Goal: Task Accomplishment & Management: Complete application form

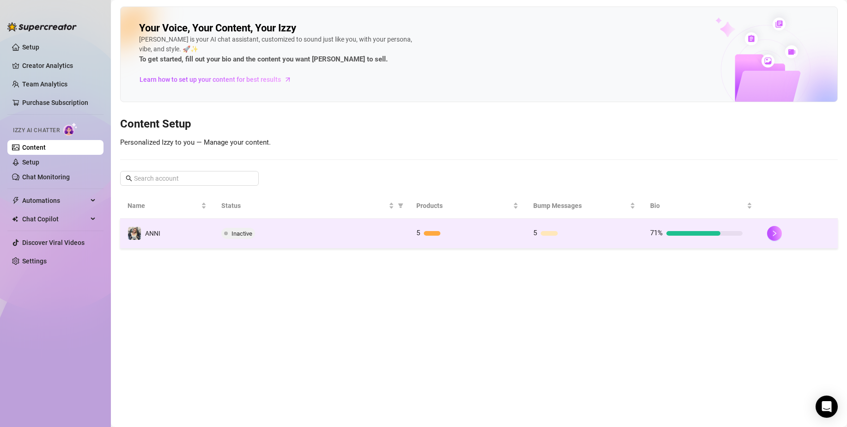
click at [178, 237] on td "ANNI" at bounding box center [167, 234] width 94 height 30
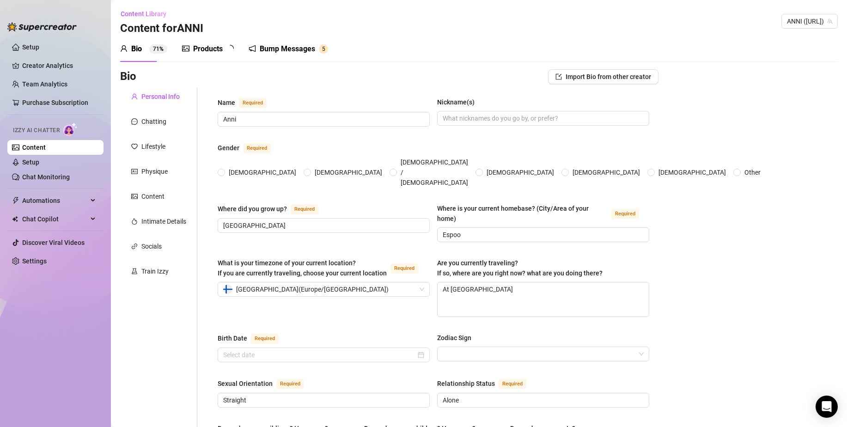
radio input "true"
type input "[DATE]"
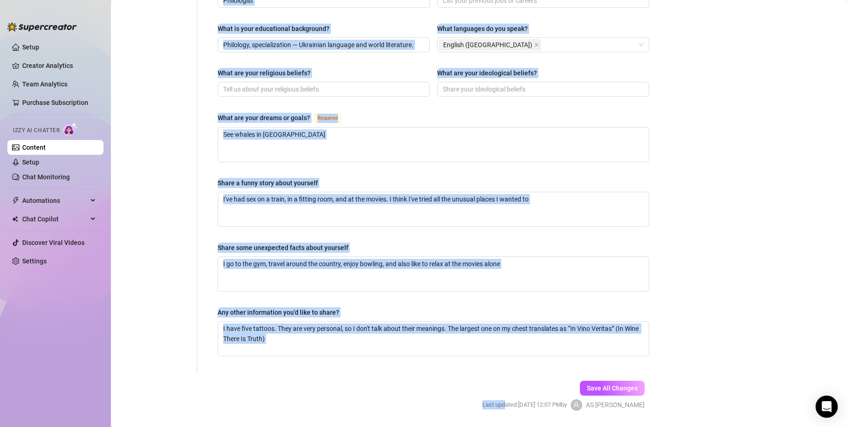
scroll to position [498, 0]
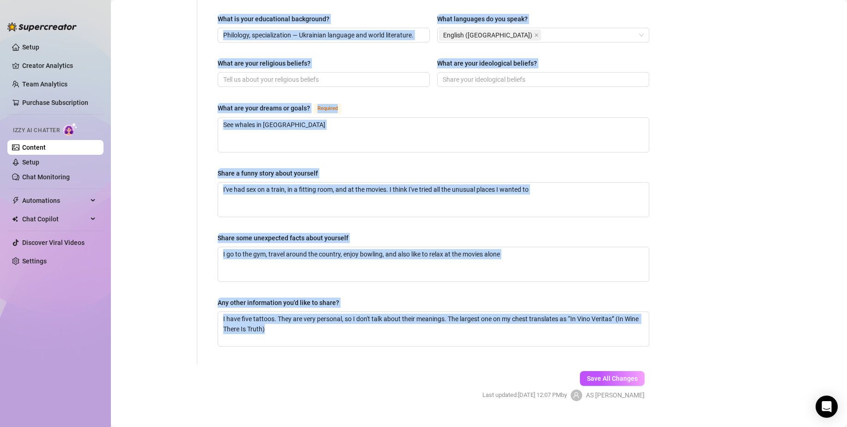
drag, startPoint x: 250, startPoint y: 206, endPoint x: 633, endPoint y: 330, distance: 401.9
copy div "Lorem ips dol sita co? Adipisci Elits do eius tempori utlabore? (Etdo/Magn al e…"
click at [300, 312] on textarea "I have five tattoos. They are very personal, so I don't talk about their meanin…" at bounding box center [433, 329] width 431 height 34
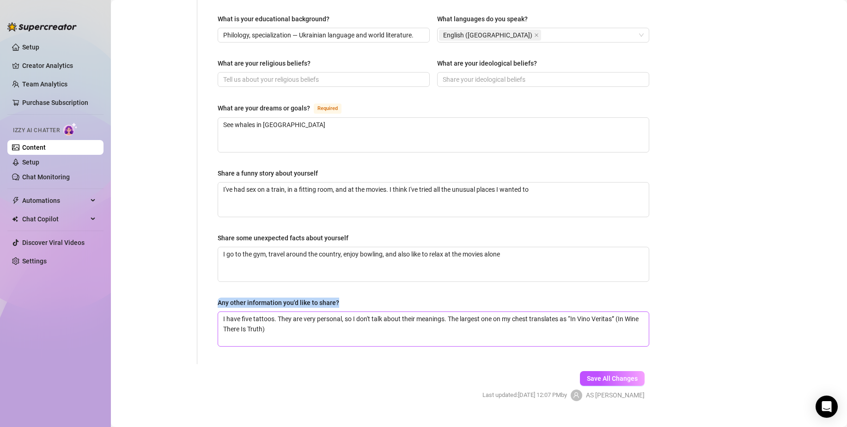
drag, startPoint x: 292, startPoint y: 307, endPoint x: 302, endPoint y: 327, distance: 22.5
drag, startPoint x: 305, startPoint y: 323, endPoint x: 221, endPoint y: 280, distance: 94.5
click at [221, 298] on div "Any other information you'd like to share? I have five tattoos. They are very p…" at bounding box center [434, 322] width 432 height 49
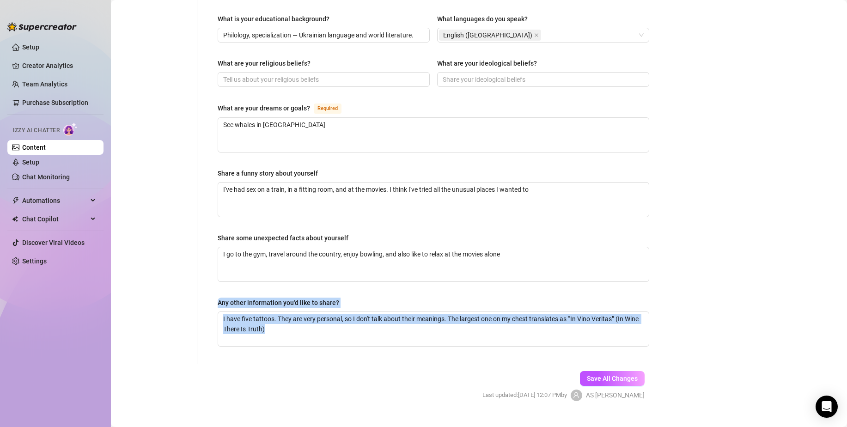
drag, startPoint x: 213, startPoint y: 282, endPoint x: 298, endPoint y: 336, distance: 101.1
copy div "Any other information you'd like to share? I have five tattoos. They are very p…"
click at [317, 324] on textarea "I have five tattoos. They are very personal, so I don't talk about their meanin…" at bounding box center [433, 329] width 431 height 34
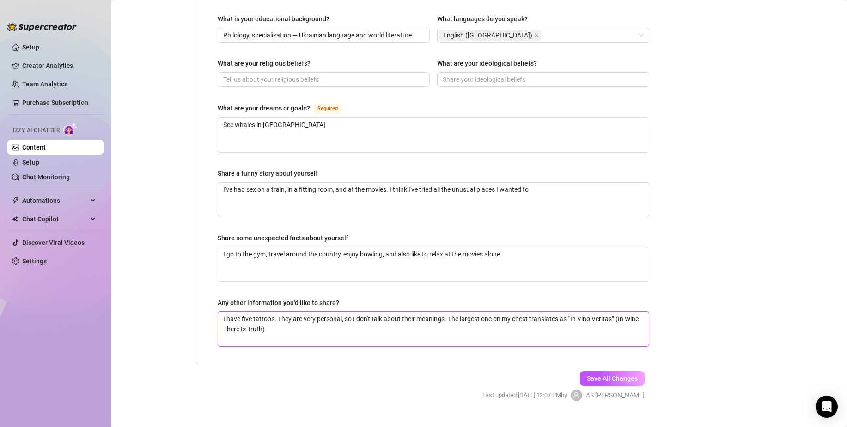
drag, startPoint x: 313, startPoint y: 320, endPoint x: 222, endPoint y: 301, distance: 92.5
click at [222, 312] on textarea "I have five tattoos. They are very personal, so I don't talk about their meanin…" at bounding box center [433, 329] width 431 height 34
drag, startPoint x: 222, startPoint y: 219, endPoint x: 354, endPoint y: 220, distance: 132.2
click at [354, 233] on div "Share some unexpected facts about yourself" at bounding box center [434, 240] width 432 height 14
drag, startPoint x: 501, startPoint y: 236, endPoint x: 482, endPoint y: 236, distance: 18.5
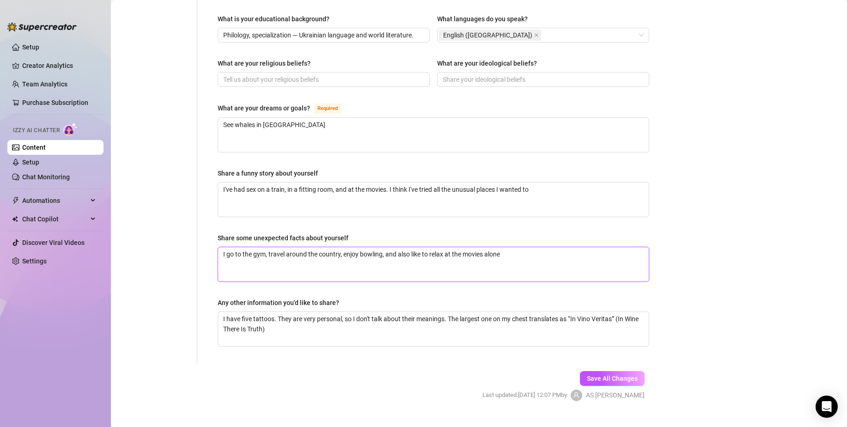
click at [482, 247] on textarea "I go to the gym, travel around the country, enjoy bowling, and also like to rel…" at bounding box center [433, 264] width 431 height 34
drag, startPoint x: 266, startPoint y: 150, endPoint x: 208, endPoint y: 150, distance: 57.8
drag, startPoint x: 319, startPoint y: 155, endPoint x: 337, endPoint y: 154, distance: 18.0
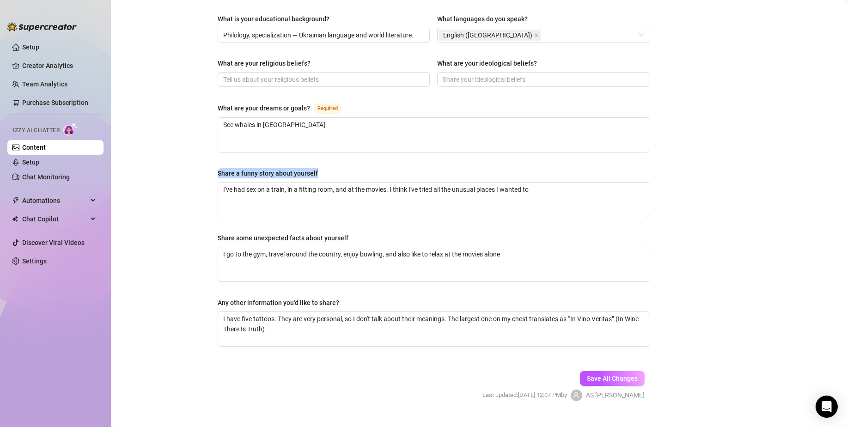
copy div "Share a funny story about yourself"
click at [431, 190] on textarea "I've had sex on a train, in a fitting room, and at the movies. I think I've tri…" at bounding box center [433, 200] width 431 height 34
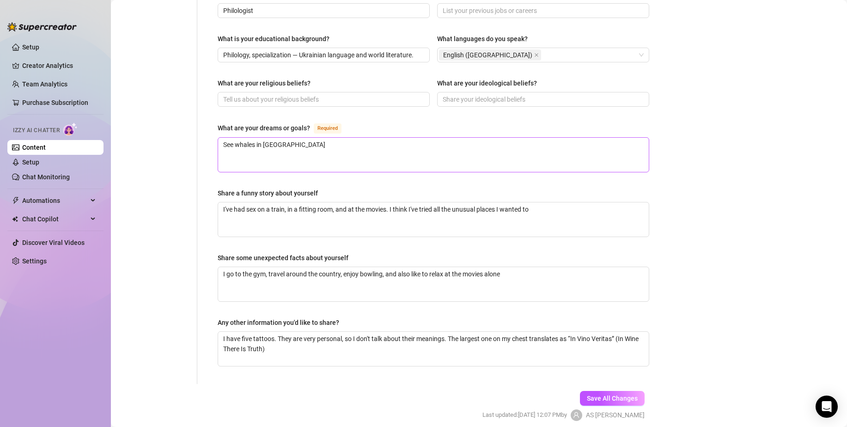
scroll to position [452, 0]
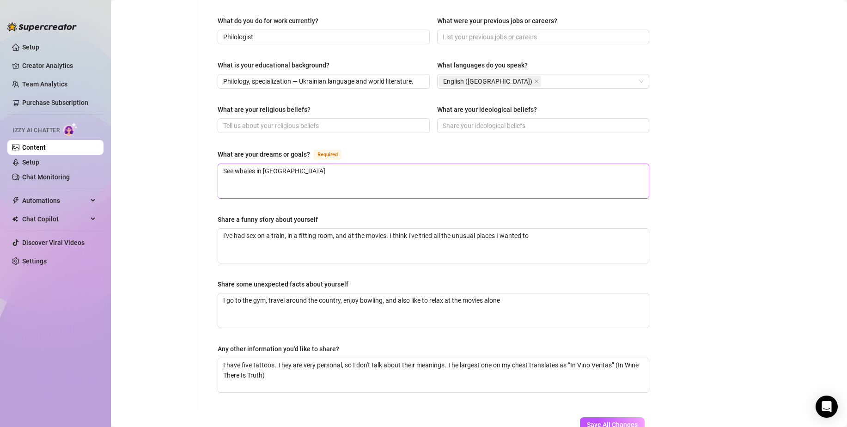
drag, startPoint x: 315, startPoint y: 144, endPoint x: 228, endPoint y: 148, distance: 87.0
click at [228, 149] on div "What are your dreams or goals? Required See whales in [GEOGRAPHIC_DATA]" at bounding box center [434, 174] width 432 height 50
drag, startPoint x: 295, startPoint y: 155, endPoint x: 208, endPoint y: 153, distance: 86.9
click at [208, 153] on div "Name Required [PERSON_NAME](s) Gender Required [DEMOGRAPHIC_DATA] [DEMOGRAPHIC_…" at bounding box center [433, 23] width 450 height 774
drag, startPoint x: 208, startPoint y: 137, endPoint x: 319, endPoint y: 137, distance: 110.4
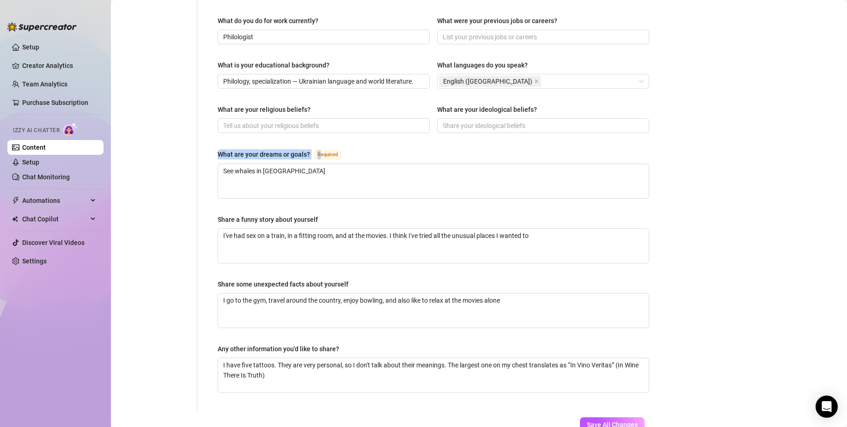
click at [319, 137] on div "Name Required [PERSON_NAME](s) Gender Required [DEMOGRAPHIC_DATA] [DEMOGRAPHIC_…" at bounding box center [427, 23] width 461 height 774
copy div "What are your dreams or goals? R"
drag, startPoint x: 352, startPoint y: 134, endPoint x: 206, endPoint y: 134, distance: 146.0
click at [206, 134] on div "Name Required [PERSON_NAME](s) Gender Required [DEMOGRAPHIC_DATA] [DEMOGRAPHIC_…" at bounding box center [427, 23] width 461 height 774
copy div "What are your dreams or goals? Required"
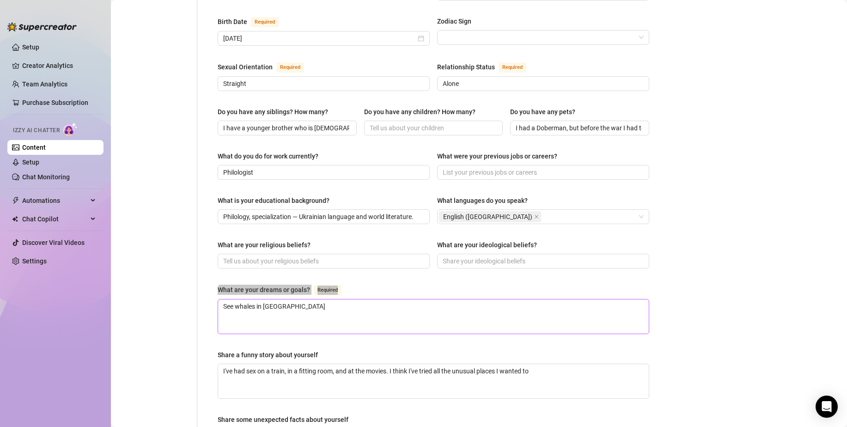
scroll to position [313, 0]
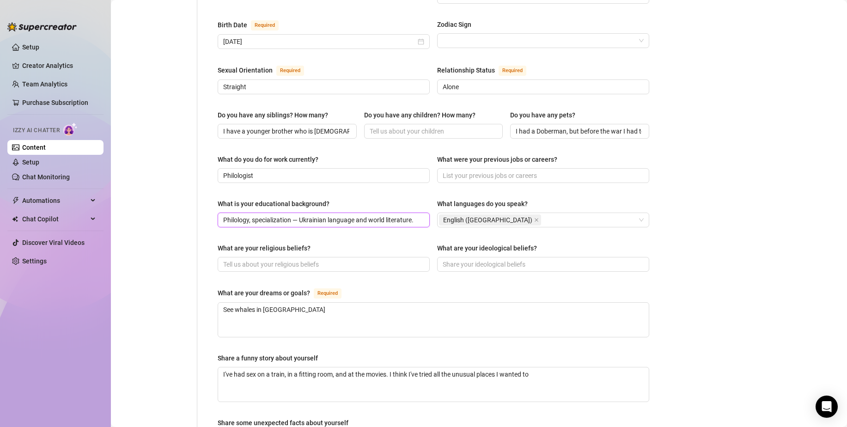
click at [360, 215] on input "Philology, specialization — Ukrainian language and world literature." at bounding box center [322, 220] width 199 height 10
drag, startPoint x: 350, startPoint y: 182, endPoint x: 210, endPoint y: 184, distance: 140.5
click at [210, 184] on div "Name Required [PERSON_NAME](s) Gender Required [DEMOGRAPHIC_DATA] [DEMOGRAPHIC_…" at bounding box center [433, 161] width 450 height 774
copy div "What is your educational background?"
click at [348, 215] on input "Philology, specialization — Ukrainian language and world literature." at bounding box center [322, 220] width 199 height 10
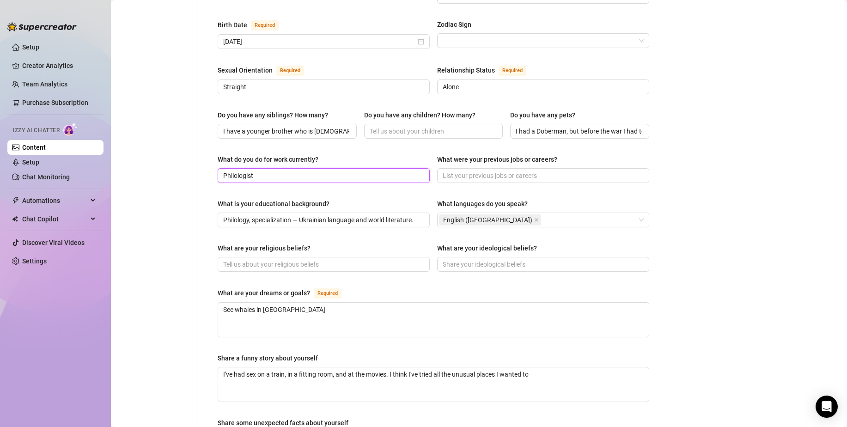
click at [292, 171] on input "Philologist" at bounding box center [322, 176] width 199 height 10
click at [297, 126] on input "I have a younger brother who is [DEMOGRAPHIC_DATA]" at bounding box center [286, 131] width 126 height 10
drag, startPoint x: 325, startPoint y: 98, endPoint x: 216, endPoint y: 98, distance: 109.1
click at [216, 98] on div "Name Required [PERSON_NAME](s) Gender Required [DEMOGRAPHIC_DATA] [DEMOGRAPHIC_…" at bounding box center [433, 161] width 450 height 774
copy div "Do you have any siblings? How many?"
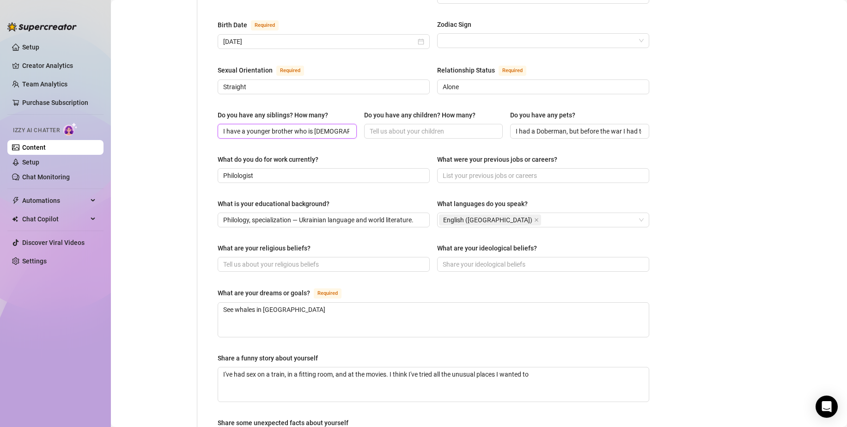
click at [322, 126] on input "I have a younger brother who is [DEMOGRAPHIC_DATA]" at bounding box center [286, 131] width 126 height 10
drag, startPoint x: 585, startPoint y: 94, endPoint x: 499, endPoint y: 95, distance: 85.5
click at [499, 110] on div "Do you have any siblings? How many? I have a younger brother who is [DEMOGRAPHI…" at bounding box center [434, 128] width 432 height 37
copy div "Do you have any pets?"
click at [581, 110] on div "Do you have any pets?" at bounding box center [579, 117] width 139 height 14
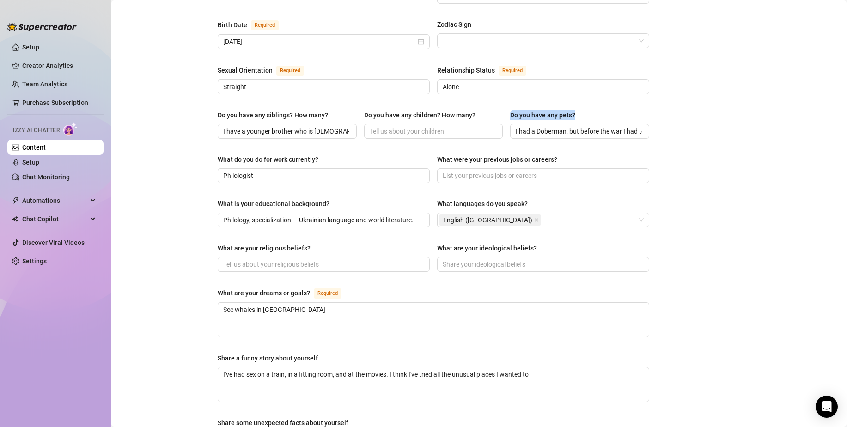
drag, startPoint x: 591, startPoint y: 98, endPoint x: 503, endPoint y: 98, distance: 88.3
click at [503, 110] on div "Do you have any siblings? How many? I have a younger brother who is [DEMOGRAPHI…" at bounding box center [434, 128] width 432 height 37
copy div "Do you have any pets?"
click at [593, 126] on input "I had a Doberman, but before the war I had to leave him with the breeders. I dr…" at bounding box center [579, 131] width 126 height 10
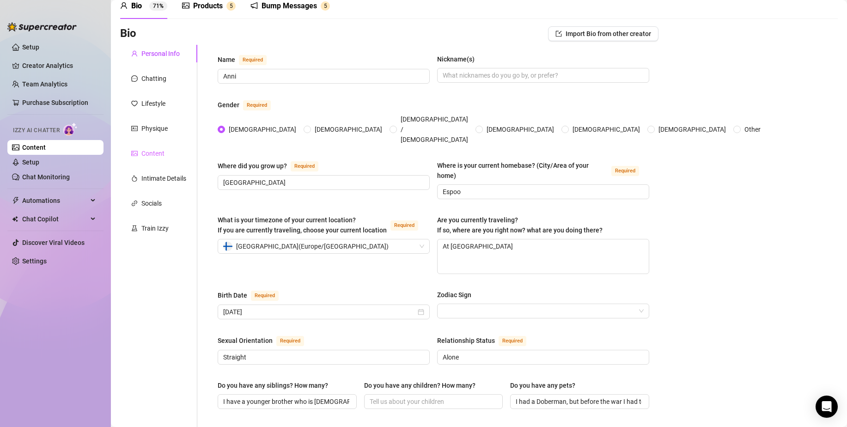
scroll to position [36, 0]
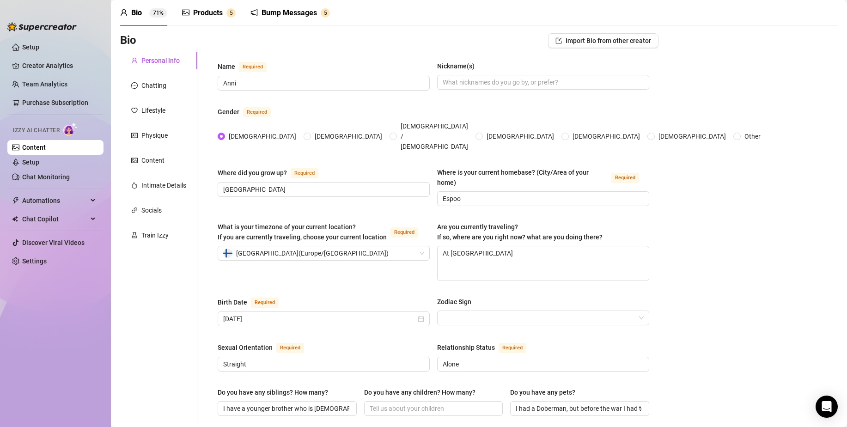
click at [46, 145] on link "Content" at bounding box center [34, 147] width 24 height 7
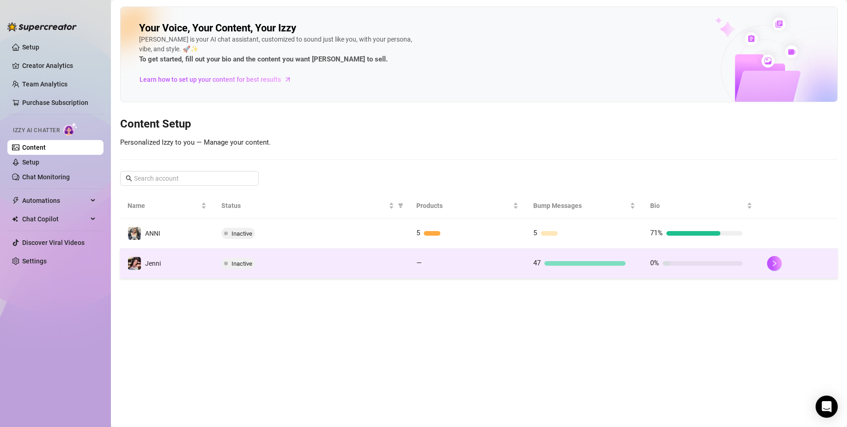
click at [163, 265] on td "Jenni" at bounding box center [167, 264] width 94 height 30
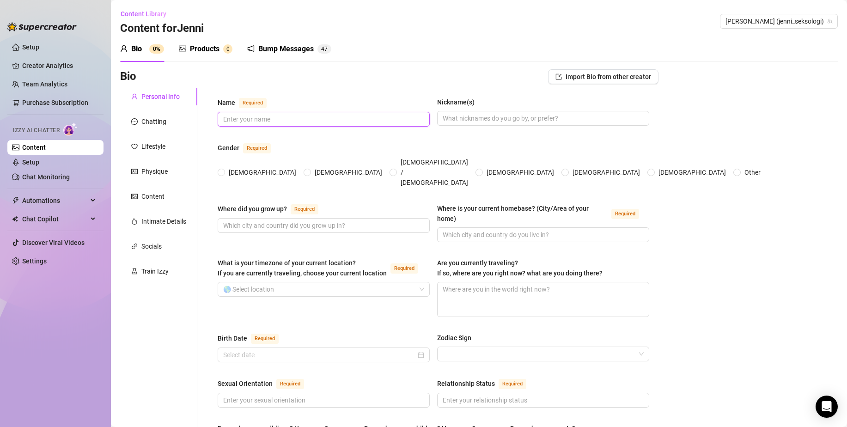
click at [269, 116] on input "Name Required" at bounding box center [322, 119] width 199 height 10
type input "у"
type input "Jenni"
click at [227, 156] on div "Gender Required" at bounding box center [434, 149] width 432 height 15
click at [227, 167] on span "[DEMOGRAPHIC_DATA]" at bounding box center [262, 172] width 75 height 10
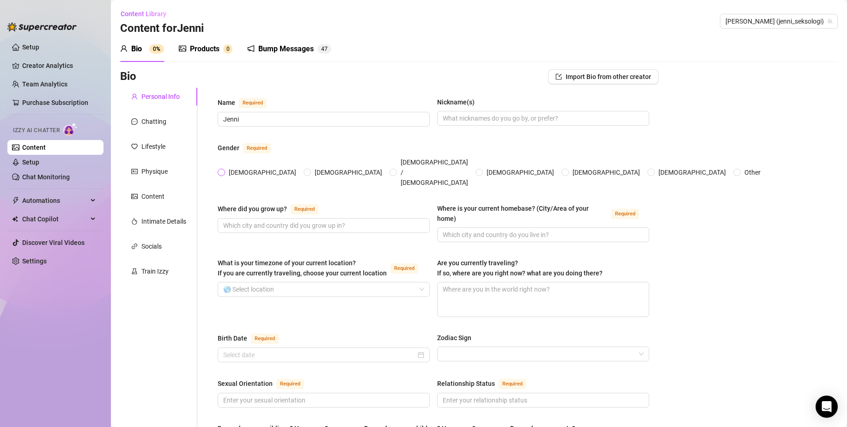
click at [224, 170] on input "[DEMOGRAPHIC_DATA]" at bounding box center [222, 173] width 4 height 6
radio input "true"
click at [261, 282] on input "What is your timezone of your current location? If you are currently traveling,…" at bounding box center [319, 289] width 193 height 14
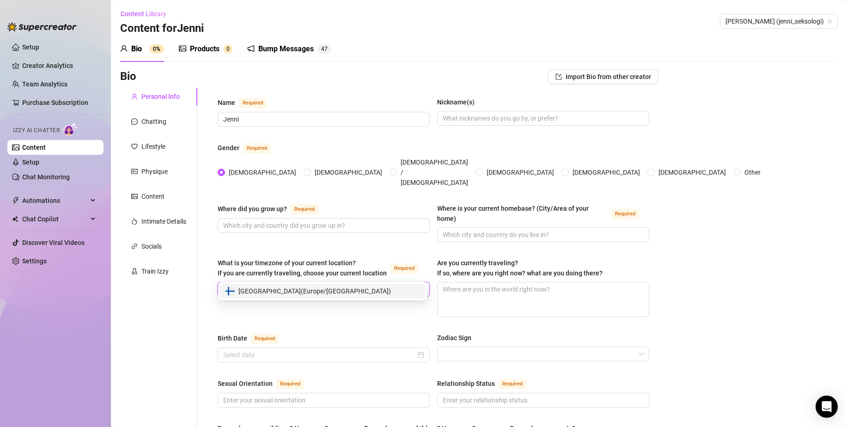
type input "finl"
click at [335, 292] on div "[GEOGRAPHIC_DATA] ( [GEOGRAPHIC_DATA]/[GEOGRAPHIC_DATA] )" at bounding box center [323, 291] width 194 height 10
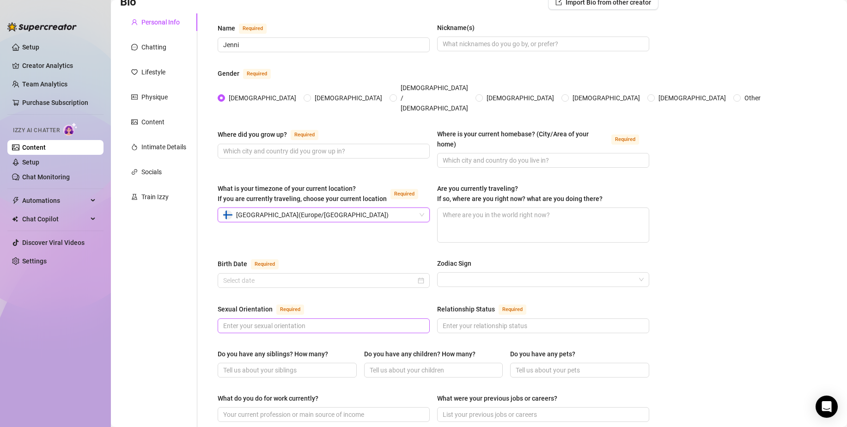
scroll to position [92, 0]
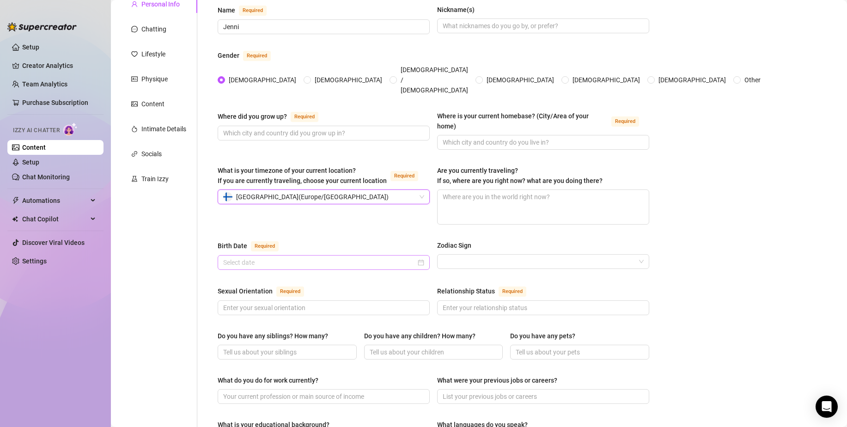
click at [297, 255] on div at bounding box center [324, 262] width 212 height 15
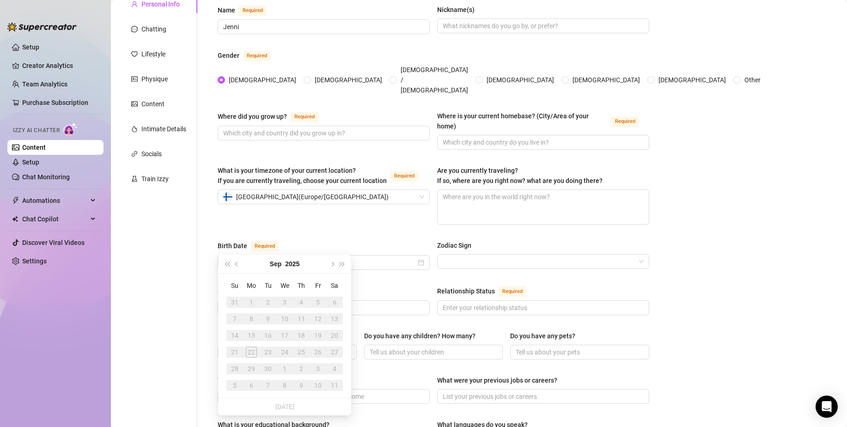
click at [282, 264] on div "[DATE]" at bounding box center [285, 264] width 84 height 18
click at [291, 265] on button "2025" at bounding box center [292, 264] width 14 height 18
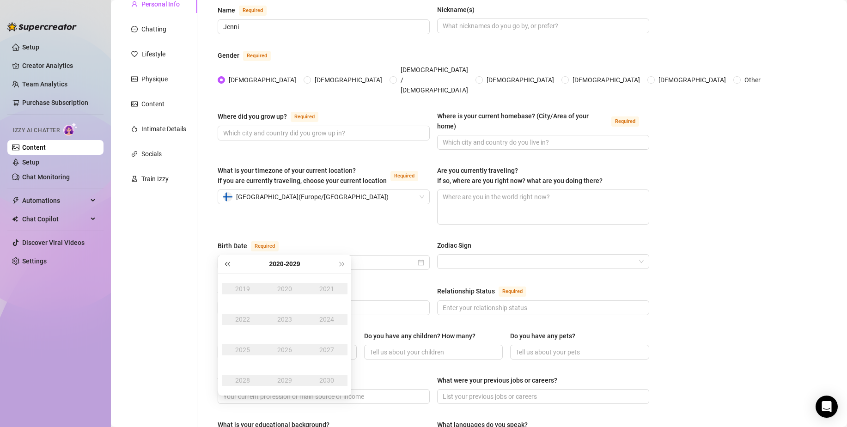
click at [231, 267] on button "Last year (Control + left)" at bounding box center [227, 264] width 10 height 18
type input "[DATE]"
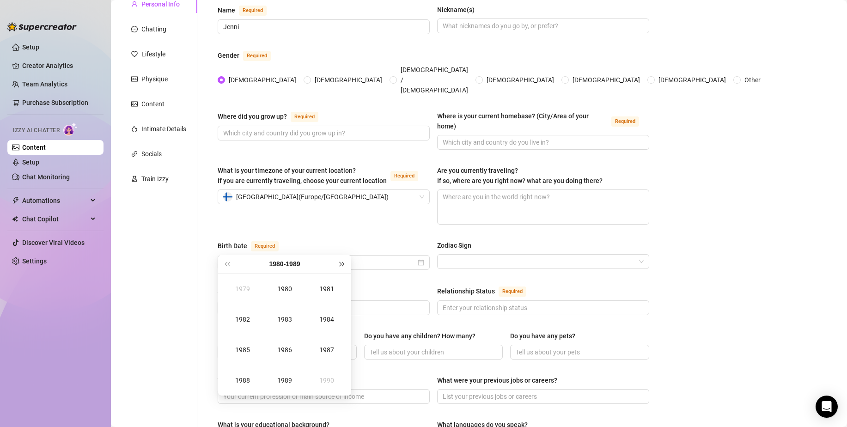
click at [344, 265] on button "Next year (Control + right)" at bounding box center [342, 264] width 10 height 18
click at [322, 349] on div "1997" at bounding box center [327, 349] width 28 height 11
click at [346, 362] on td "Sep" at bounding box center [326, 350] width 42 height 30
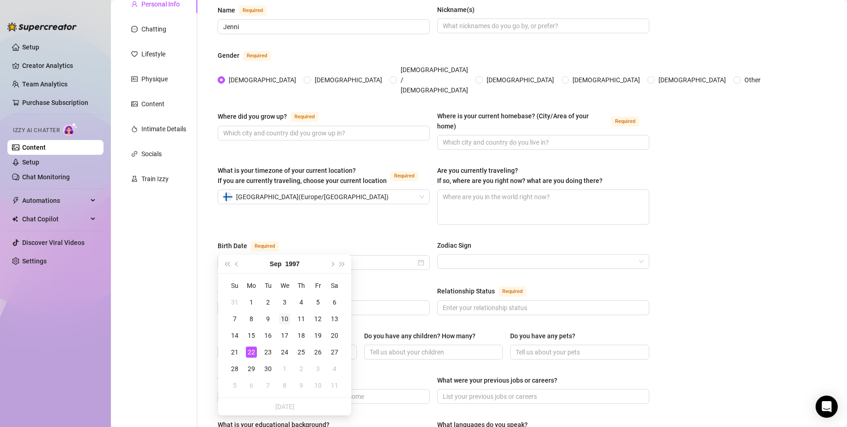
type input "[DATE]"
click at [278, 314] on td "10" at bounding box center [284, 319] width 17 height 17
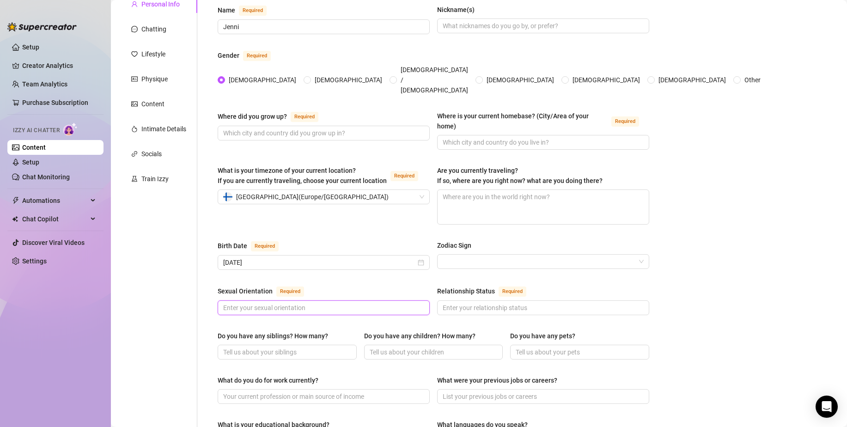
drag, startPoint x: 373, startPoint y: 288, endPoint x: 373, endPoint y: 283, distance: 5.1
click at [373, 303] on input "Sexual Orientation Required" at bounding box center [322, 308] width 199 height 10
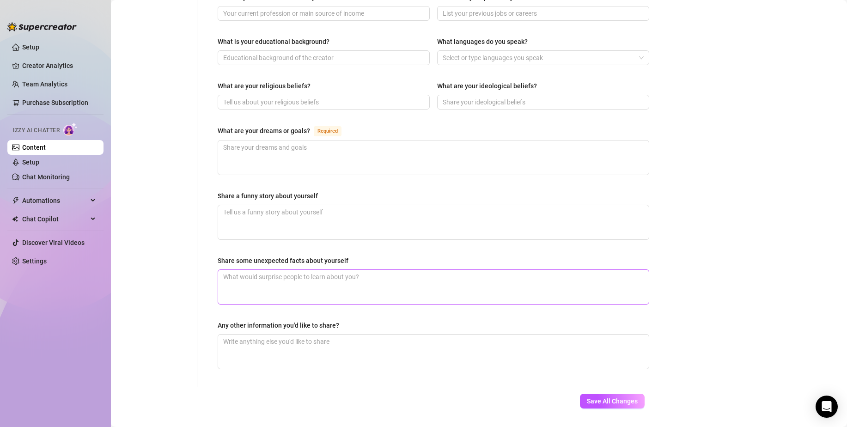
scroll to position [483, 0]
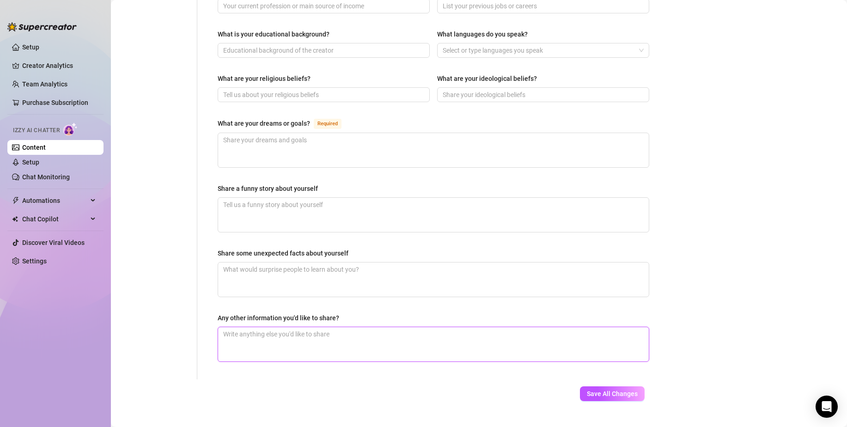
click at [300, 327] on textarea "Any other information you'd like to share?" at bounding box center [433, 344] width 431 height 34
paste textarea "I have five tattoos. They are very personal, so I don't talk about their meanin…"
type textarea "I have five tattoos. They are very personal, so I don't talk about their meanin…"
click at [297, 262] on textarea "Share some unexpected facts about yourself" at bounding box center [433, 279] width 431 height 34
paste textarea "I go to the gym, travel around the country, enjoy bowling, and also like to rel…"
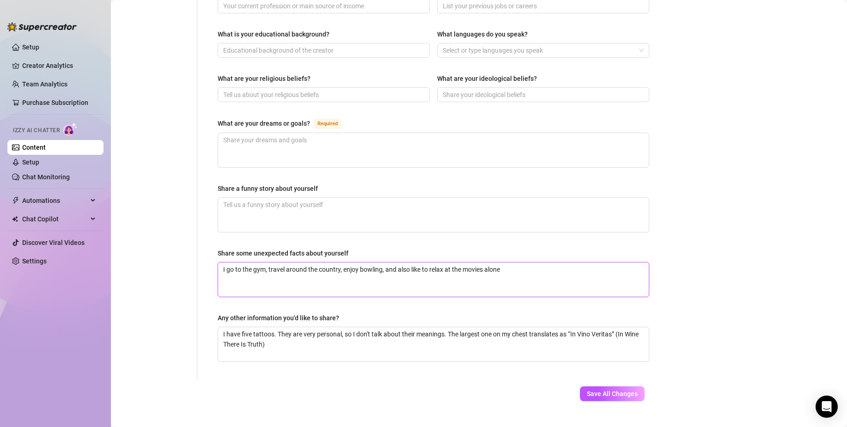
type textarea "I go to the gym, travel around the country, enjoy bowling, and also like to rel…"
click at [300, 203] on textarea "Share a funny story about yourself" at bounding box center [433, 215] width 431 height 34
paste textarea "I've had sex on a train, in a fitting room, and at the movies. I think I've tri…"
type textarea "I've had sex on a train, in a fitting room, and at the movies. I think I've tri…"
click at [282, 133] on textarea "What are your dreams or goals? Required" at bounding box center [433, 150] width 431 height 34
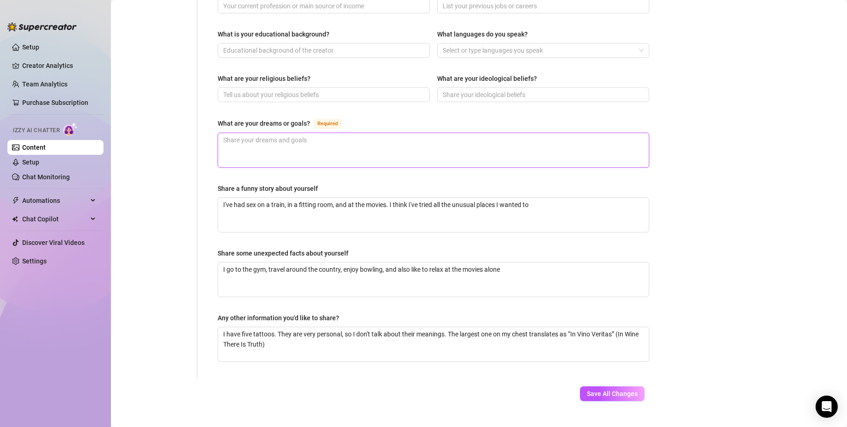
paste textarea "See whales in [GEOGRAPHIC_DATA]"
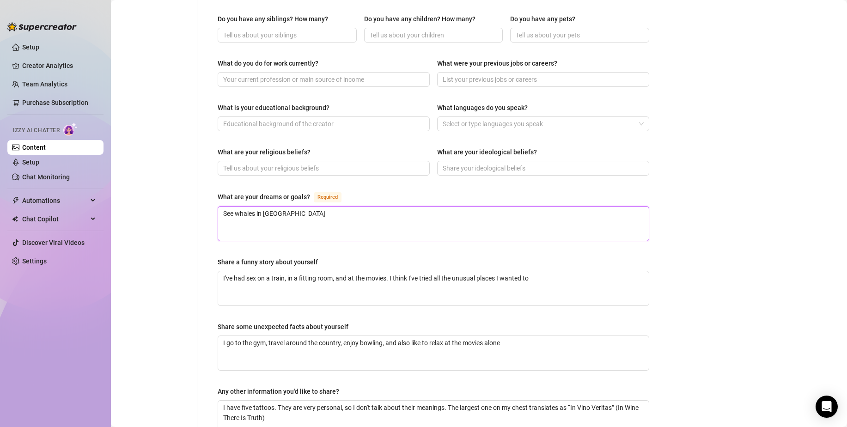
scroll to position [344, 0]
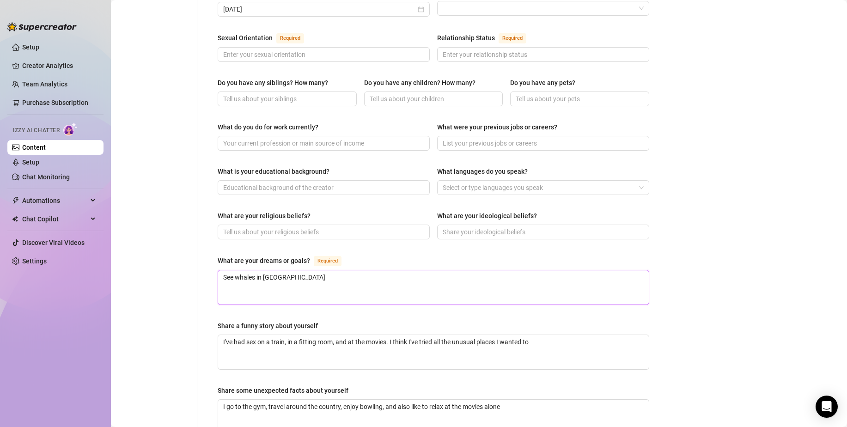
type textarea "See whales in [GEOGRAPHIC_DATA]"
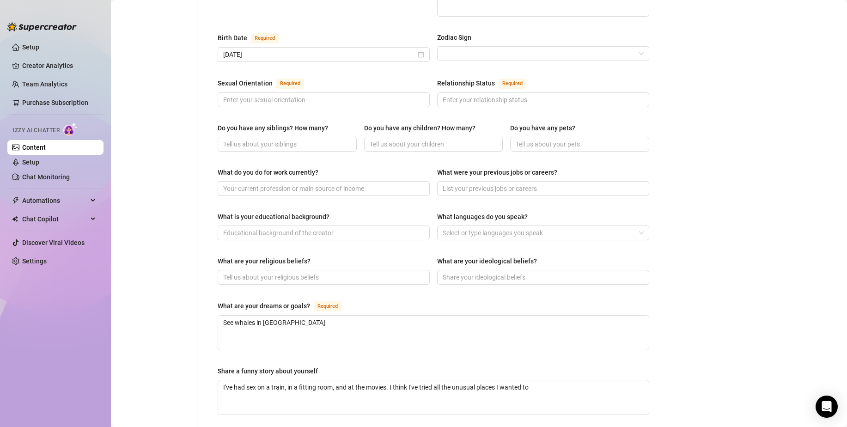
scroll to position [298, 0]
click at [311, 230] on input "What is your educational background?" at bounding box center [322, 235] width 199 height 10
click at [309, 186] on input "What do you do for work currently?" at bounding box center [322, 191] width 199 height 10
paste input "Philology, specialization — Ukrainian language and world literature."
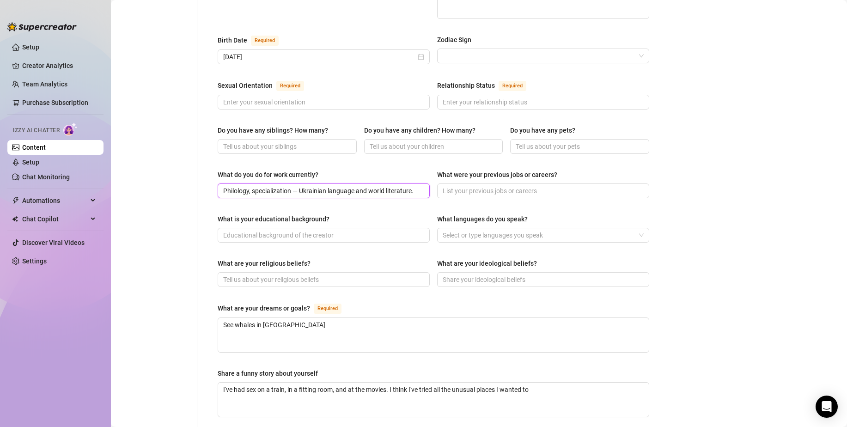
type input "Philology, specialization — Ukrainian language and world literature."
click at [317, 230] on input "What is your educational background?" at bounding box center [322, 235] width 199 height 10
paste input "Philology, specialization — Ukrainian language and world literature."
type input "Philology, specialization — Ukrainian language and world literature."
drag, startPoint x: 412, startPoint y: 172, endPoint x: 249, endPoint y: 176, distance: 162.7
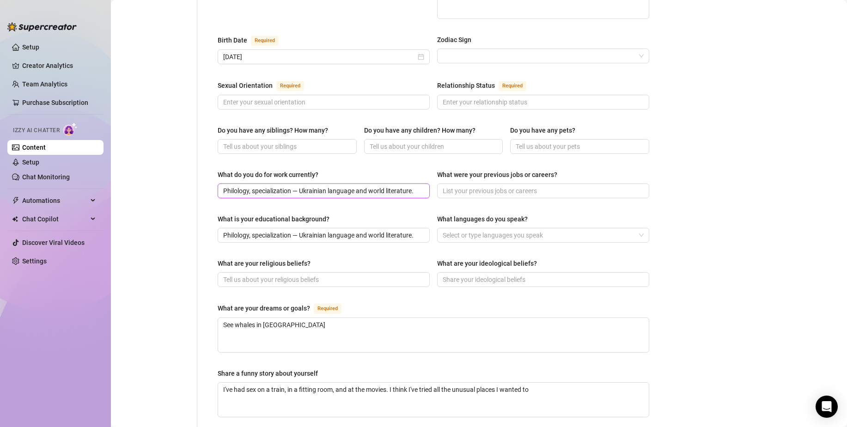
click at [249, 186] on input "Philology, specialization — Ukrainian language and world literature." at bounding box center [322, 191] width 199 height 10
click at [303, 189] on div "What do you do for work currently? Philology. What were your previous jobs or c…" at bounding box center [434, 188] width 432 height 37
click at [294, 186] on input "Philology." at bounding box center [322, 191] width 199 height 10
type input "Philology"
click at [290, 141] on input "Do you have any siblings? How many?" at bounding box center [286, 146] width 126 height 10
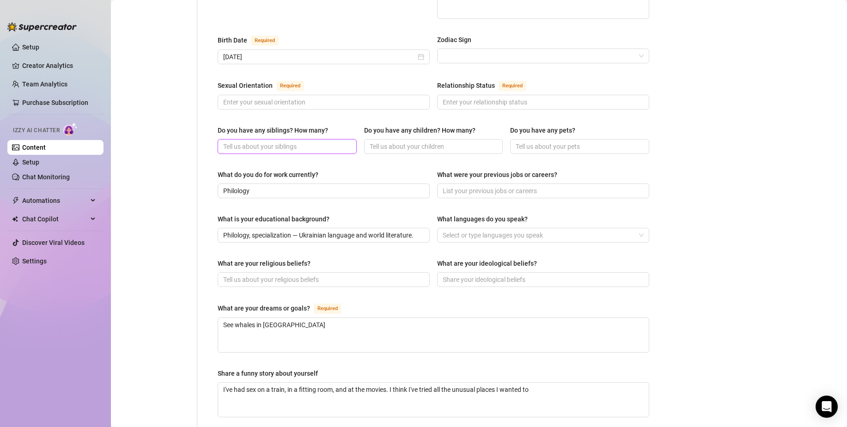
paste input "I have a younger brother who is [DEMOGRAPHIC_DATA]"
type input "I have a younger brother who is [DEMOGRAPHIC_DATA]"
click at [568, 141] on input "Do you have any pets?" at bounding box center [579, 146] width 126 height 10
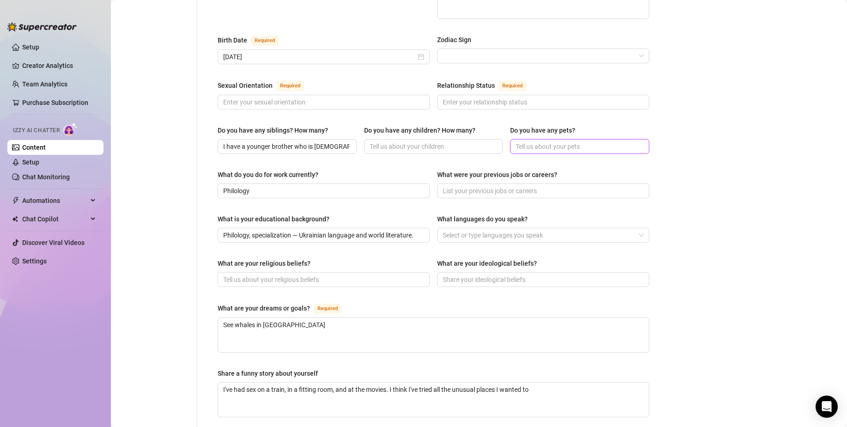
paste input "I had a Doberman, but before the war I had to leave him with the breeders. I dr…"
type input "I had a Doberman, but before the war I had to leave him with the breeders. I dr…"
click at [667, 128] on div "Bio Import Bio from other creator Personal Info Chatting Lifestyle Physique Con…" at bounding box center [479, 186] width 718 height 831
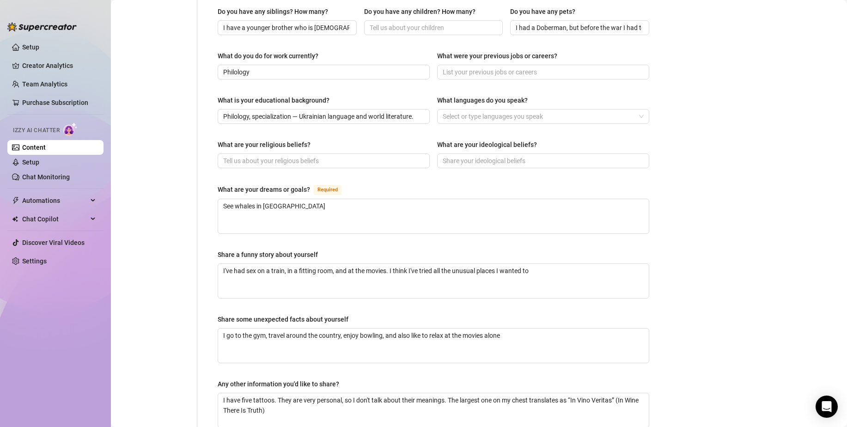
scroll to position [437, 0]
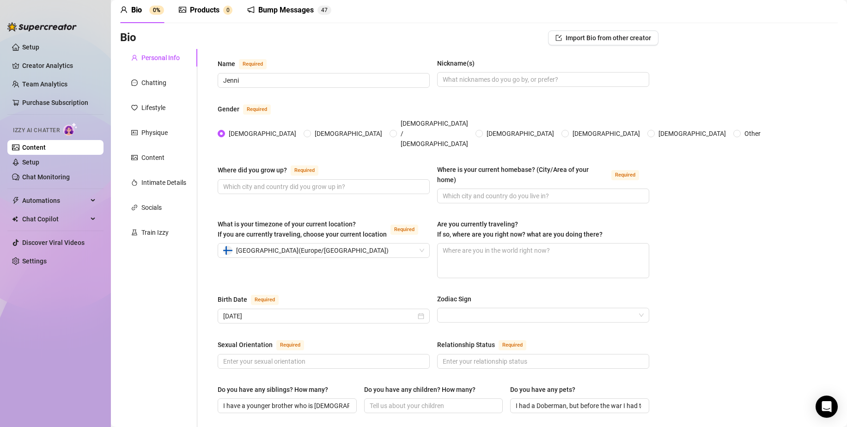
scroll to position [21, 0]
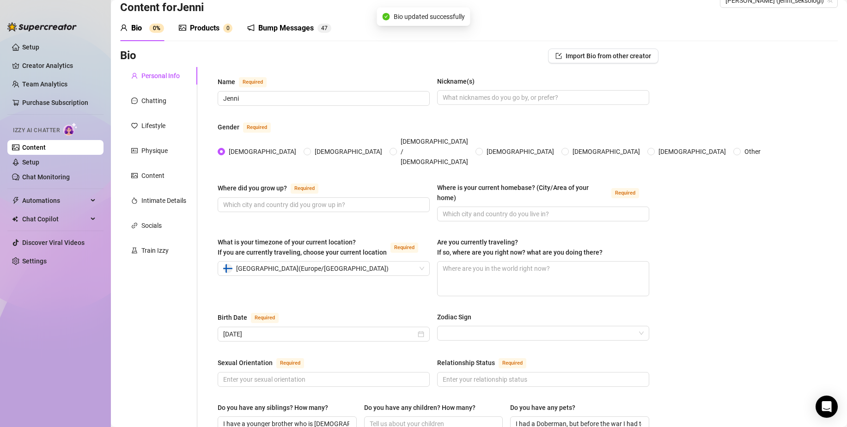
type textarea "I've had sex on a train, in a fitting room, and at the movies. I think I've tri…"
click at [304, 374] on input "Sexual Orientation Required" at bounding box center [322, 379] width 199 height 10
click at [46, 144] on link "Content" at bounding box center [34, 147] width 24 height 7
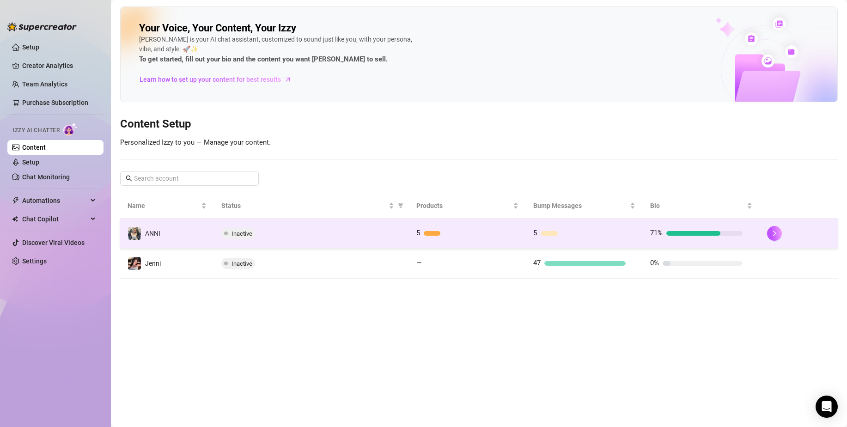
click at [197, 240] on td "ANNI" at bounding box center [167, 234] width 94 height 30
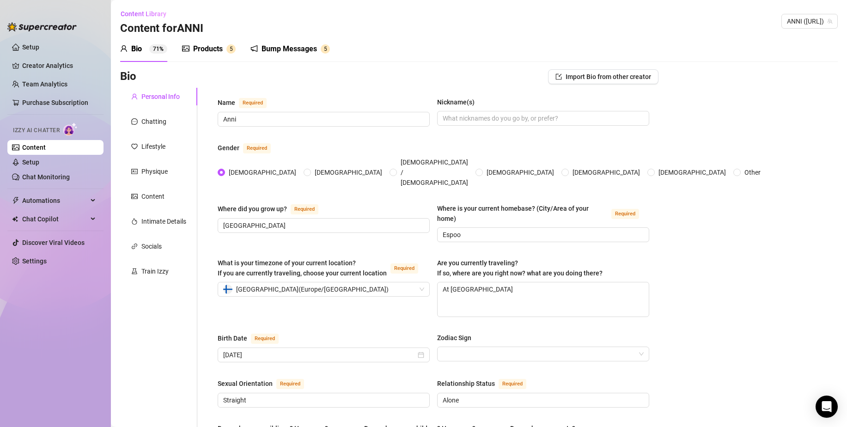
scroll to position [139, 0]
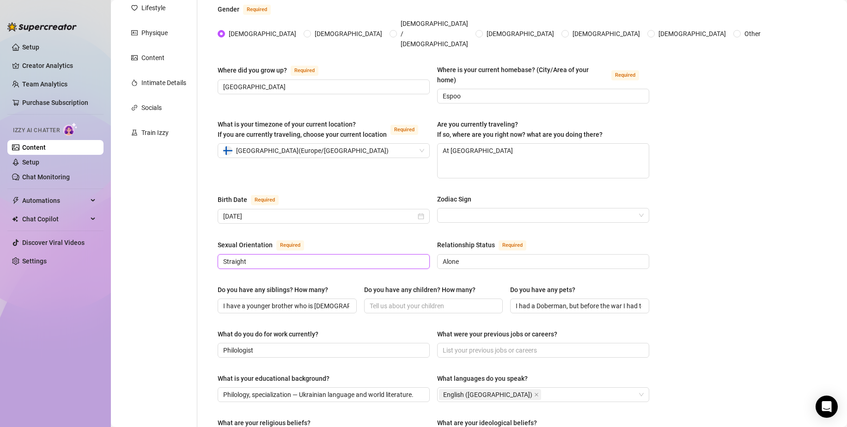
click at [254, 256] on input "Straight" at bounding box center [322, 261] width 199 height 10
click at [46, 146] on link "Content" at bounding box center [34, 147] width 24 height 7
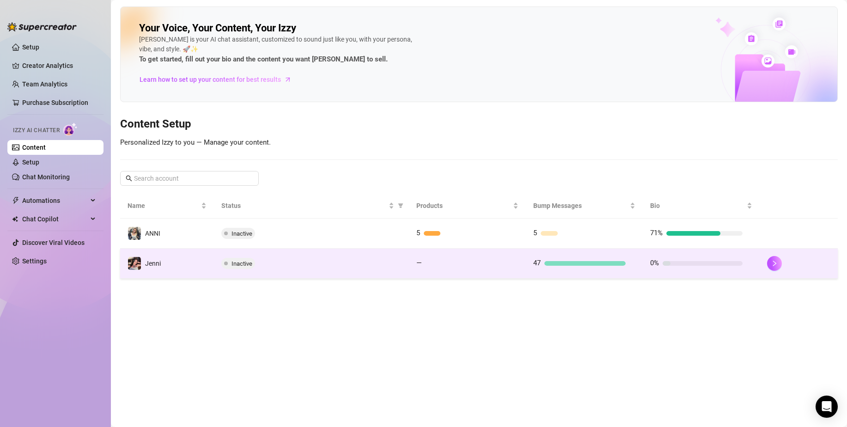
click at [202, 265] on td "Jenni" at bounding box center [167, 264] width 94 height 30
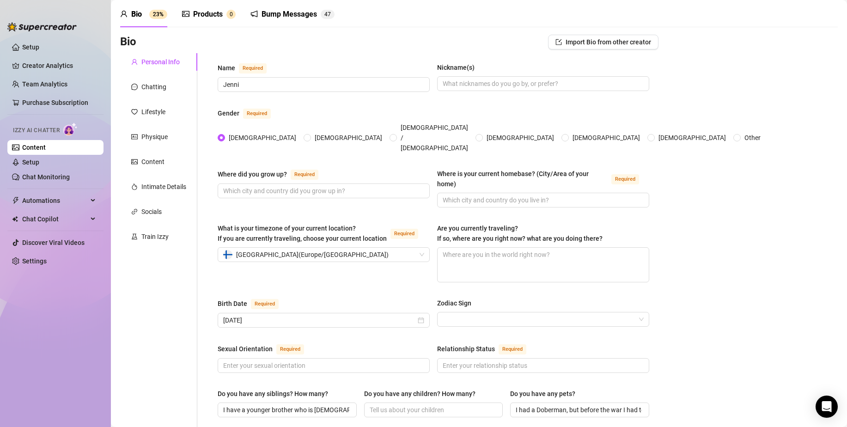
scroll to position [139, 0]
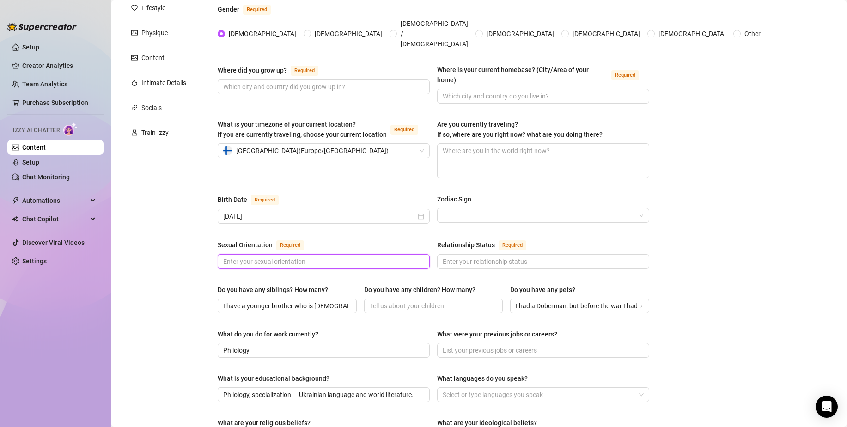
click at [245, 256] on input "Sexual Orientation Required" at bounding box center [322, 261] width 199 height 10
paste input "Straight"
type input "Straight"
click at [473, 256] on input "Relationship Status Required" at bounding box center [542, 261] width 199 height 10
type input "Фдщту"
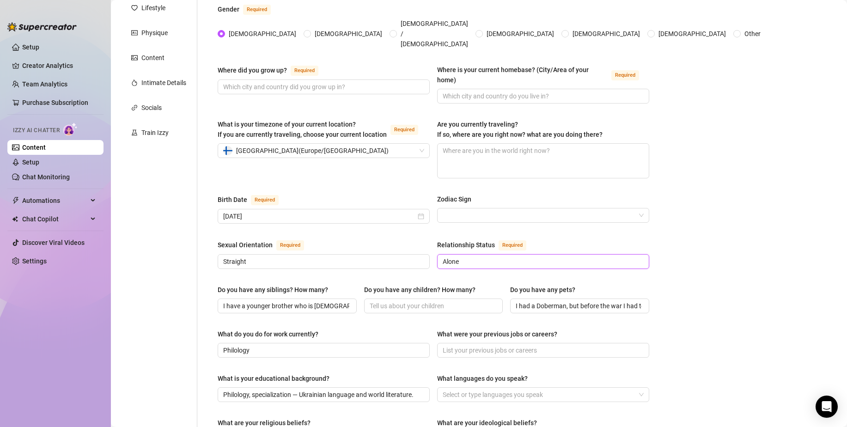
type input "Alone"
click at [704, 219] on div "Bio Import Bio from other creator Personal Info Chatting Lifestyle Physique Con…" at bounding box center [479, 354] width 718 height 846
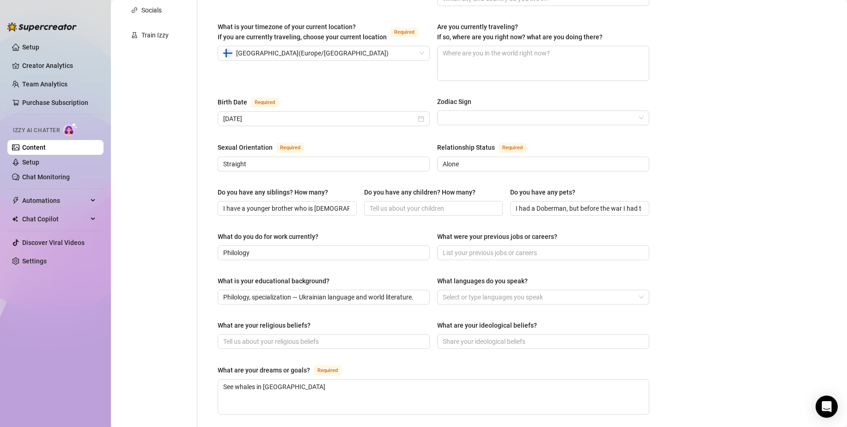
scroll to position [416, 0]
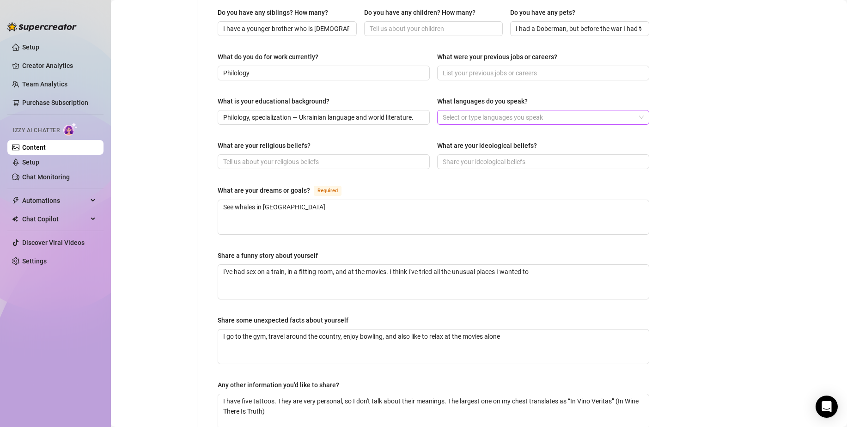
click at [503, 96] on div "What languages do you speak? Select or type languages you speak" at bounding box center [543, 110] width 212 height 29
click at [502, 111] on div at bounding box center [538, 117] width 199 height 13
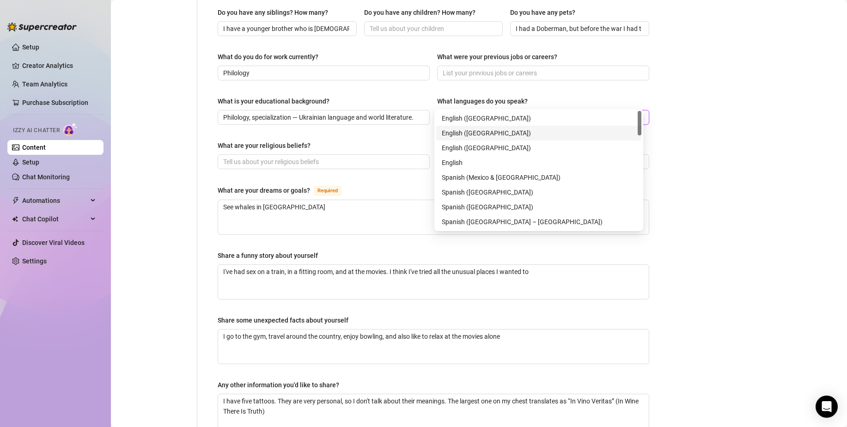
click at [476, 128] on div "English ([GEOGRAPHIC_DATA])" at bounding box center [539, 133] width 194 height 10
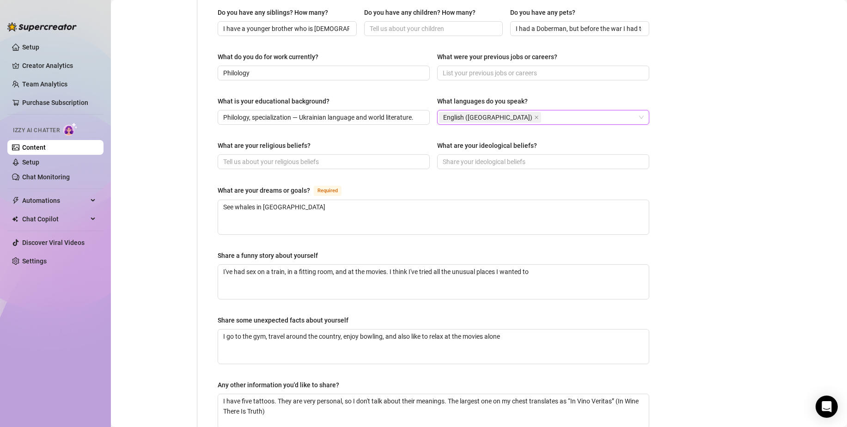
click at [696, 156] on div "Bio Import Bio from other creator Personal Info Chatting Lifestyle Physique Con…" at bounding box center [479, 76] width 718 height 846
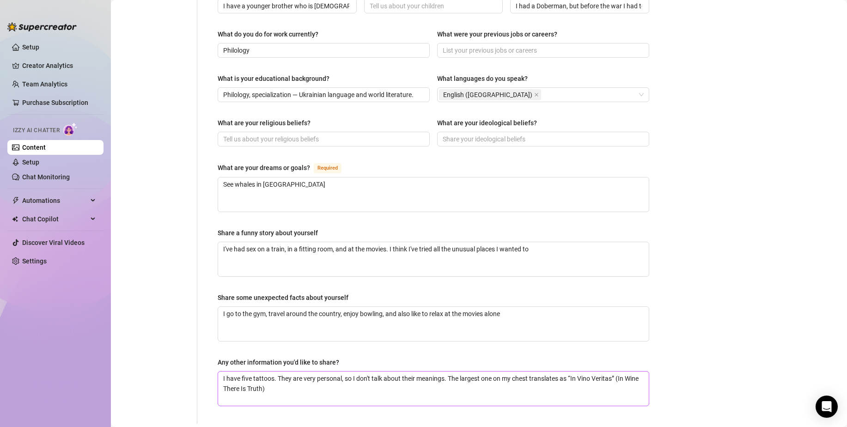
scroll to position [498, 0]
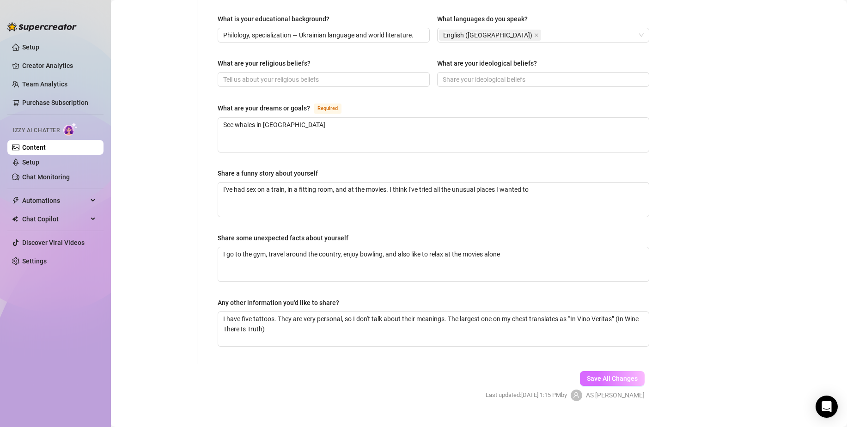
click at [616, 375] on span "Save All Changes" at bounding box center [612, 378] width 51 height 7
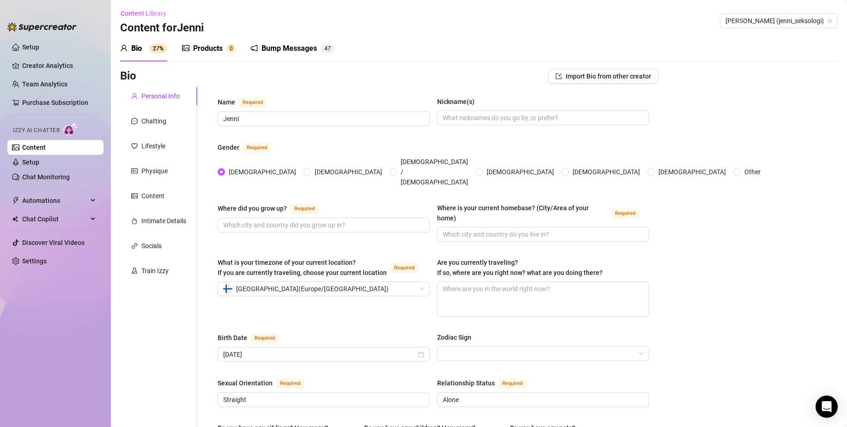
scroll to position [0, 0]
click at [513, 230] on input "Where is your current homebase? (City/Area of your home) Required" at bounding box center [542, 235] width 199 height 10
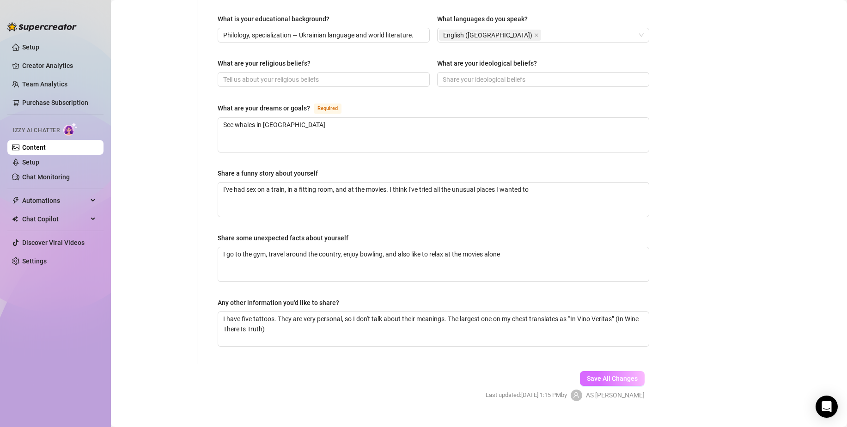
type input "Espoo"
click at [607, 371] on button "Save All Changes" at bounding box center [612, 378] width 65 height 15
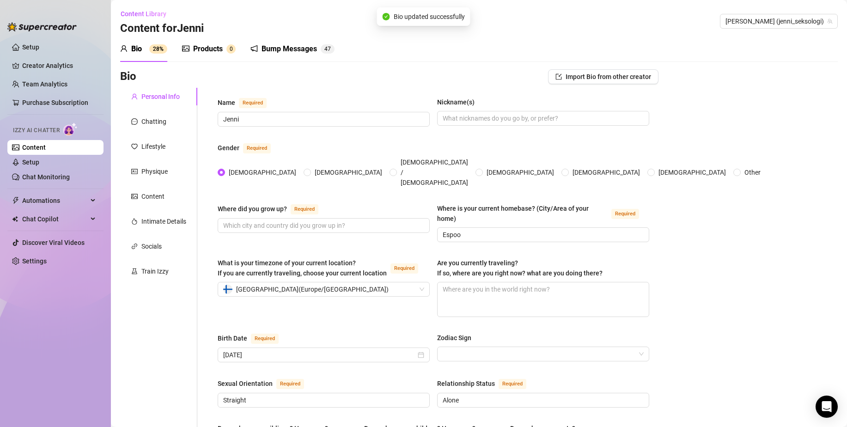
click at [46, 144] on link "Content" at bounding box center [34, 147] width 24 height 7
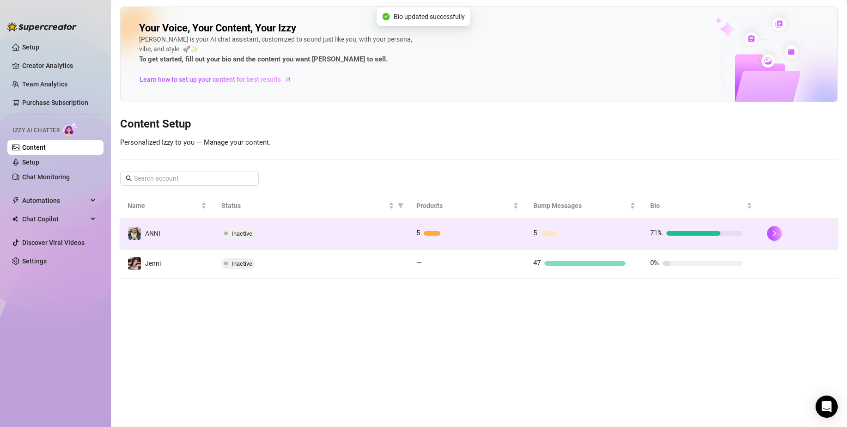
click at [173, 231] on td "ANNI" at bounding box center [167, 234] width 94 height 30
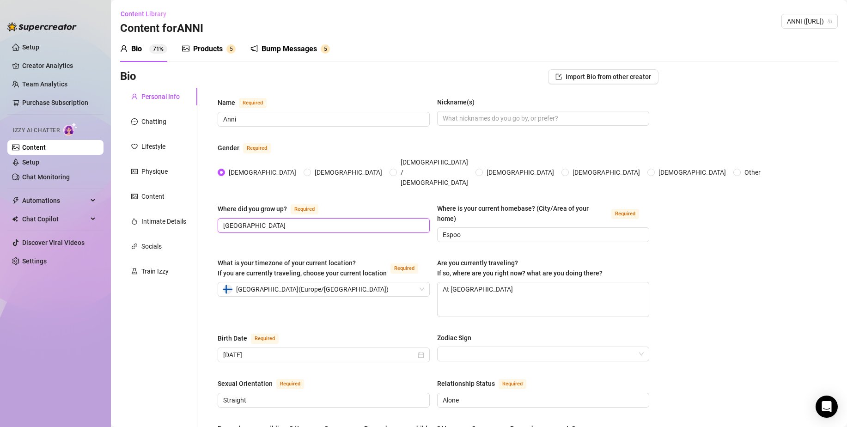
click at [254, 220] on input "[GEOGRAPHIC_DATA]" at bounding box center [322, 225] width 199 height 10
click at [46, 144] on link "Content" at bounding box center [34, 147] width 24 height 7
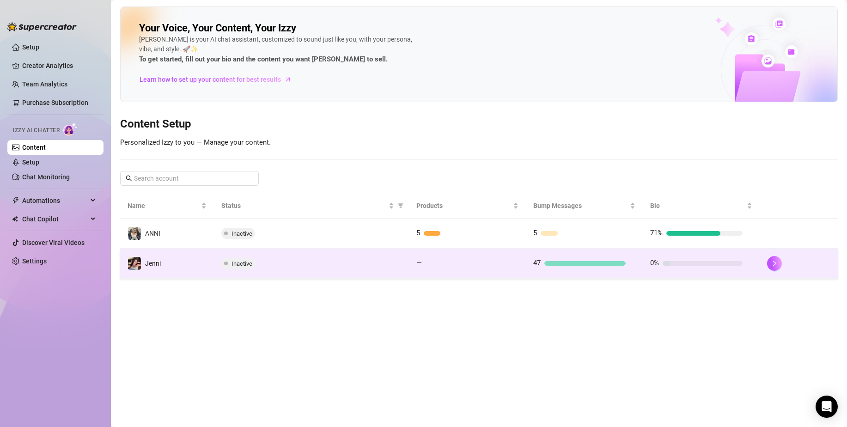
click at [180, 264] on td "Jenni" at bounding box center [167, 264] width 94 height 30
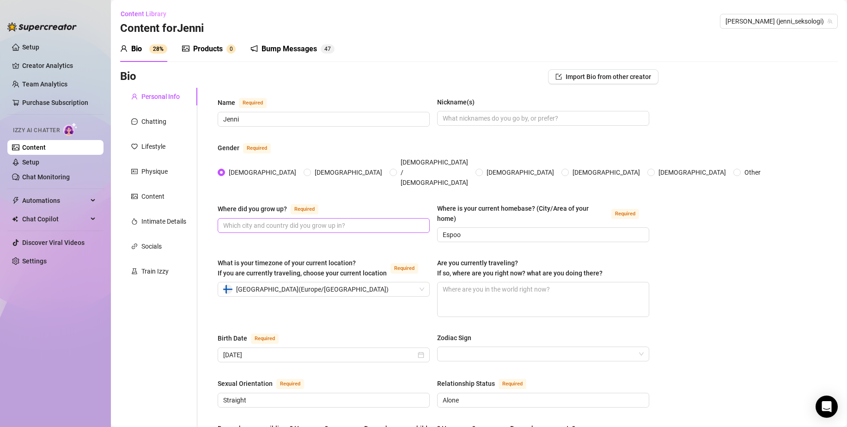
click at [282, 220] on input "Where did you grow up? Required" at bounding box center [322, 225] width 199 height 10
type input "Espoo"
click at [327, 217] on div "Where did you grow up? Required Espoo" at bounding box center [324, 222] width 212 height 39
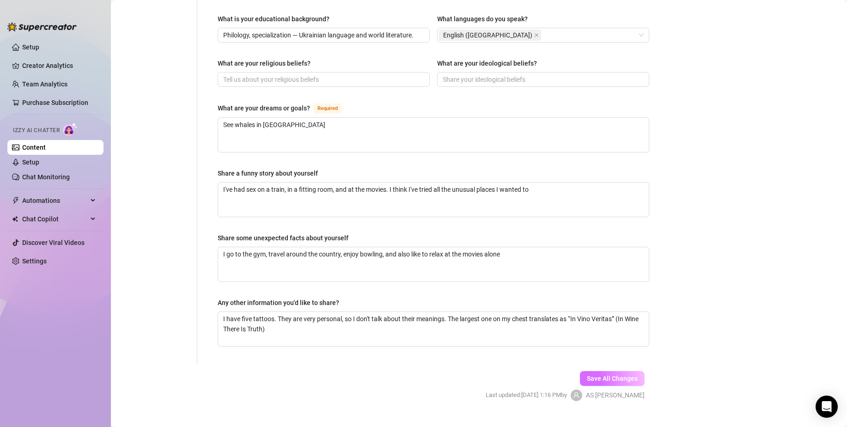
click at [590, 371] on button "Save All Changes" at bounding box center [612, 378] width 65 height 15
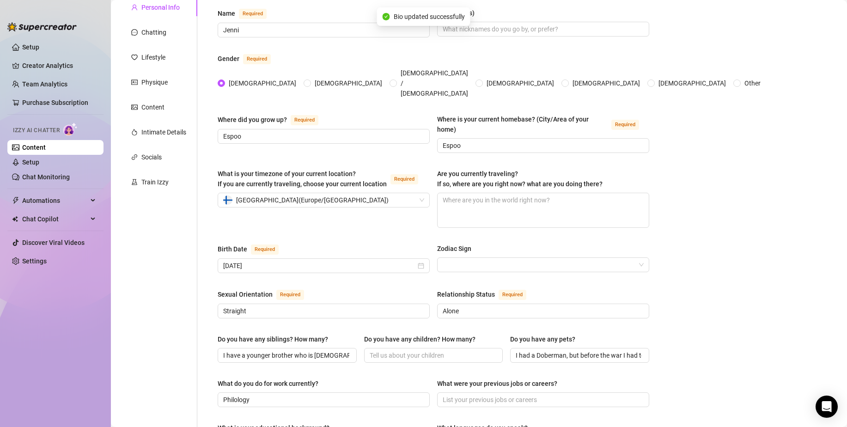
scroll to position [82, 0]
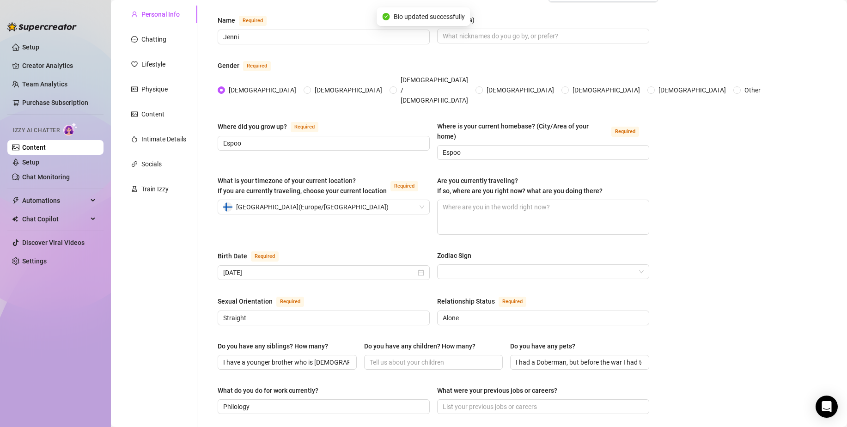
click at [46, 144] on link "Content" at bounding box center [34, 147] width 24 height 7
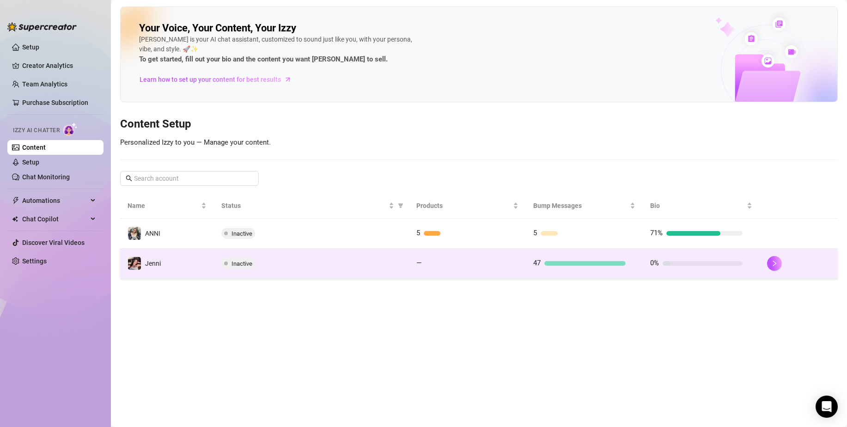
click at [292, 264] on div "Inactive" at bounding box center [311, 263] width 180 height 11
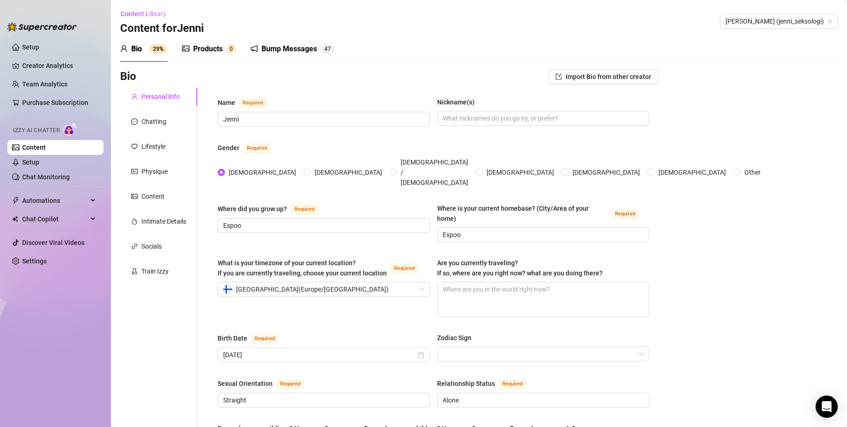
click at [46, 145] on link "Content" at bounding box center [34, 147] width 24 height 7
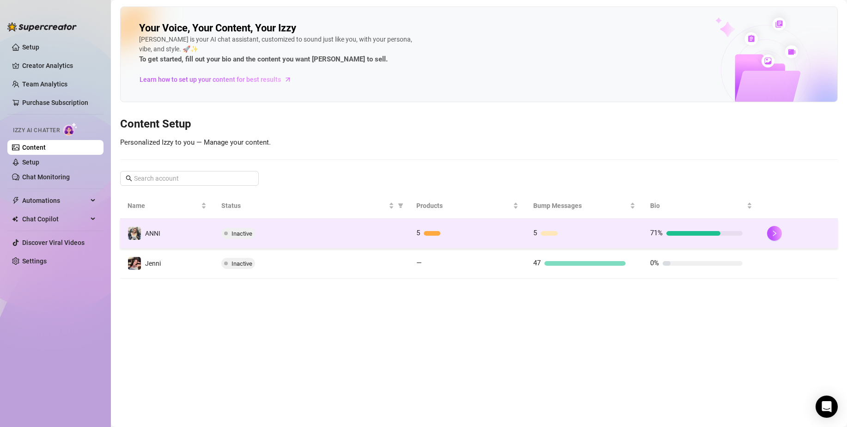
click at [236, 228] on span "Inactive" at bounding box center [238, 233] width 34 height 11
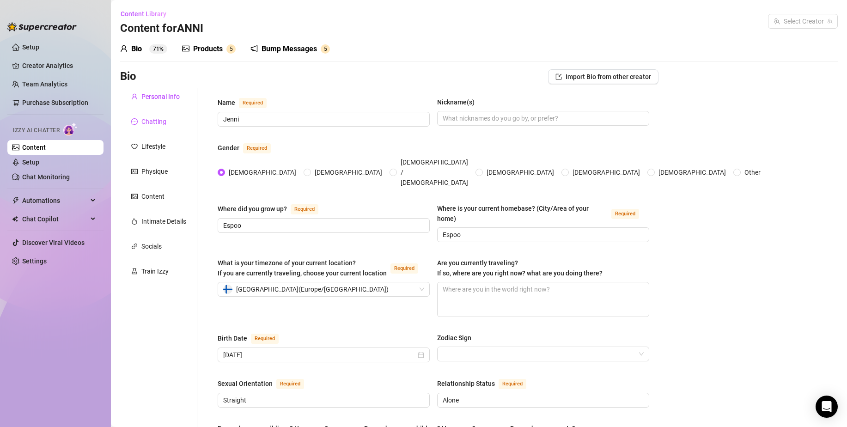
click at [157, 118] on div "Chatting" at bounding box center [153, 121] width 25 height 10
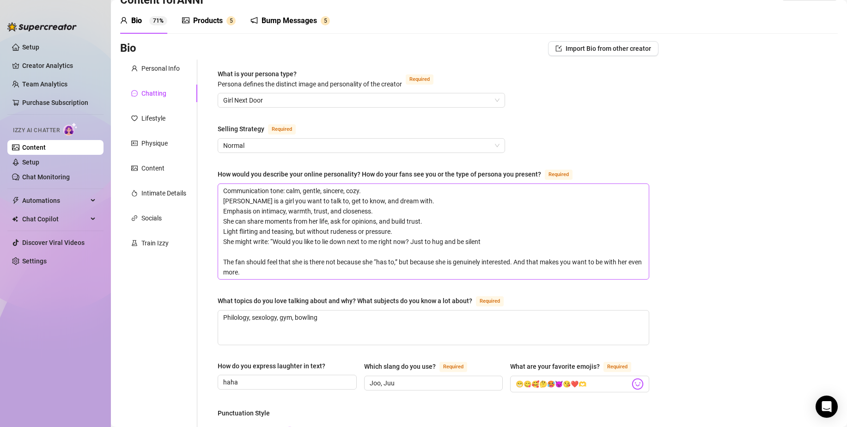
scroll to position [92, 0]
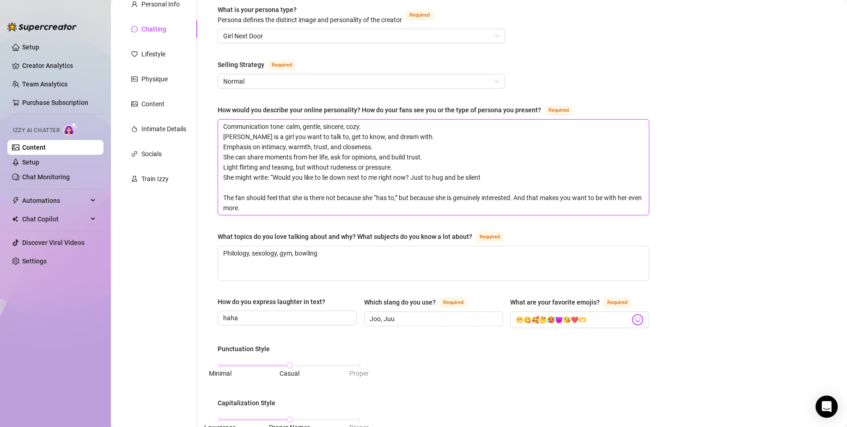
click at [221, 131] on textarea "Communication tone: calm, gentle, sincere, cozy. [PERSON_NAME] is a girl you wa…" at bounding box center [433, 167] width 431 height 95
click at [345, 250] on textarea "Philology, sexology, gym, bowling" at bounding box center [433, 263] width 431 height 34
click at [272, 315] on input "haha" at bounding box center [286, 318] width 126 height 10
click at [406, 320] on input "Joo, Juu" at bounding box center [433, 319] width 126 height 10
click at [584, 316] on input "😁😋🥰🤔🥵😈😘❤️🫶" at bounding box center [573, 320] width 114 height 12
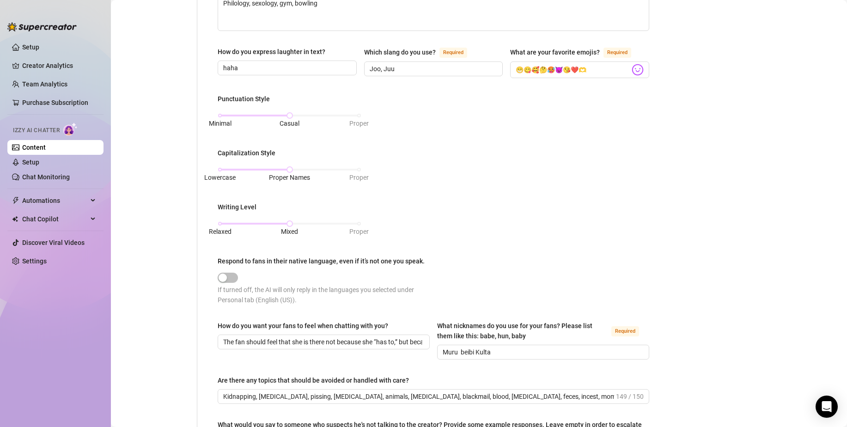
scroll to position [416, 0]
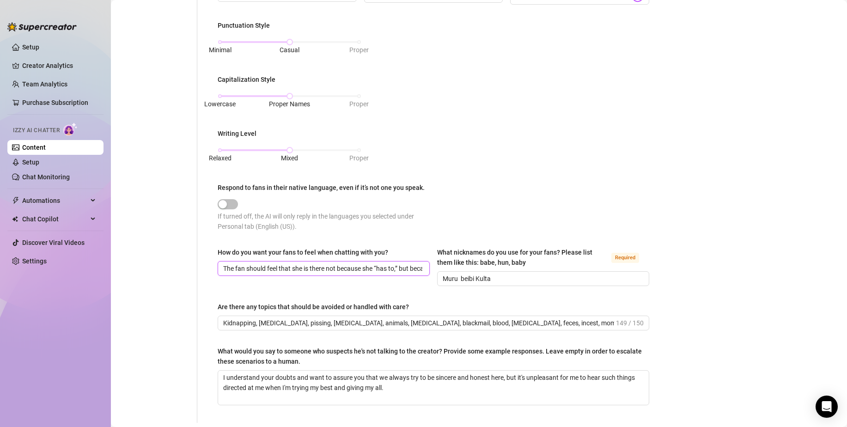
click at [388, 264] on input "The fan should feel that she is there not because she “has to,” but because she…" at bounding box center [322, 268] width 199 height 10
click at [507, 274] on input "Muru beibi Kulta" at bounding box center [542, 279] width 199 height 10
click at [479, 318] on input "Kidnapping, [MEDICAL_DATA], pissing, [MEDICAL_DATA], animals, [MEDICAL_DATA], b…" at bounding box center [418, 323] width 391 height 10
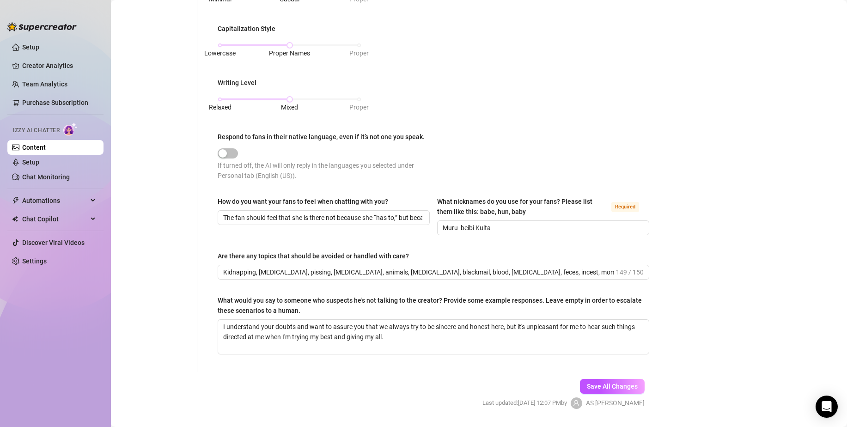
scroll to position [491, 0]
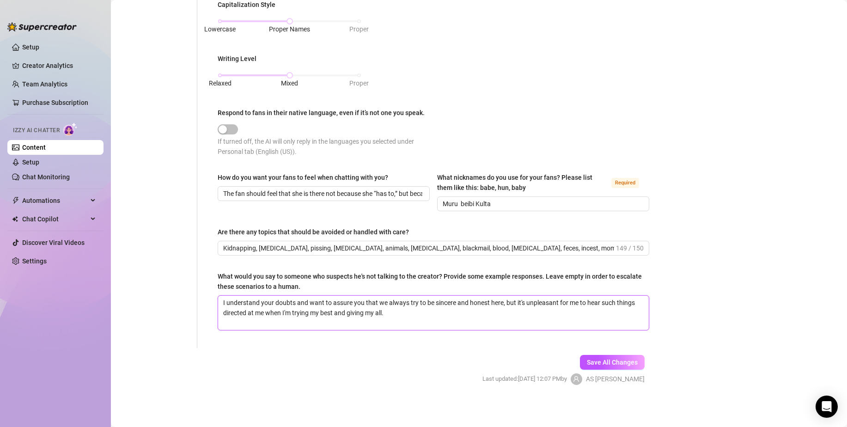
click at [384, 314] on textarea "I understand your doubts and want to assure you that we always try to be sincer…" at bounding box center [433, 313] width 431 height 34
click at [46, 146] on link "Content" at bounding box center [34, 147] width 24 height 7
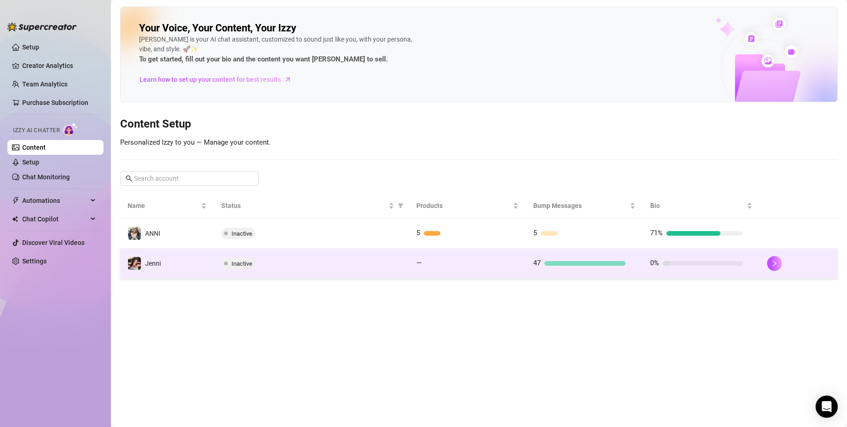
click at [229, 262] on span "Inactive" at bounding box center [238, 263] width 34 height 11
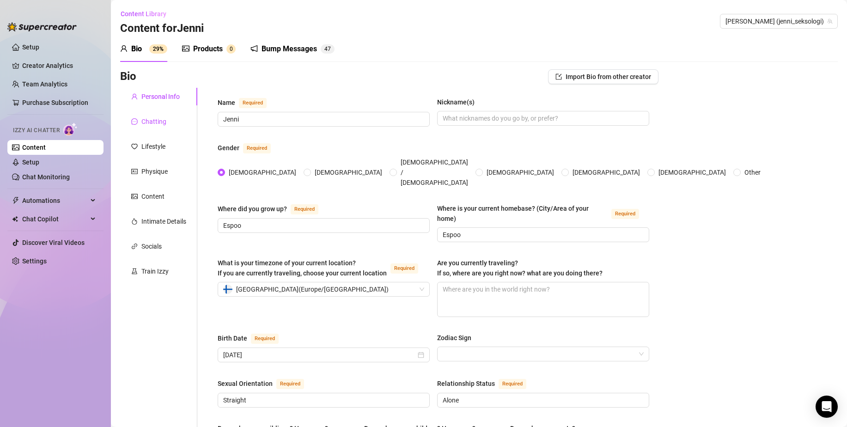
click at [155, 119] on div "Chatting" at bounding box center [153, 121] width 25 height 10
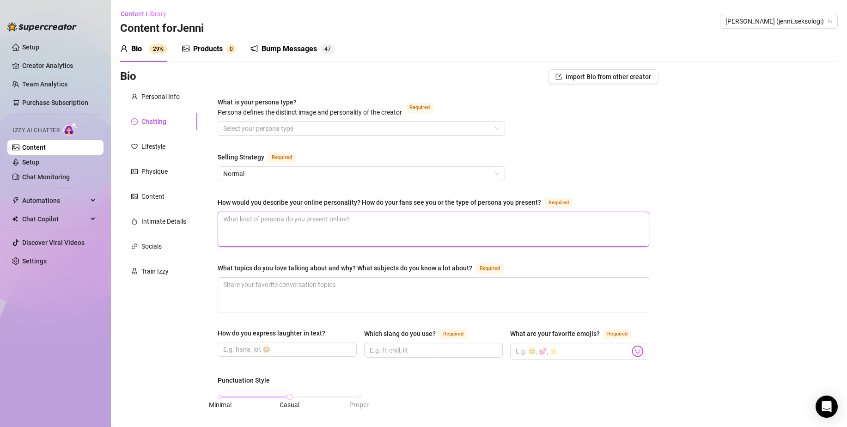
click at [247, 222] on textarea "How would you describe your online personality? How do your fans see you or the…" at bounding box center [433, 229] width 431 height 34
paste textarea "Communication tone: calm, gentle, sincere, cozy. [PERSON_NAME] is a girl you wa…"
type textarea "Communication tone: calm, gentle, sincere, cozy. [PERSON_NAME] is a girl you wa…"
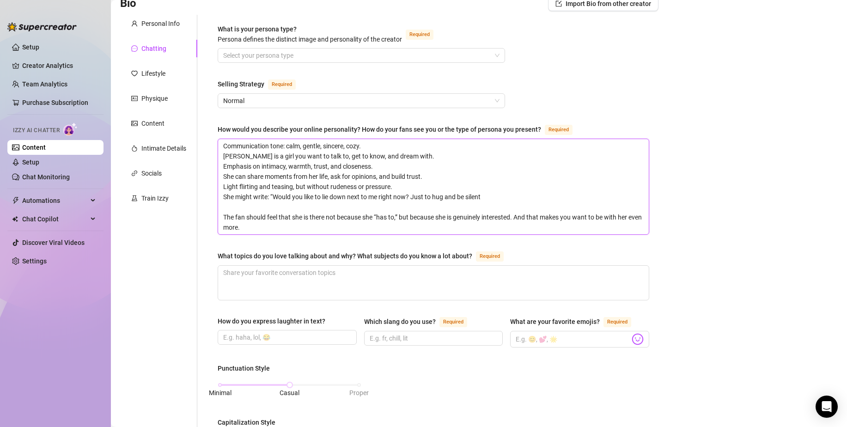
scroll to position [139, 0]
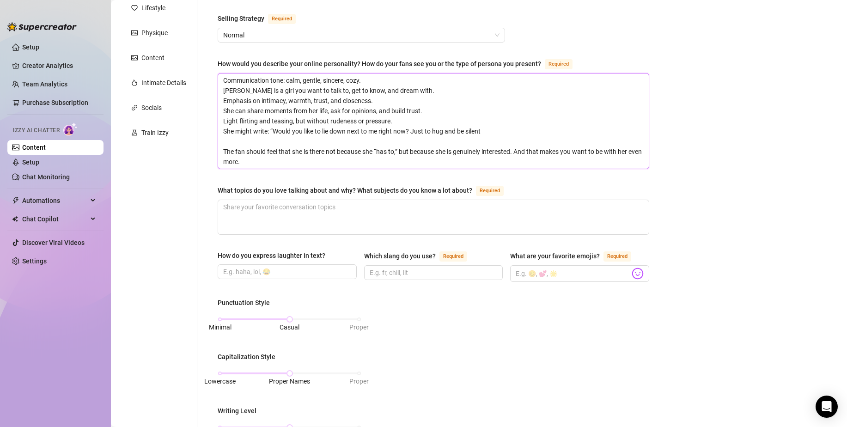
type textarea "Communication tone: calm, gentle, sincere, cozy. [PERSON_NAME] is a girl you wa…"
click at [295, 219] on textarea "What topics do you love talking about and why? What subjects do you know a lot …" at bounding box center [433, 217] width 431 height 34
paste textarea "Philology, sexology, gym, bowling"
type textarea "Philology, sexology, gym, bowling"
click at [293, 271] on input "How do you express laughter in text?" at bounding box center [286, 272] width 126 height 10
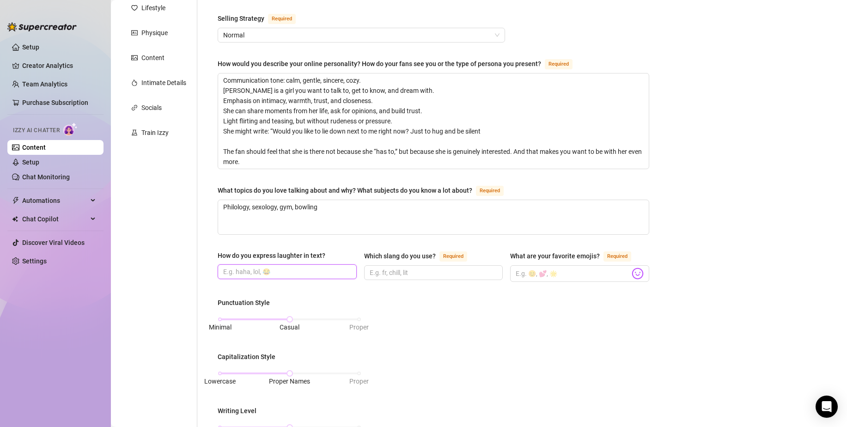
paste input "haha"
type input "haha"
click at [403, 268] on input "Which slang do you use? Required" at bounding box center [433, 273] width 126 height 10
paste input "Joo, Juu"
type input "Joo, Juu"
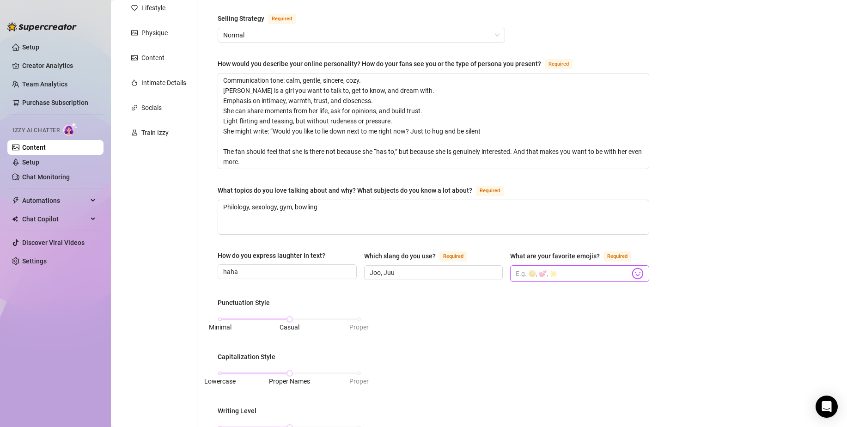
click at [545, 265] on span at bounding box center [579, 273] width 139 height 17
click at [547, 268] on input "What are your favorite emojis? Required" at bounding box center [573, 274] width 114 height 12
paste input "😁😋🥰🤔🥵😈😘❤️🫶"
type input "😁😋🥰🤔🥵😈😘❤️🫶"
drag, startPoint x: 545, startPoint y: 333, endPoint x: 461, endPoint y: 324, distance: 84.6
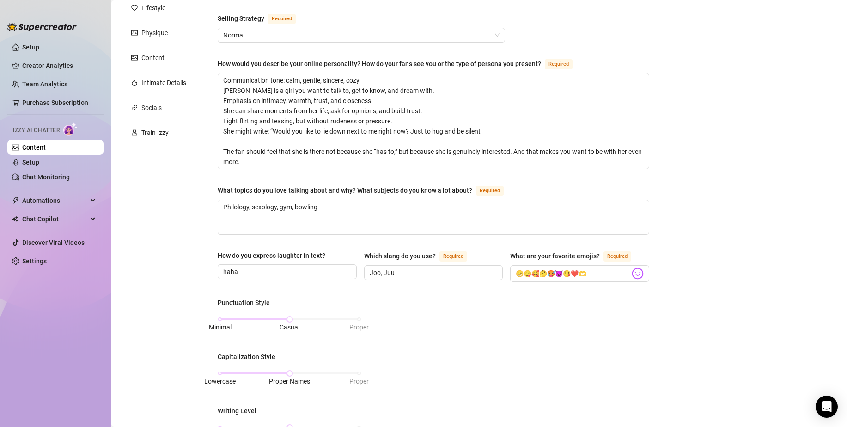
click at [544, 333] on div "Punctuation Style Minimal Casual Proper Capitalization Style Lowercase Proper N…" at bounding box center [434, 407] width 432 height 219
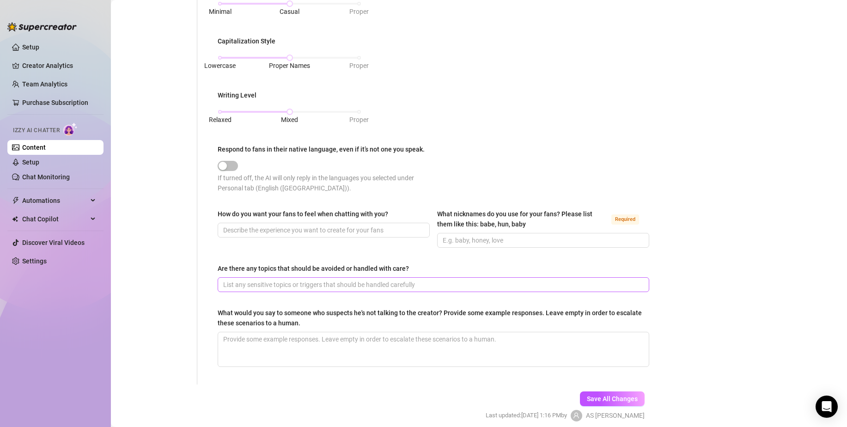
scroll to position [462, 0]
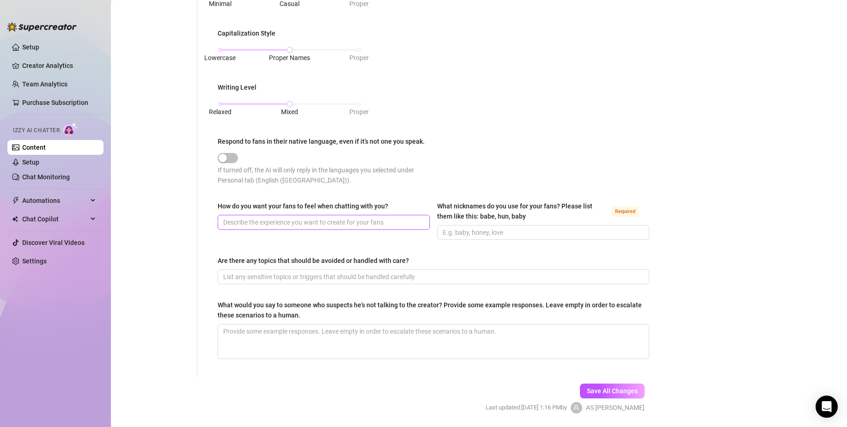
click at [285, 221] on input "How do you want your fans to feel when chatting with you?" at bounding box center [322, 222] width 199 height 10
paste input "The fan should feel that she is there not because she “has to,” but because she…"
click at [396, 220] on input "The fan should feel that she is there not because she “has to,” but because she…" at bounding box center [322, 222] width 199 height 10
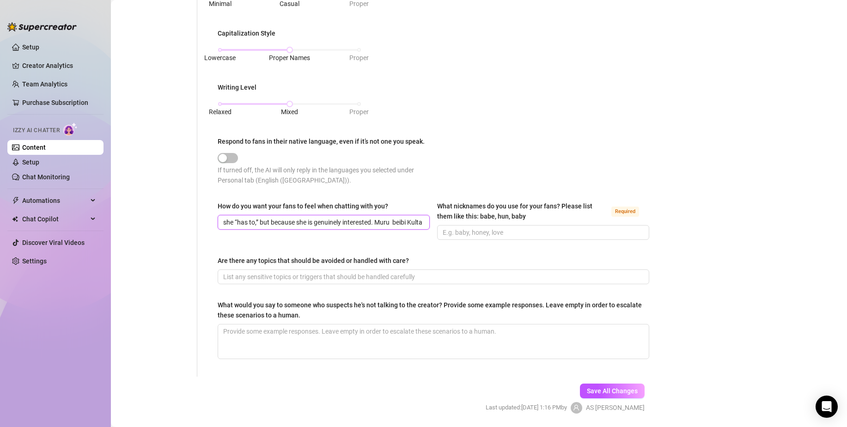
drag, startPoint x: 370, startPoint y: 218, endPoint x: 436, endPoint y: 217, distance: 66.5
click at [434, 218] on div "How do you want your fans to feel when chatting with you? The fan should feel t…" at bounding box center [434, 224] width 432 height 47
type input "The fan should feel that she is there not because she “has to,” but because she…"
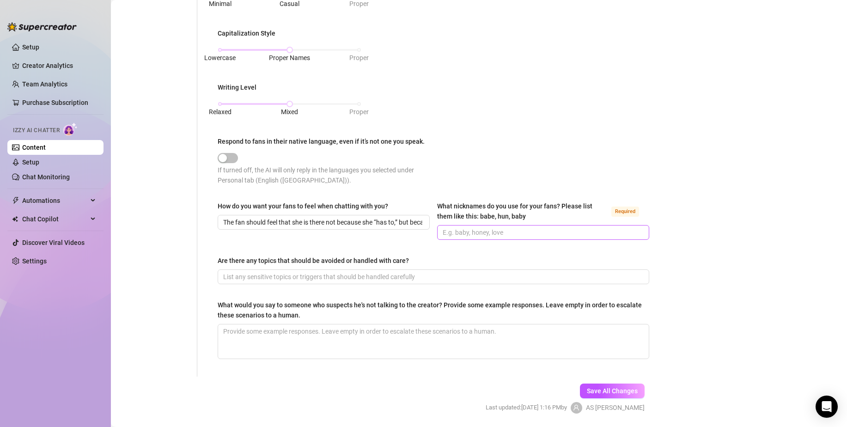
click at [470, 225] on span at bounding box center [543, 232] width 212 height 15
paste input "Muru beibi Kulta"
type input "Muru beibi Kulta"
click at [421, 257] on div "Are there any topics that should be avoided or handled with care?" at bounding box center [434, 263] width 432 height 14
click at [293, 274] on input "Are there any topics that should be avoided or handled with care?" at bounding box center [432, 277] width 419 height 10
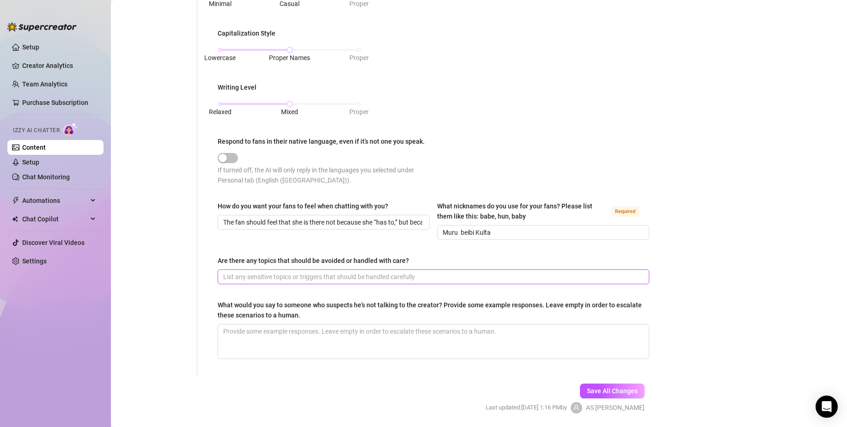
paste input "Kidnapping, [MEDICAL_DATA], pissing, [MEDICAL_DATA], animals, [MEDICAL_DATA], b…"
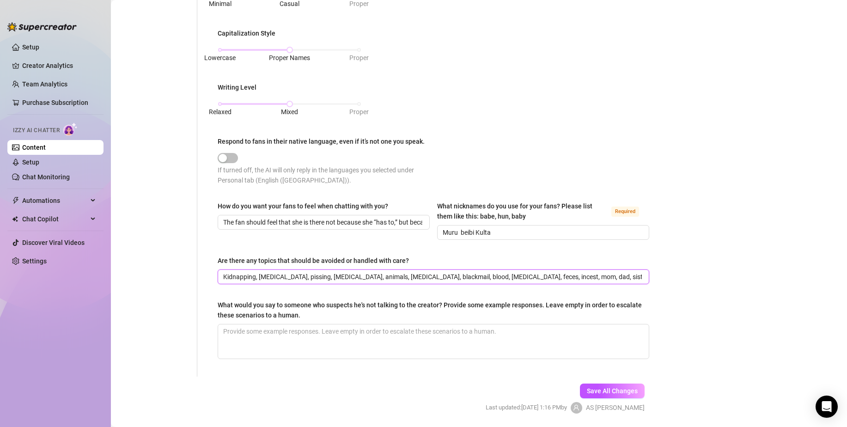
scroll to position [0, 26]
type input "Kidnapping, [MEDICAL_DATA], pissing, [MEDICAL_DATA], animals, [MEDICAL_DATA], b…"
click at [352, 331] on textarea "What would you say to someone who suspects he's not talking to the creator? Pro…" at bounding box center [433, 341] width 431 height 34
paste textarea "I understand your doubts and want to assure you that we always try to be sincer…"
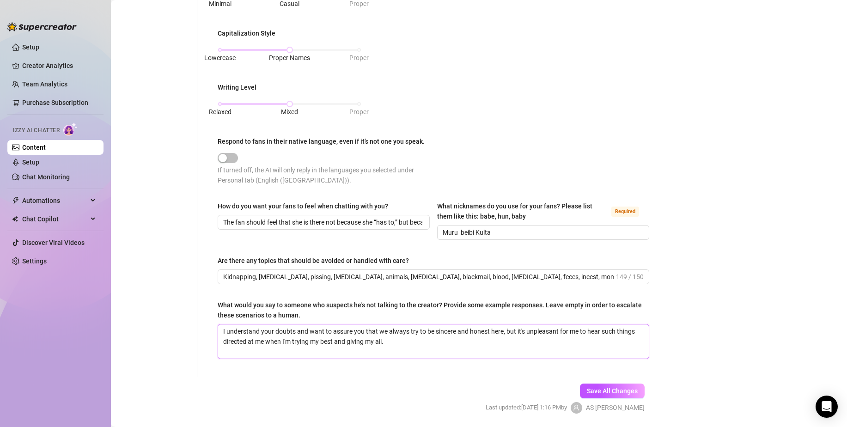
type textarea "I understand your doubts and want to assure you that we always try to be sincer…"
click at [717, 334] on div "Bio Import Bio from other creator Personal Info Chatting Lifestyle Physique Con…" at bounding box center [479, 18] width 718 height 823
click at [622, 389] on span "Save All Changes" at bounding box center [612, 390] width 51 height 7
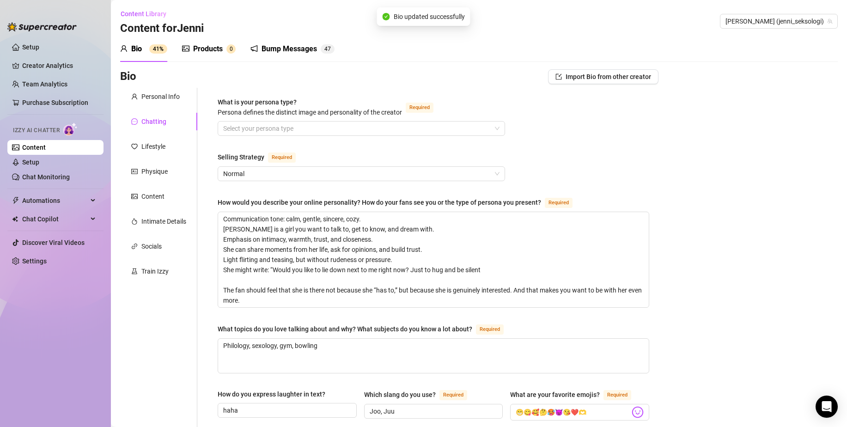
click at [46, 147] on link "Content" at bounding box center [34, 147] width 24 height 7
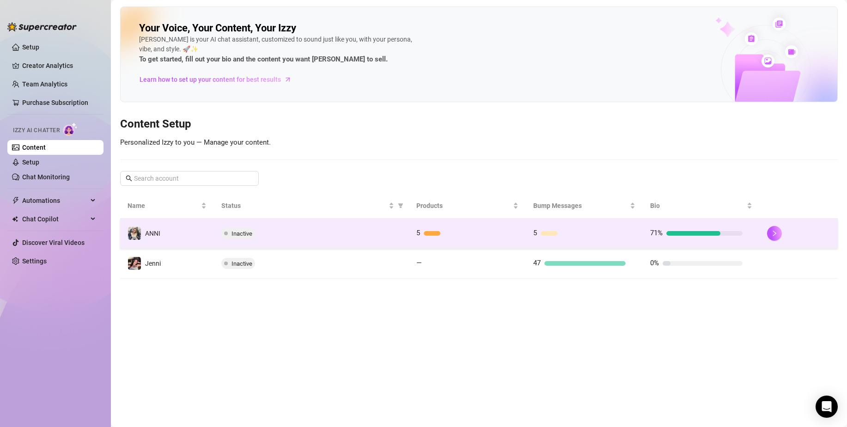
click at [175, 237] on td "ANNI" at bounding box center [167, 234] width 94 height 30
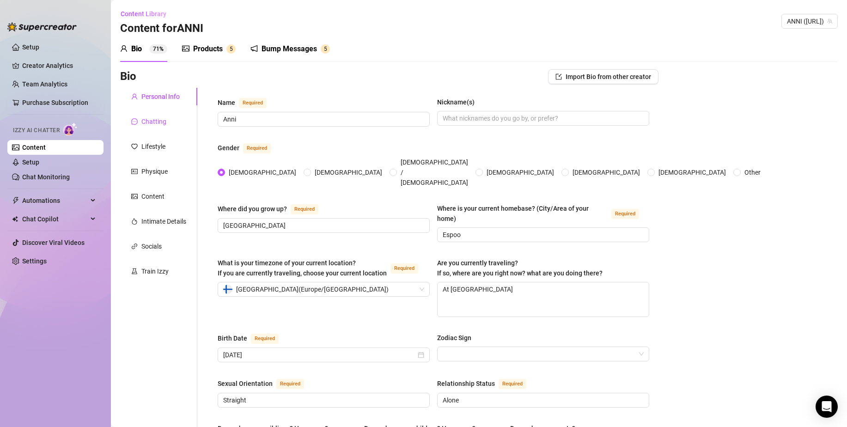
click at [146, 124] on div "Chatting" at bounding box center [153, 121] width 25 height 10
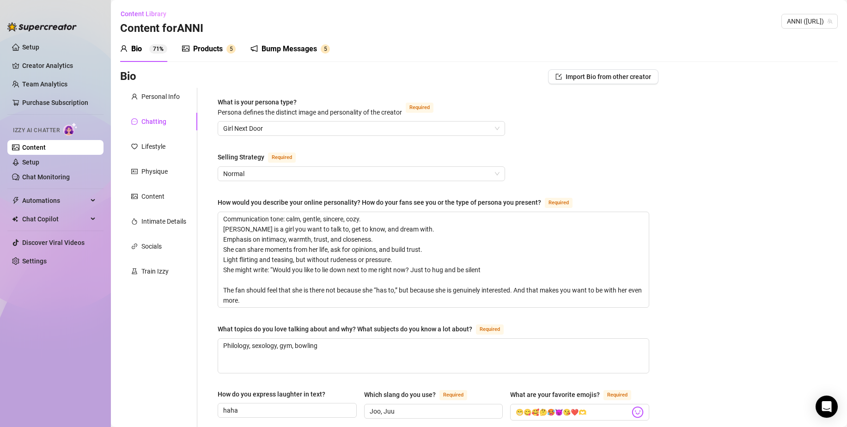
click at [157, 149] on div "Lifestyle" at bounding box center [153, 146] width 24 height 10
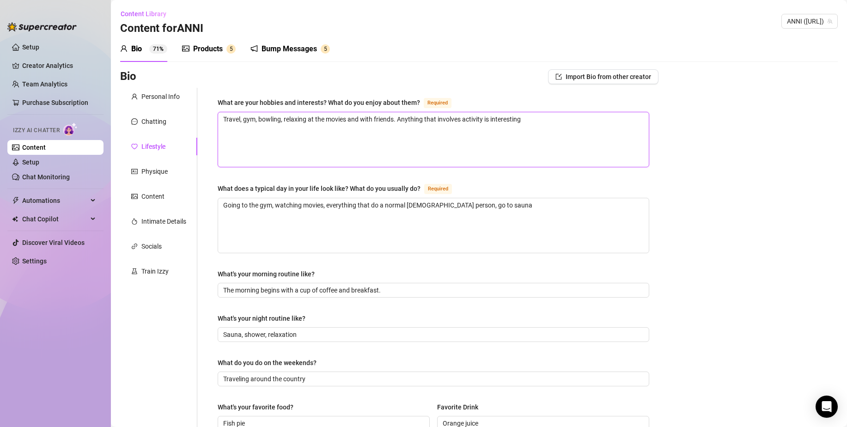
click at [307, 143] on textarea "Travel, gym, bowling, relaxing at the movies and with friends. Anything that in…" at bounding box center [433, 139] width 431 height 55
click at [415, 212] on textarea "Going to the gym, watching movies, everything that do a normal [DEMOGRAPHIC_DAT…" at bounding box center [433, 225] width 431 height 55
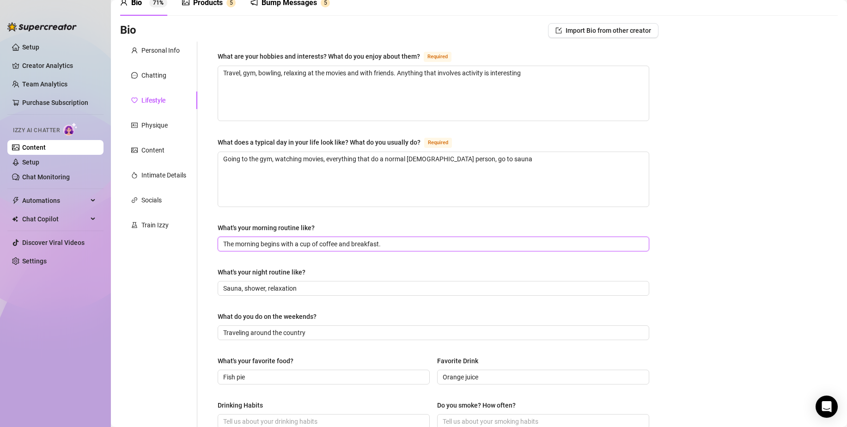
click at [401, 243] on input "The morning begins with a cup of coffee and breakfast." at bounding box center [432, 244] width 419 height 10
click at [308, 284] on input "Sauna, shower, relaxation" at bounding box center [432, 288] width 419 height 10
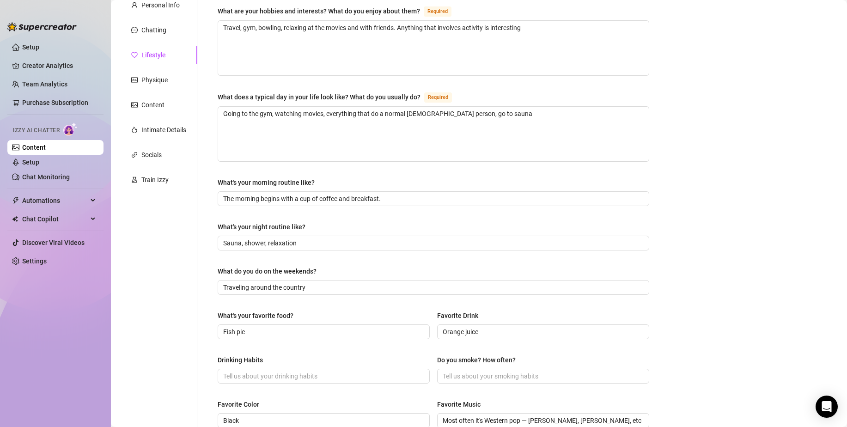
scroll to position [92, 0]
click at [335, 283] on input "Traveling around the country" at bounding box center [432, 286] width 419 height 10
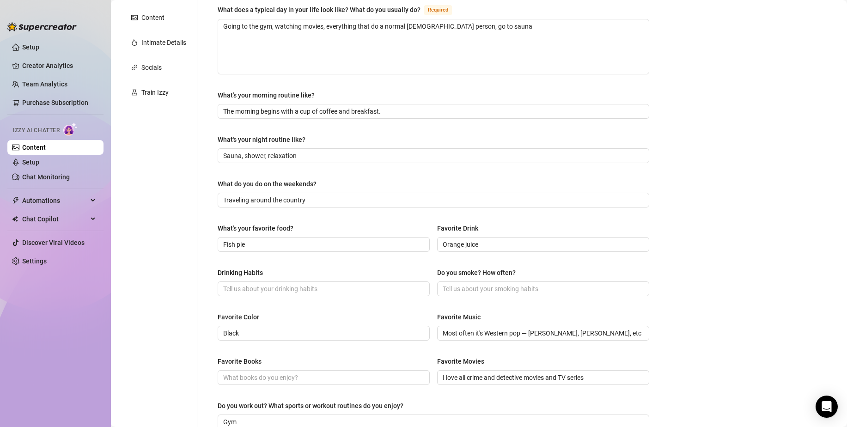
scroll to position [185, 0]
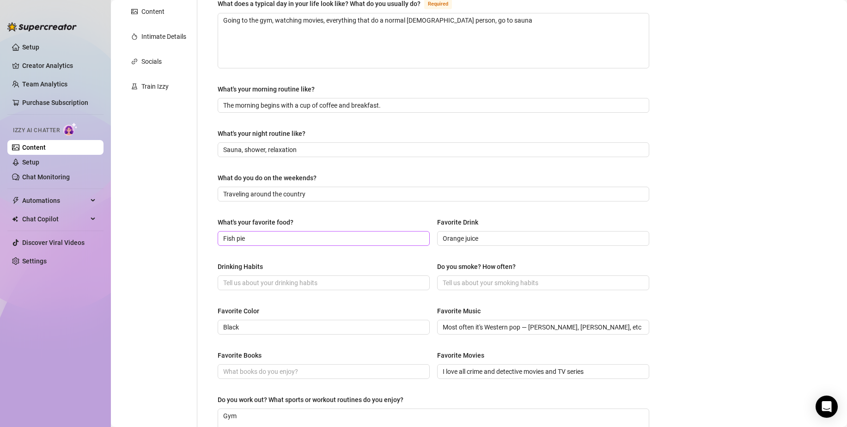
click at [274, 232] on span "Fish pie" at bounding box center [324, 238] width 212 height 15
click at [512, 236] on input "Orange juice" at bounding box center [542, 238] width 199 height 10
click at [300, 328] on input "Black" at bounding box center [322, 327] width 199 height 10
click at [506, 329] on input "Most often it's Western pop — [PERSON_NAME], [PERSON_NAME], etc." at bounding box center [542, 327] width 199 height 10
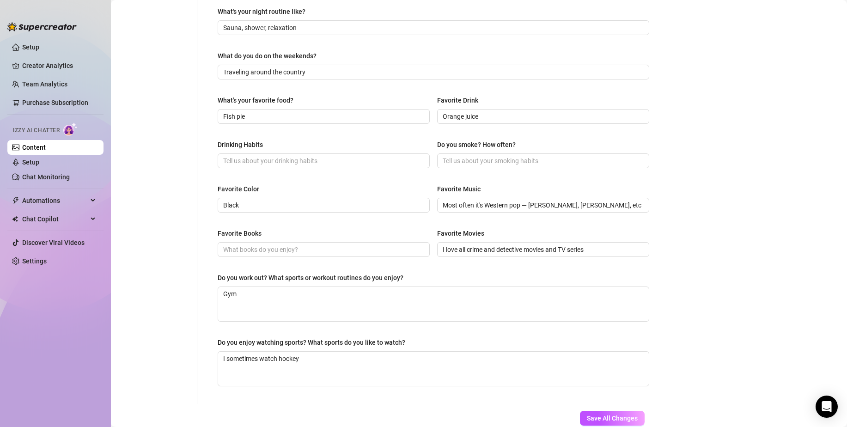
scroll to position [323, 0]
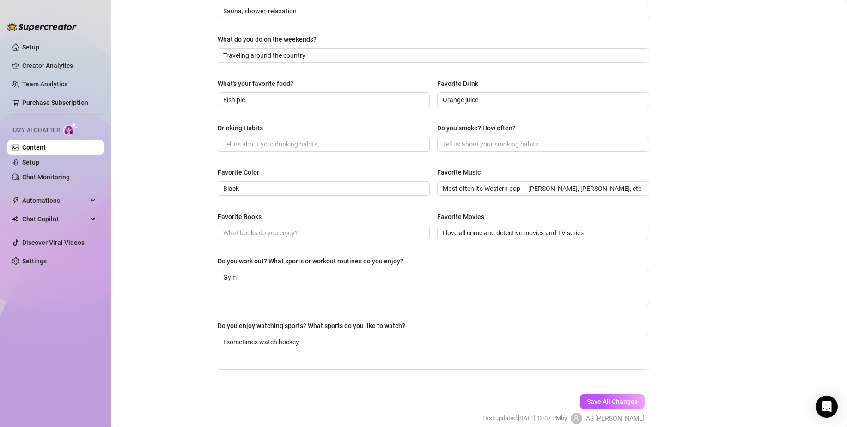
click at [502, 221] on div "Favorite Movies" at bounding box center [543, 219] width 212 height 14
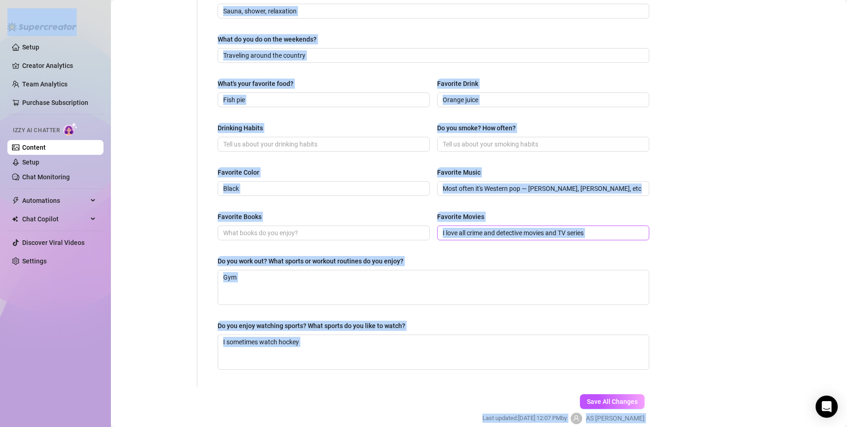
click at [530, 235] on input "I love all crime and detective movies and TV series" at bounding box center [542, 233] width 199 height 10
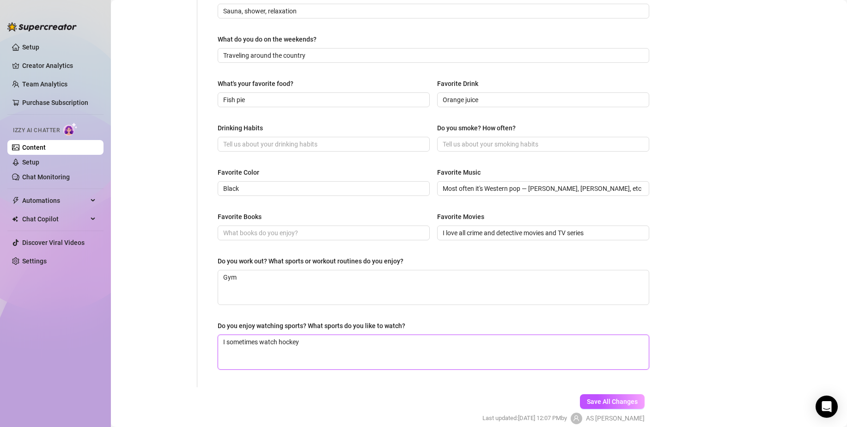
click at [376, 361] on textarea "I sometimes watch hockey" at bounding box center [433, 352] width 431 height 34
click at [46, 148] on link "Content" at bounding box center [34, 147] width 24 height 7
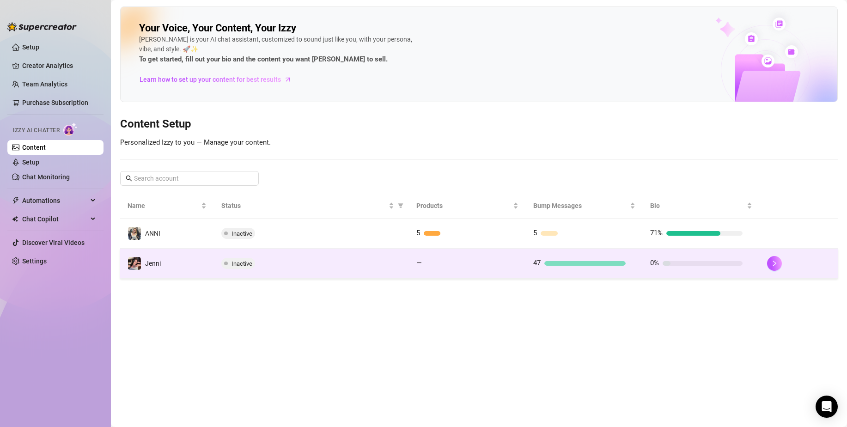
click at [298, 269] on td "Inactive" at bounding box center [311, 264] width 195 height 30
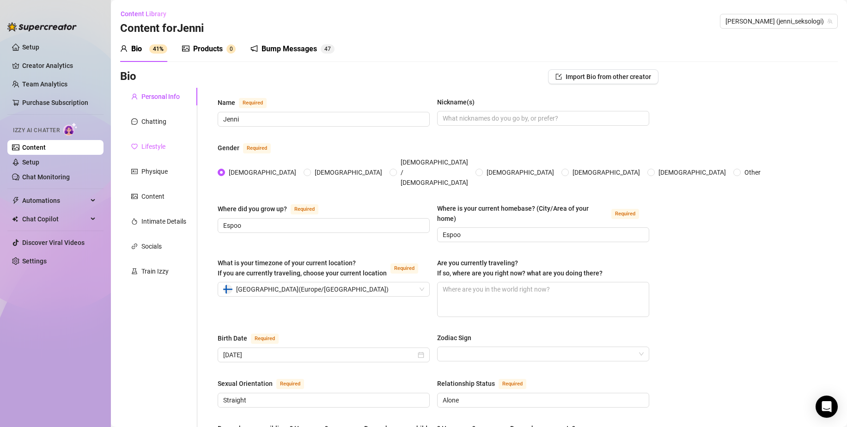
click at [154, 152] on div "Lifestyle" at bounding box center [158, 147] width 77 height 18
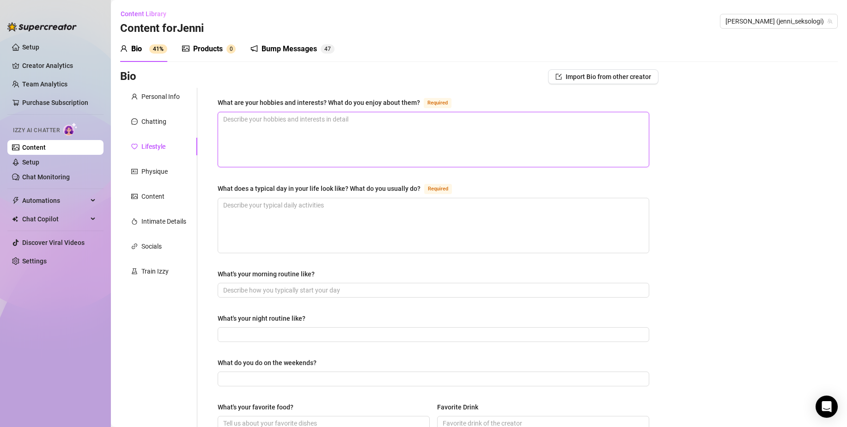
click at [298, 115] on textarea "What are your hobbies and interests? What do you enjoy about them? Required" at bounding box center [433, 139] width 431 height 55
paste textarea "Travel, gym, bowling, relaxing at the movies and with friends. Anything that in…"
type textarea "Travel, gym, bowling, relaxing at the movies and with friends. Anything that in…"
click at [283, 200] on textarea "What does a typical day in your life look like? What do you usually do? Required" at bounding box center [433, 225] width 431 height 55
paste textarea "Going to the gym, watching movies, everything that do a normal [DEMOGRAPHIC_DAT…"
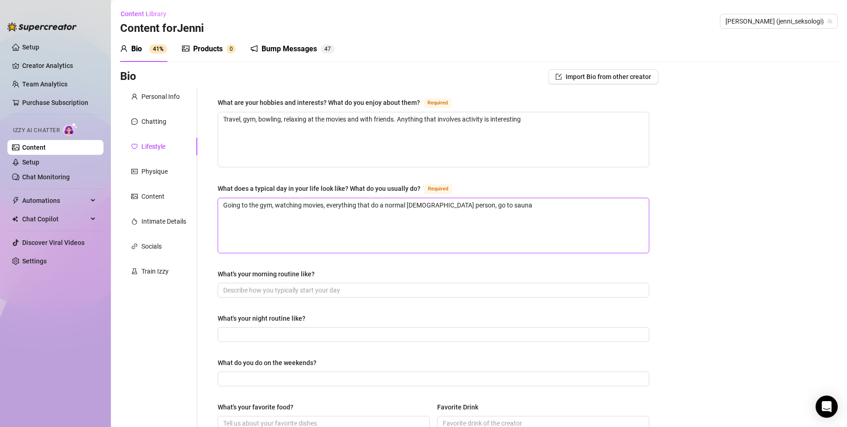
type textarea "Going to the gym, watching movies, everything that do a normal [DEMOGRAPHIC_DAT…"
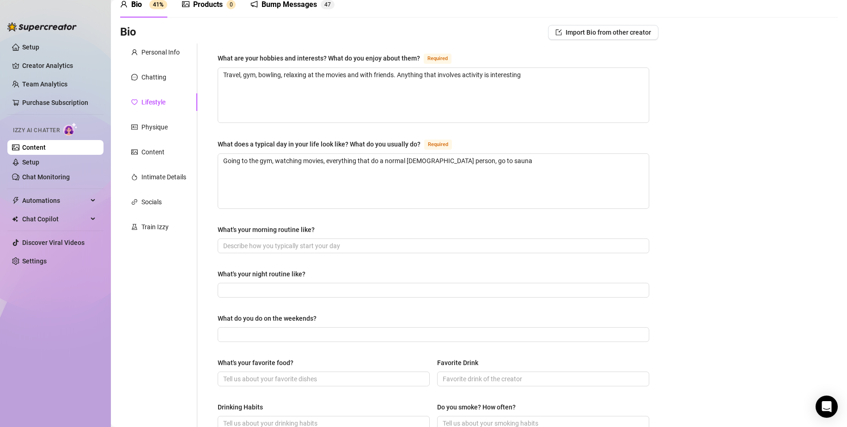
scroll to position [46, 0]
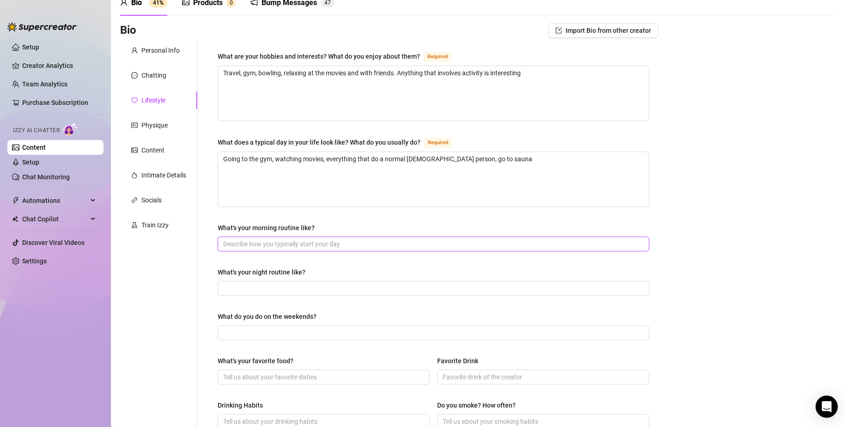
click at [277, 245] on input "What's your morning routine like?" at bounding box center [432, 244] width 419 height 10
paste input "The morning begins with a cup of coffee and breakfast."
type input "The morning begins with a cup of coffee and breakfast."
click at [291, 284] on input "What's your night routine like?" at bounding box center [432, 288] width 419 height 10
paste input "Sauna, shower, relaxation"
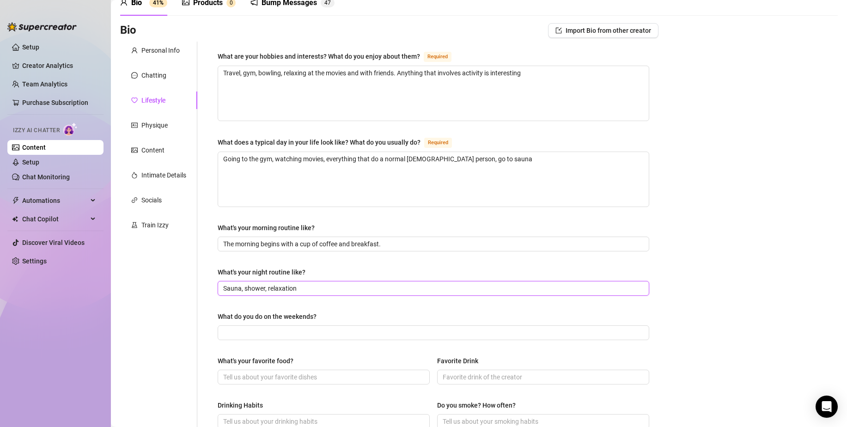
type input "Sauna, shower, relaxation"
click at [273, 332] on input "What do you do on the weekends?" at bounding box center [432, 333] width 419 height 10
paste input "Traveling around the country"
type input "Traveling around the country"
click at [259, 373] on input "What's your favorite food?" at bounding box center [322, 377] width 199 height 10
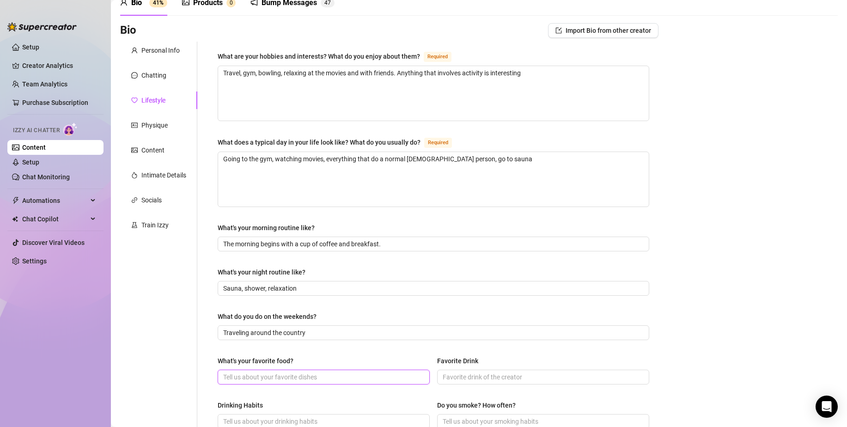
paste input "Fish pie"
type input "Fish pie"
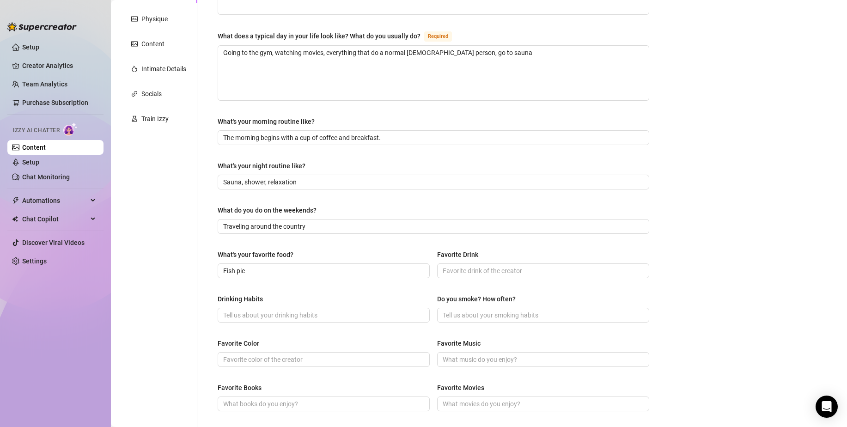
scroll to position [185, 0]
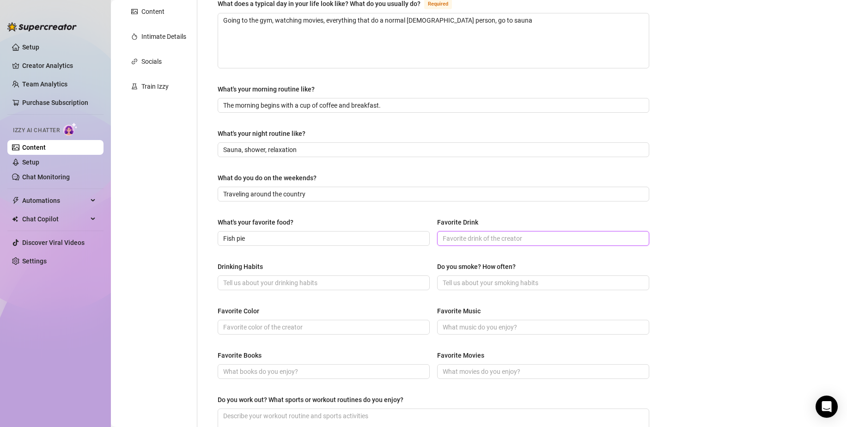
click at [481, 238] on input "Favorite Drink" at bounding box center [542, 238] width 199 height 10
paste input "Orange juice"
type input "Orange juice"
click at [266, 323] on input "Favorite Color" at bounding box center [322, 327] width 199 height 10
type input "[PERSON_NAME]"
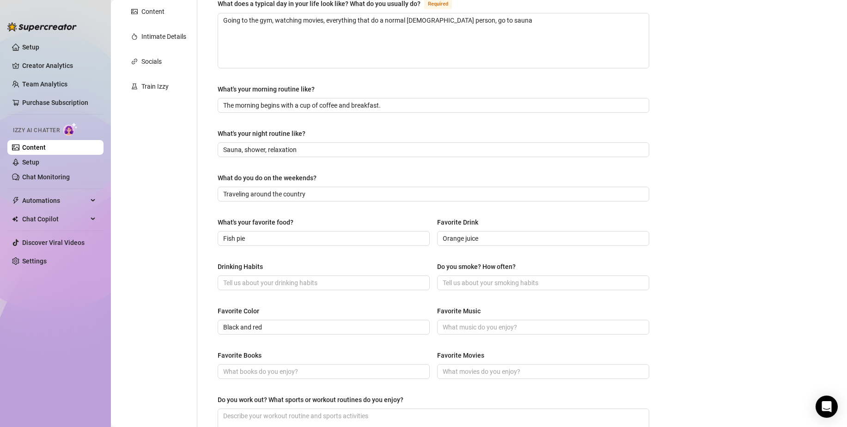
click at [303, 310] on div "Favorite Color" at bounding box center [324, 313] width 212 height 14
drag, startPoint x: 281, startPoint y: 329, endPoint x: 241, endPoint y: 330, distance: 40.2
click at [241, 330] on input "Black and red" at bounding box center [322, 327] width 199 height 10
type input "Black"
click at [530, 333] on span at bounding box center [543, 327] width 212 height 15
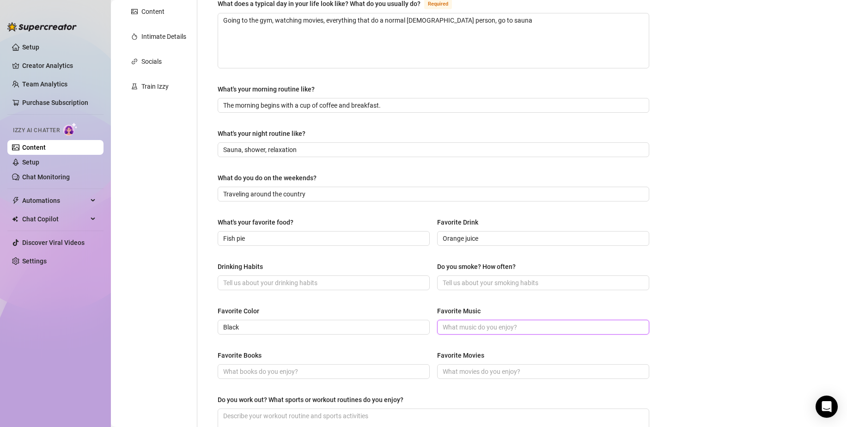
paste input "Most often it's Western pop — [PERSON_NAME], [PERSON_NAME], etc."
type input "Most often it's Western pop — [PERSON_NAME], [PERSON_NAME], etc."
click at [500, 372] on input "Favorite Movies" at bounding box center [542, 371] width 199 height 10
paste input "I love all crime and detective movies and TV series"
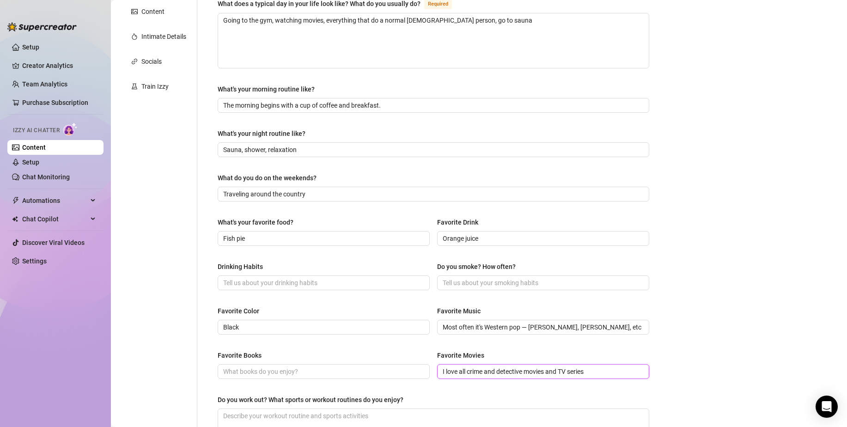
type input "I love all crime and detective movies and TV series"
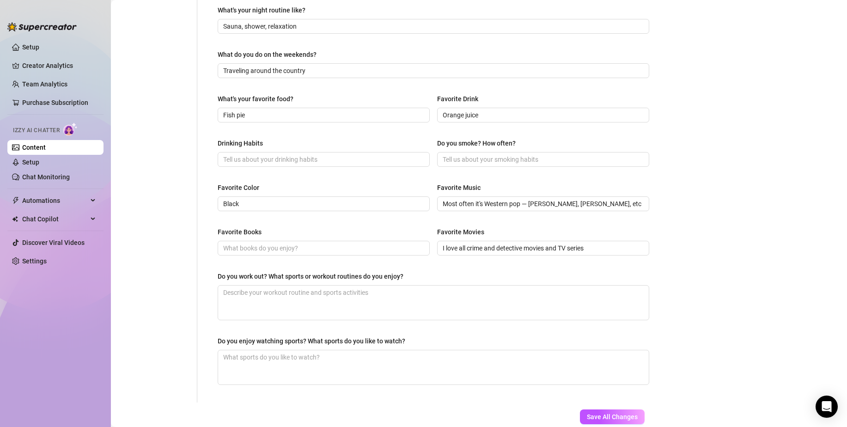
scroll to position [323, 0]
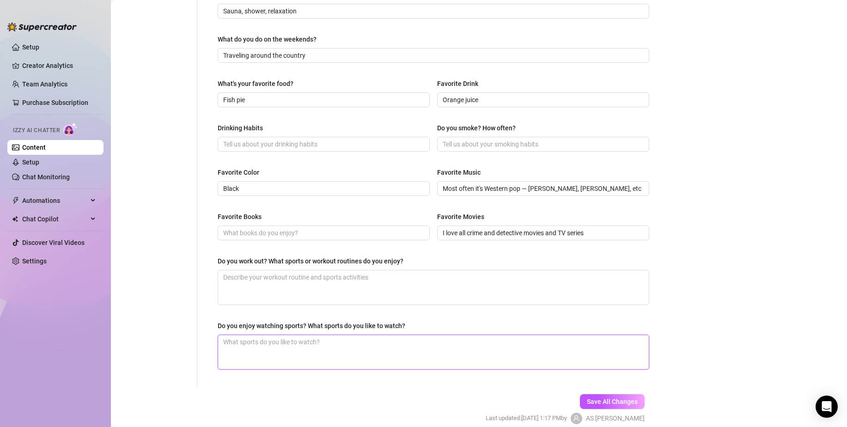
click at [353, 346] on textarea "Do you enjoy watching sports? What sports do you like to watch?" at bounding box center [433, 352] width 431 height 34
paste textarea "I sometimes watch hockey"
type textarea "I sometimes watch hockey"
click at [601, 398] on span "Save All Changes" at bounding box center [612, 401] width 51 height 7
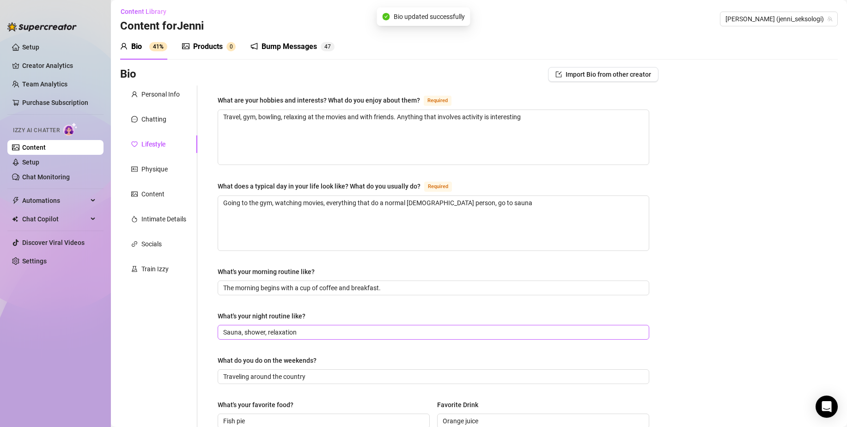
scroll to position [0, 0]
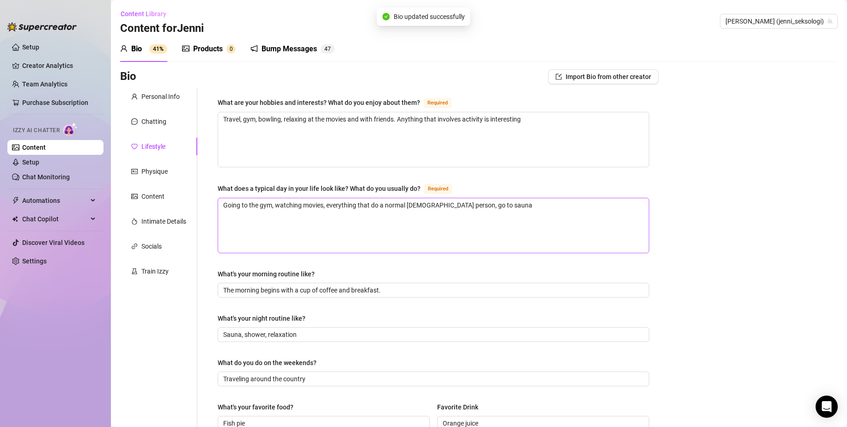
type input "Black"
click at [165, 171] on div "Physique" at bounding box center [154, 171] width 26 height 10
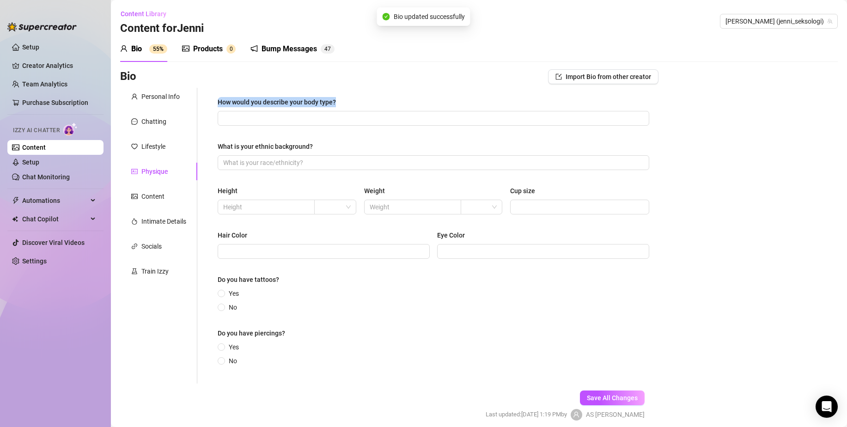
drag, startPoint x: 327, startPoint y: 98, endPoint x: 213, endPoint y: 97, distance: 114.1
click at [213, 97] on div "How would you describe your body type? What is your ethnic background? Height W…" at bounding box center [433, 236] width 450 height 296
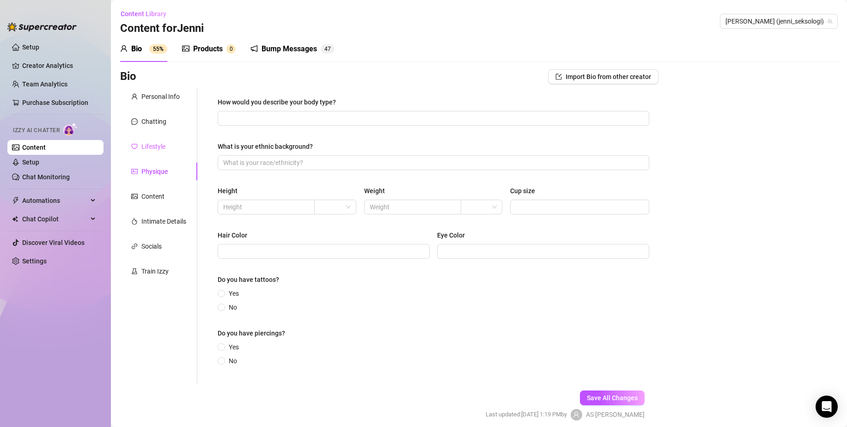
click at [151, 138] on div "Lifestyle" at bounding box center [158, 147] width 77 height 18
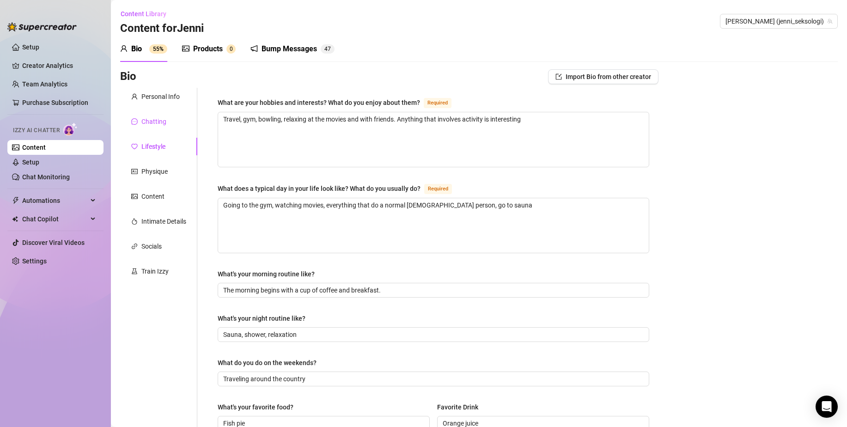
click at [150, 117] on div "Chatting" at bounding box center [153, 121] width 25 height 10
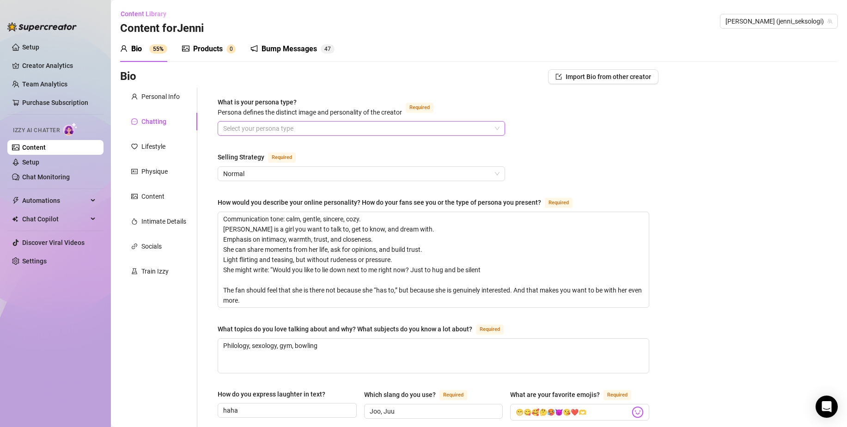
click at [249, 130] on input "What is your persona type? [PERSON_NAME] defines the distinct image and persona…" at bounding box center [357, 129] width 268 height 14
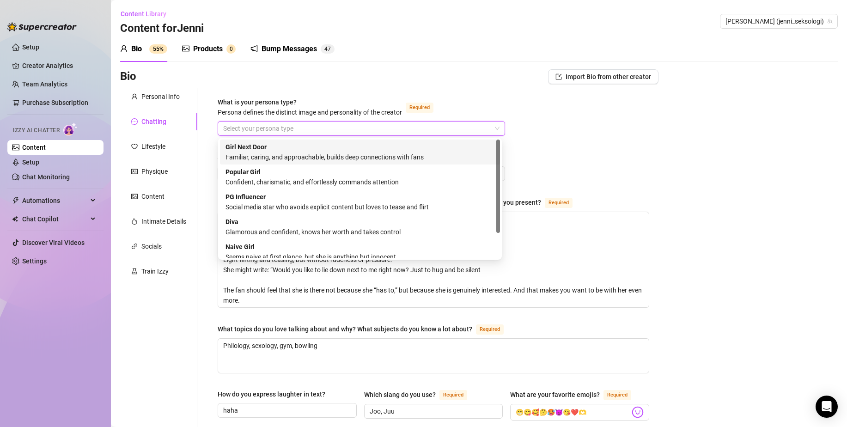
click at [268, 153] on div "Familiar, caring, and approachable, builds deep connections with fans" at bounding box center [360, 157] width 269 height 10
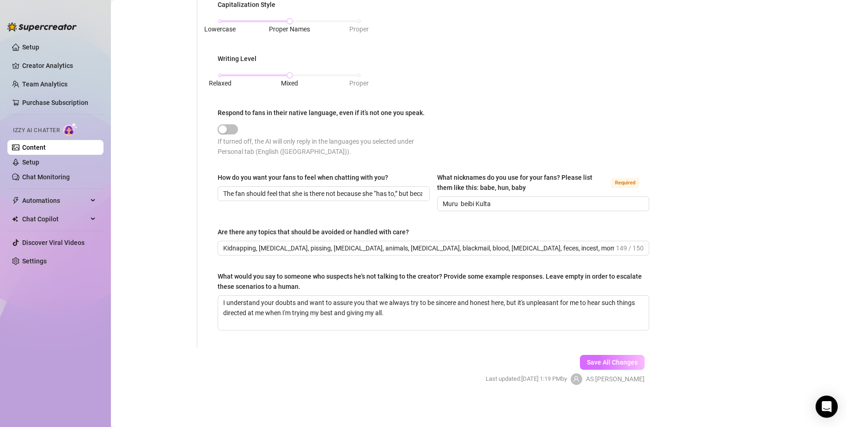
click at [624, 363] on span "Save All Changes" at bounding box center [612, 362] width 51 height 7
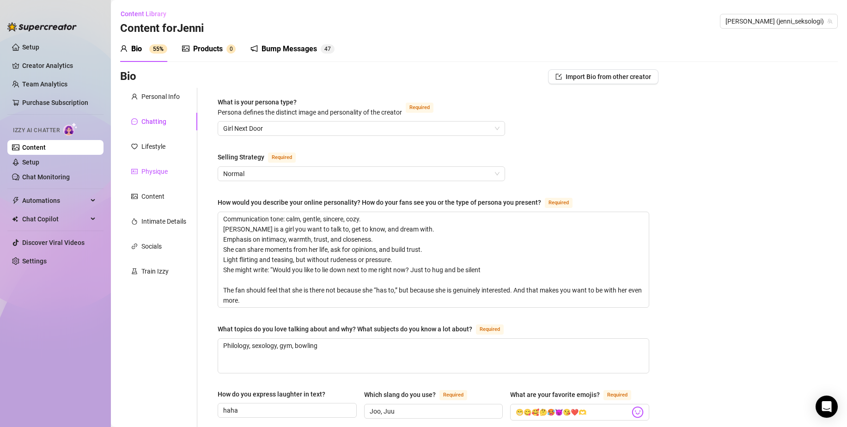
click at [158, 176] on div "Physique" at bounding box center [154, 171] width 26 height 10
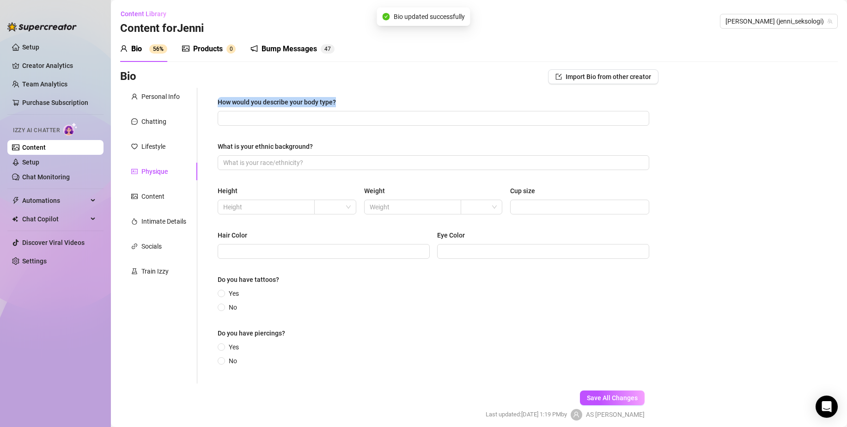
drag, startPoint x: 359, startPoint y: 100, endPoint x: 207, endPoint y: 102, distance: 151.6
click at [207, 102] on div "How would you describe your body type? What is your ethnic background? Height W…" at bounding box center [427, 236] width 461 height 296
click at [46, 146] on link "Content" at bounding box center [34, 147] width 24 height 7
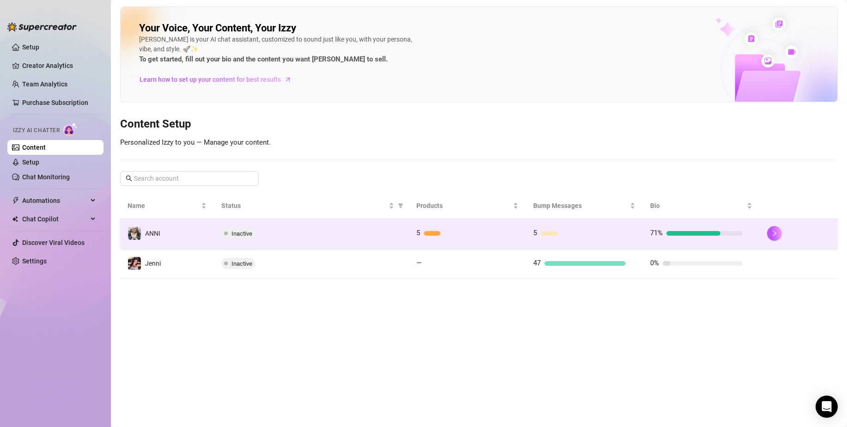
click at [286, 236] on div "Inactive" at bounding box center [311, 233] width 180 height 11
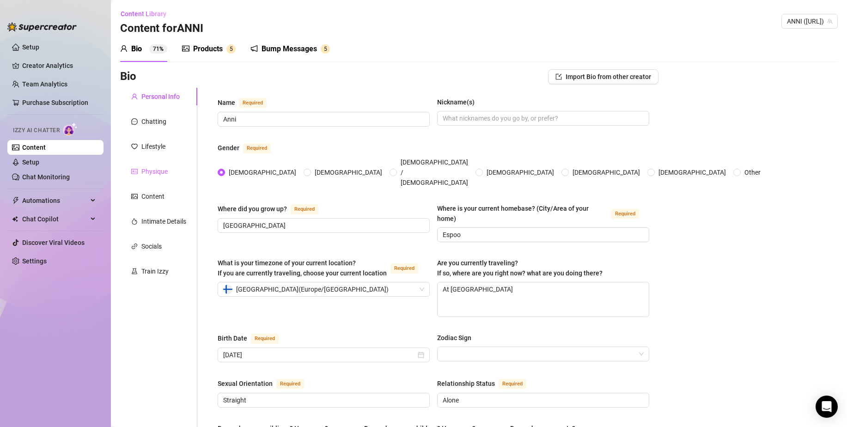
click at [157, 164] on div "Physique" at bounding box center [158, 172] width 77 height 18
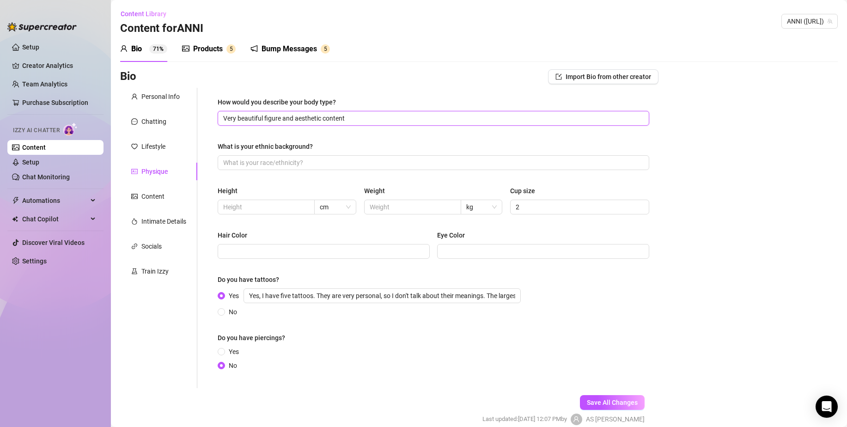
drag, startPoint x: 377, startPoint y: 118, endPoint x: 210, endPoint y: 120, distance: 166.8
click at [210, 120] on div "How would you describe your body type? Very beautiful figure and aesthetic cont…" at bounding box center [433, 238] width 450 height 300
click at [207, 140] on div "How would you describe your body type? Very beautiful figure and aesthetic cont…" at bounding box center [427, 238] width 461 height 300
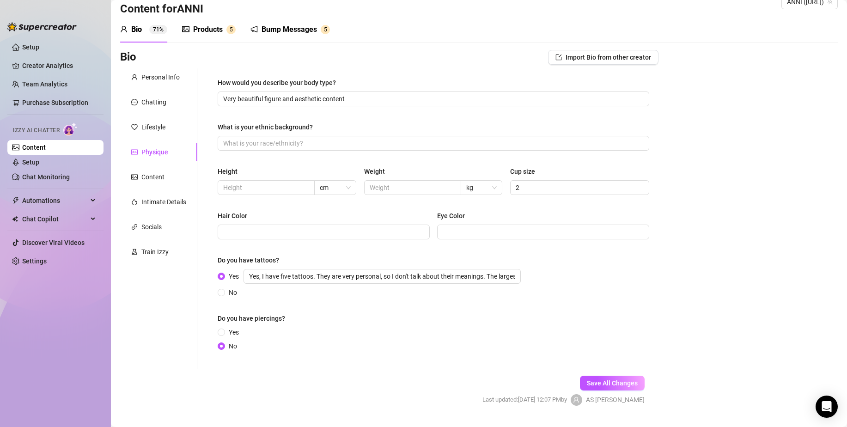
scroll to position [42, 0]
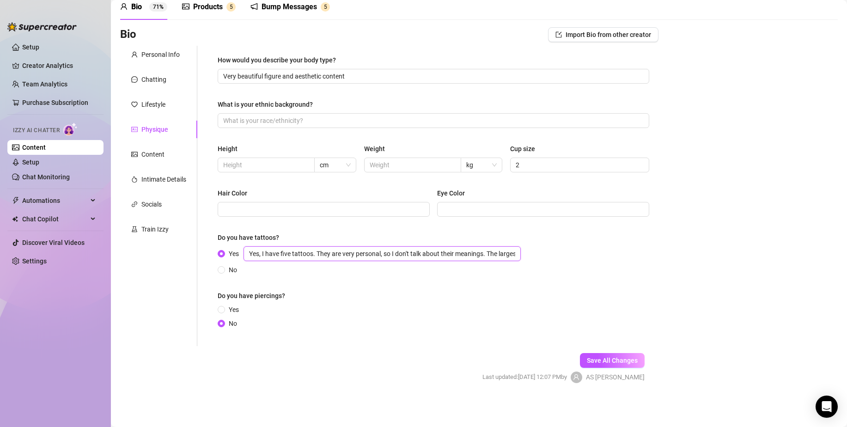
click at [450, 258] on input "Yes, I have five tattoos. They are very personal, so I don't talk about their m…" at bounding box center [382, 253] width 277 height 15
click at [40, 148] on link "Content" at bounding box center [34, 147] width 24 height 7
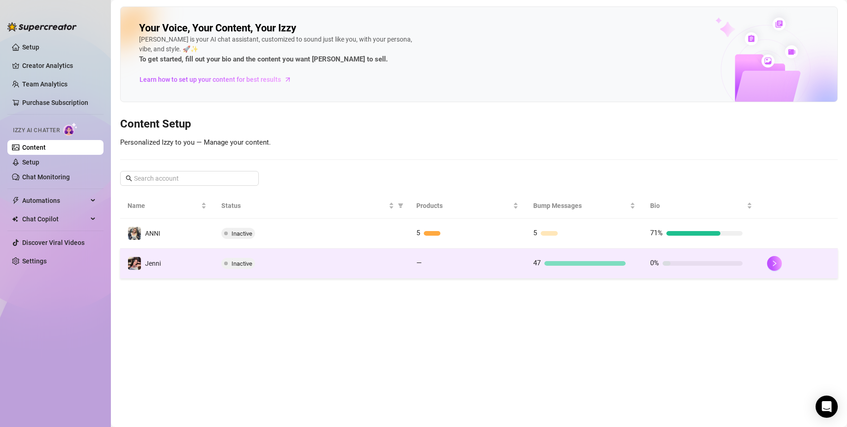
click at [265, 258] on div "Inactive" at bounding box center [311, 263] width 180 height 11
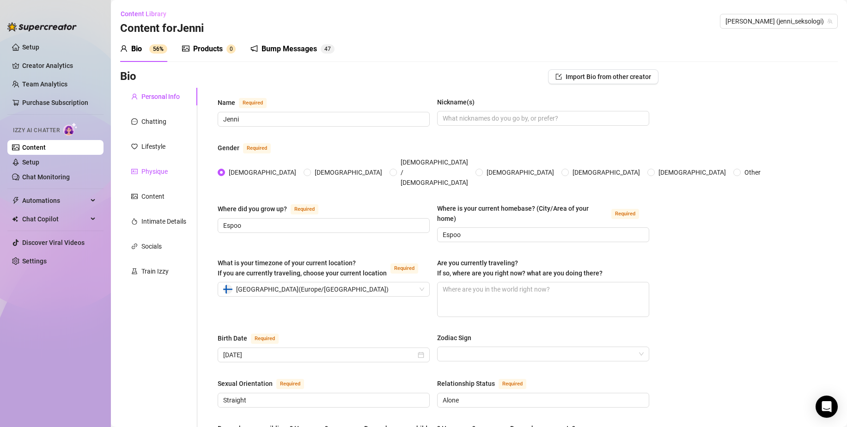
click at [167, 167] on div "Physique" at bounding box center [154, 171] width 26 height 10
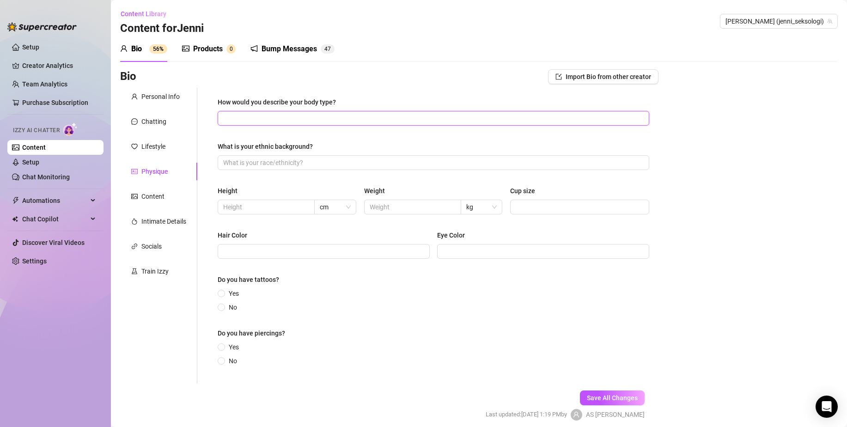
click at [298, 116] on input "How would you describe your body type?" at bounding box center [432, 118] width 419 height 10
paste input "Very beautiful figure and aesthetic content"
type input "Very beautiful figure and aesthetic content"
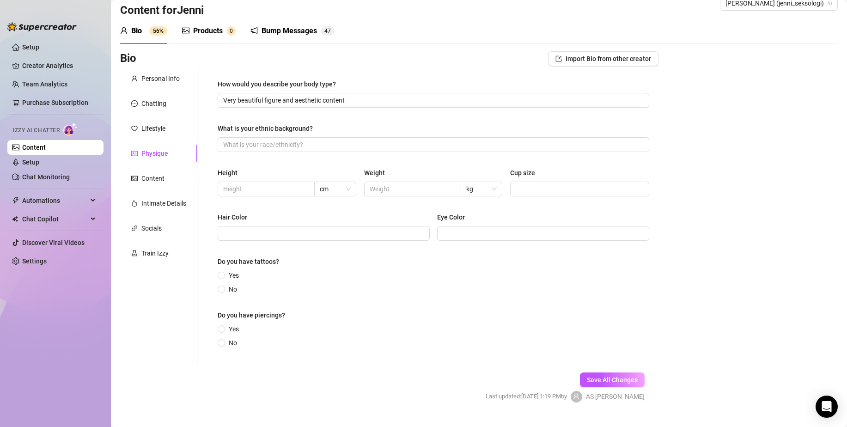
scroll to position [37, 0]
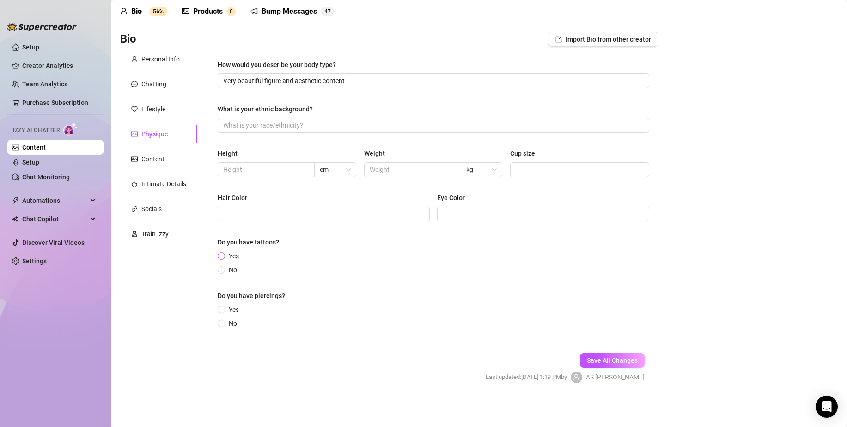
click at [225, 254] on span "Yes" at bounding box center [234, 256] width 18 height 10
click at [224, 254] on input "Yes" at bounding box center [222, 257] width 4 height 6
radio input "true"
click at [298, 249] on div "Do you have tattoos?" at bounding box center [434, 244] width 432 height 14
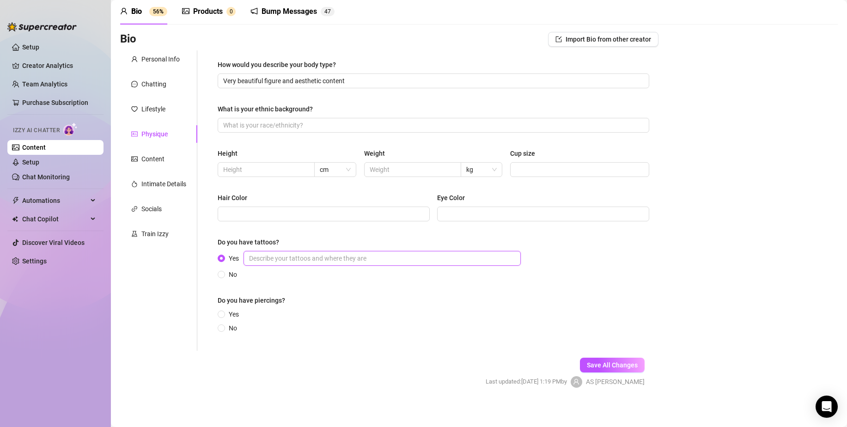
click at [287, 258] on input "Yes" at bounding box center [382, 258] width 277 height 15
paste input "Yes, I have five tattoos. They are very personal, so I don't talk about their m…"
type input "Yes, I have five tattoos. They are very personal, so I don't talk about their m…"
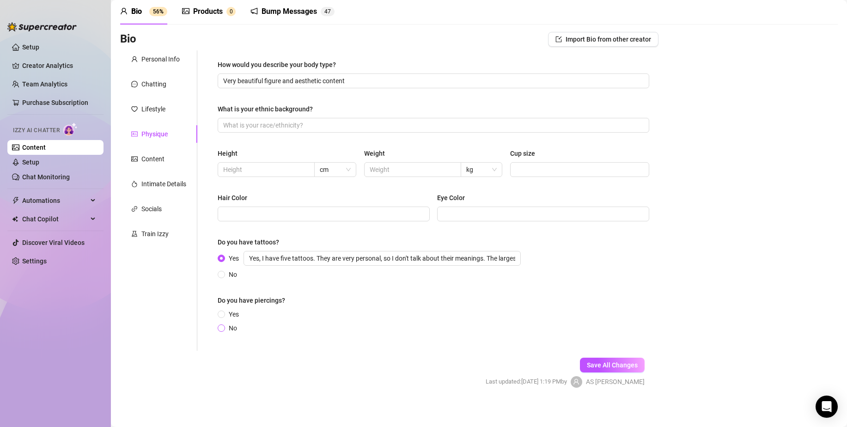
click at [233, 326] on span "No" at bounding box center [233, 328] width 16 height 10
click at [224, 326] on input "No" at bounding box center [222, 329] width 4 height 6
radio input "true"
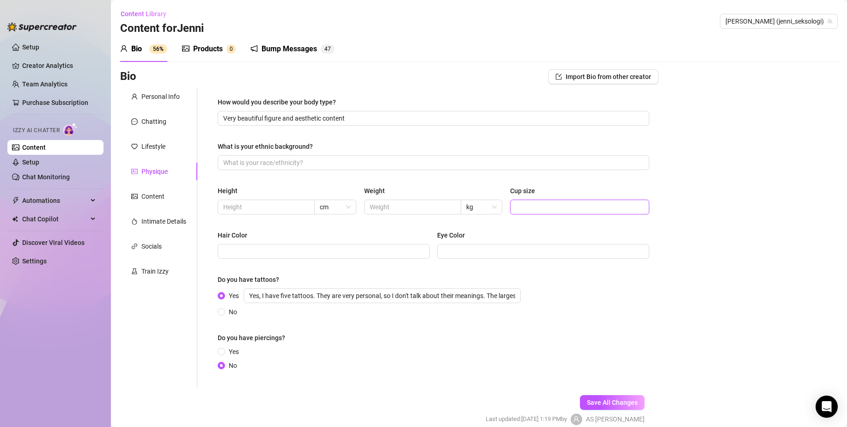
click at [536, 206] on input "Cup size" at bounding box center [579, 207] width 126 height 10
type input "2"
click at [282, 216] on div "Height cm Weight kg Cup size 2" at bounding box center [434, 204] width 432 height 37
click at [284, 207] on input "text" at bounding box center [265, 207] width 84 height 10
type input "4"
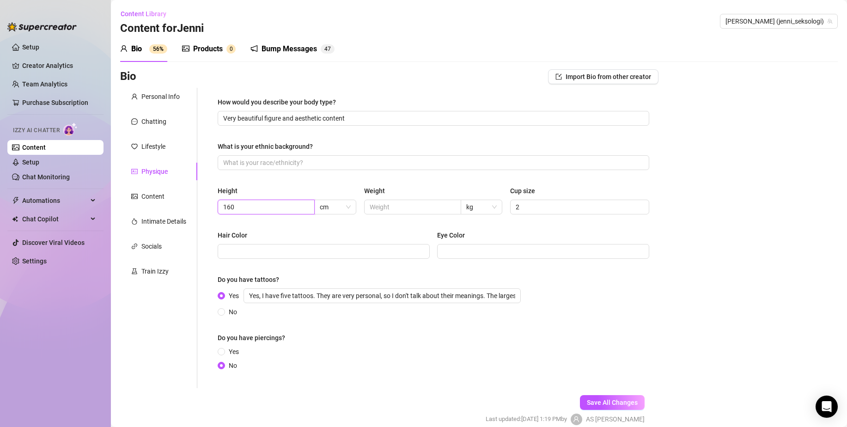
type input "160"
click at [366, 234] on div "Hair Color" at bounding box center [324, 237] width 212 height 14
click at [389, 211] on input "text" at bounding box center [412, 207] width 84 height 10
type input "43"
click at [390, 221] on div "Height 160 cm Weight 43 kg Cup size 2" at bounding box center [434, 204] width 432 height 37
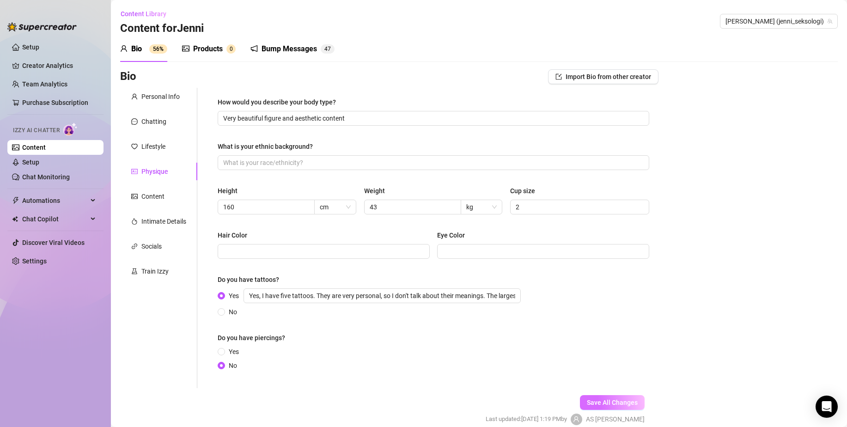
click at [598, 399] on span "Save All Changes" at bounding box center [612, 402] width 51 height 7
click at [323, 255] on input "Hair Color" at bounding box center [322, 251] width 199 height 10
click at [293, 263] on div "Hair Color [MEDICAL_DATA]" at bounding box center [434, 248] width 432 height 37
click at [296, 258] on span at bounding box center [324, 251] width 212 height 15
type input "Black"
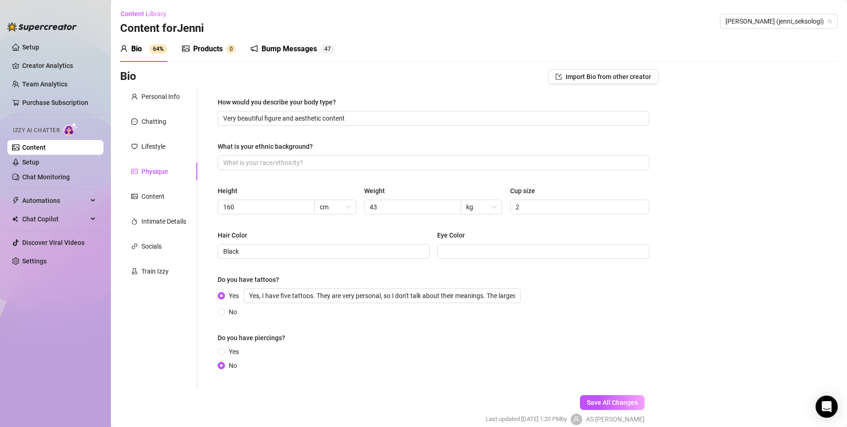
click at [525, 240] on div "Eye Color" at bounding box center [543, 237] width 212 height 14
click at [525, 245] on span at bounding box center [543, 251] width 212 height 15
click at [525, 248] on input "Eye Color" at bounding box center [542, 251] width 199 height 10
paste input "Light brown"
type input "Light brown"
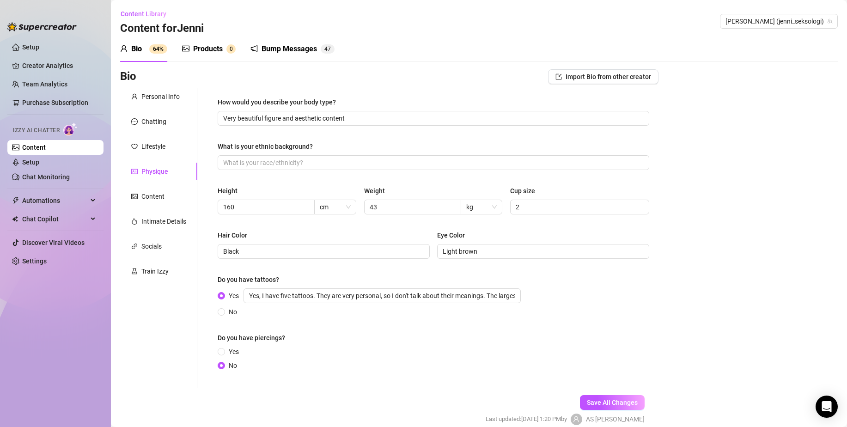
drag, startPoint x: 607, startPoint y: 307, endPoint x: 612, endPoint y: 313, distance: 8.5
click at [607, 306] on div "Yes Yes, I have five tattoos. They are very personal, so I don't talk about the…" at bounding box center [434, 302] width 432 height 29
click at [608, 408] on button "Save All Changes" at bounding box center [612, 402] width 65 height 15
click at [171, 192] on div "Content" at bounding box center [158, 197] width 77 height 18
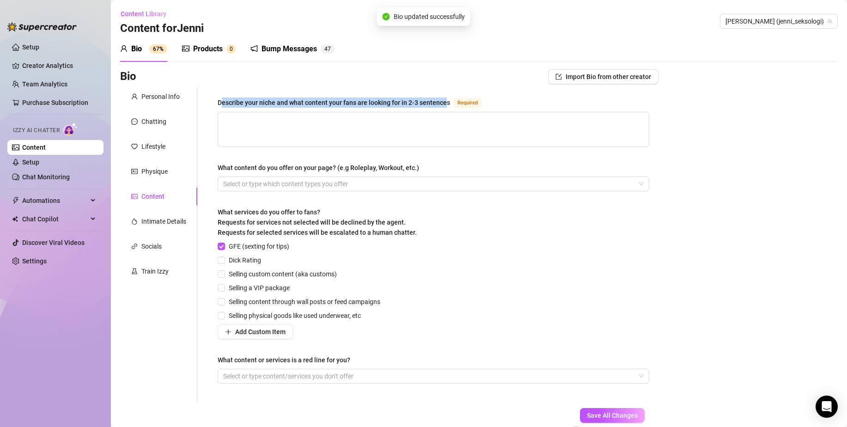
drag, startPoint x: 261, startPoint y: 103, endPoint x: 445, endPoint y: 103, distance: 184.4
click at [445, 103] on div "Describe your niche and what content your fans are looking for in 2-3 sentences" at bounding box center [334, 103] width 232 height 10
copy div "escribe your niche and what content your fans are looking for in 2-3 sentence"
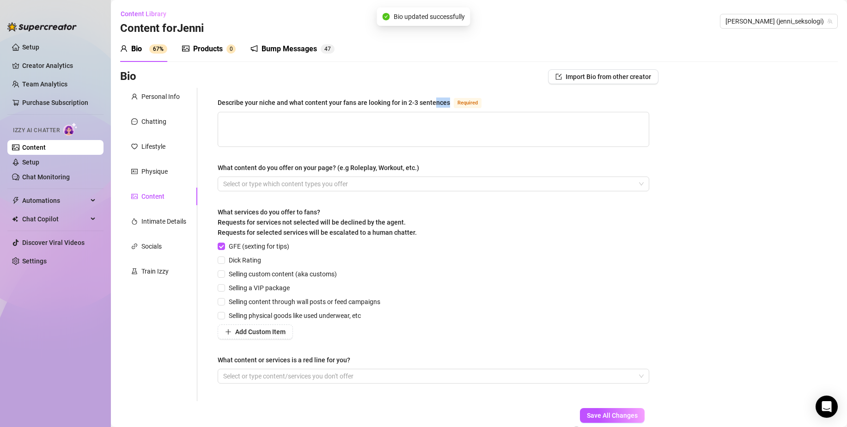
drag, startPoint x: 448, startPoint y: 104, endPoint x: 268, endPoint y: 89, distance: 181.2
click at [425, 104] on div "Describe your niche and what content your fans are looking for in 2-3 sentences" at bounding box center [334, 103] width 232 height 10
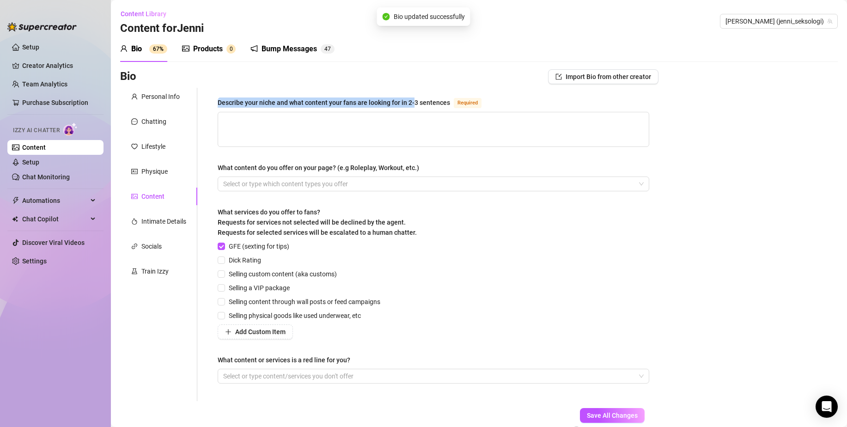
drag, startPoint x: 268, startPoint y: 89, endPoint x: 217, endPoint y: 99, distance: 51.3
click at [217, 99] on div "Describe your niche and what content your fans are looking for in 2-3 sentences…" at bounding box center [433, 244] width 450 height 313
click at [46, 145] on link "Content" at bounding box center [34, 147] width 24 height 7
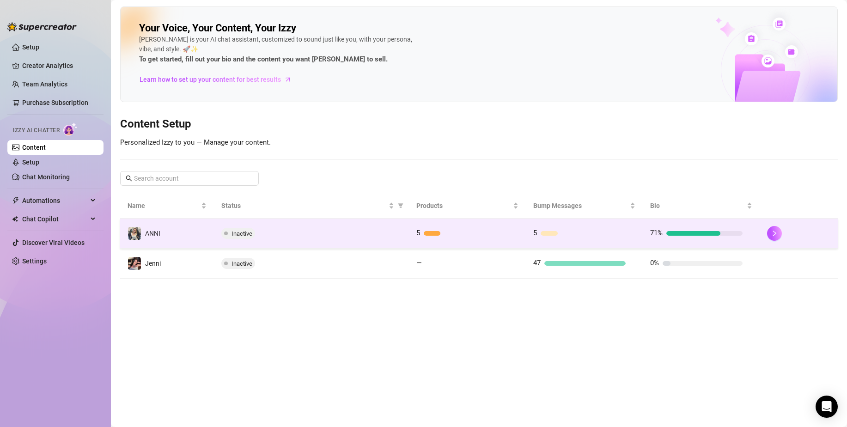
click at [256, 224] on td "Inactive" at bounding box center [311, 234] width 195 height 30
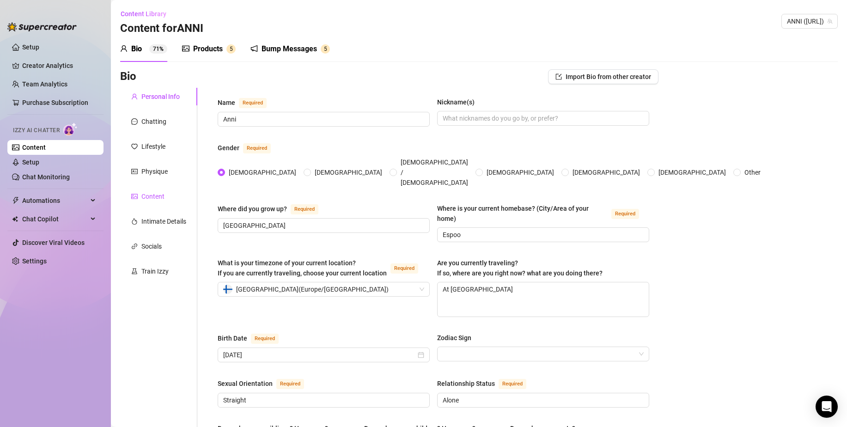
click at [158, 197] on div "Content" at bounding box center [152, 196] width 23 height 10
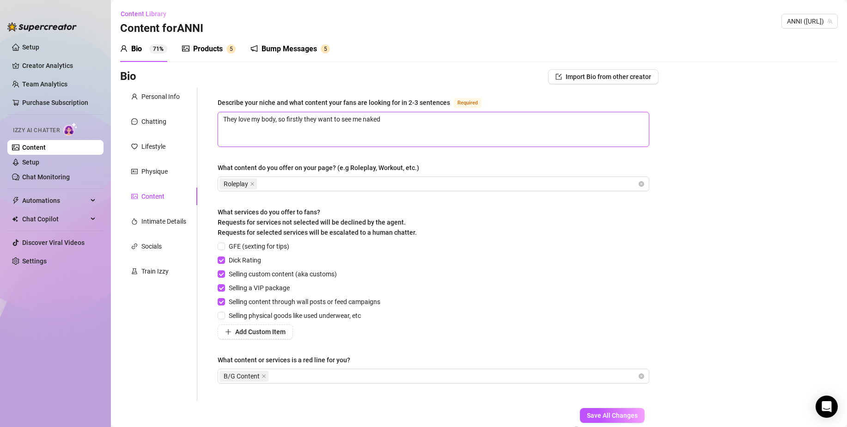
click at [358, 130] on textarea "They love my body, so firstly they want to see me naked" at bounding box center [433, 129] width 431 height 34
drag, startPoint x: 406, startPoint y: 131, endPoint x: 222, endPoint y: 132, distance: 183.9
click at [222, 132] on textarea "They love my body, so firstly they want to see me naked" at bounding box center [433, 129] width 431 height 34
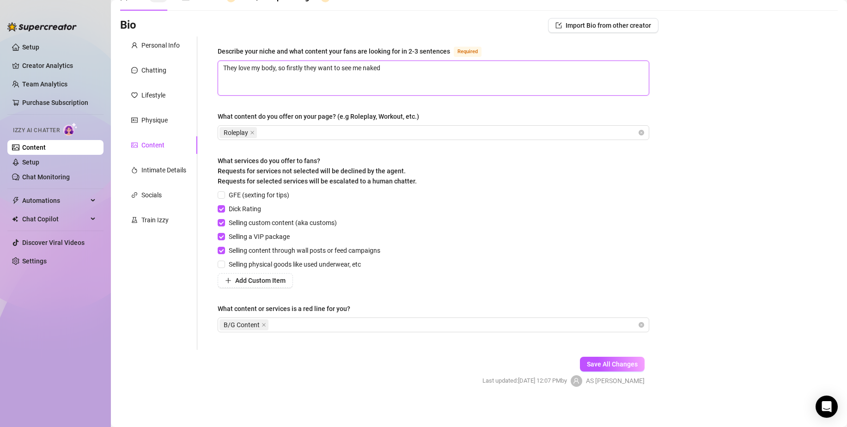
scroll to position [55, 0]
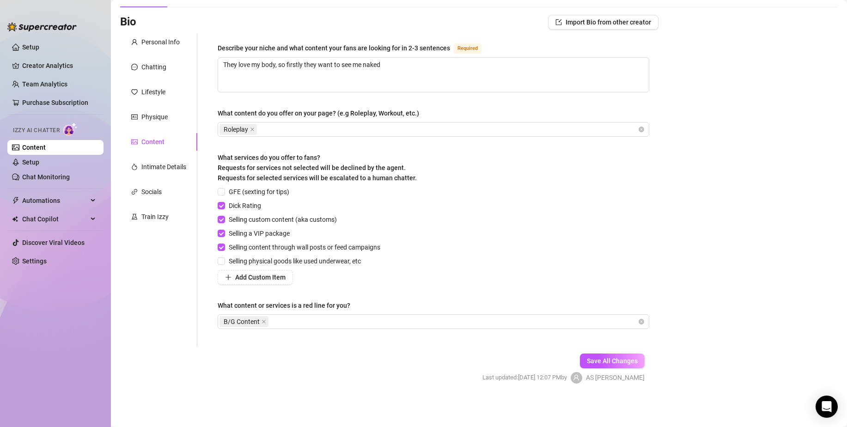
click at [46, 147] on link "Content" at bounding box center [34, 147] width 24 height 7
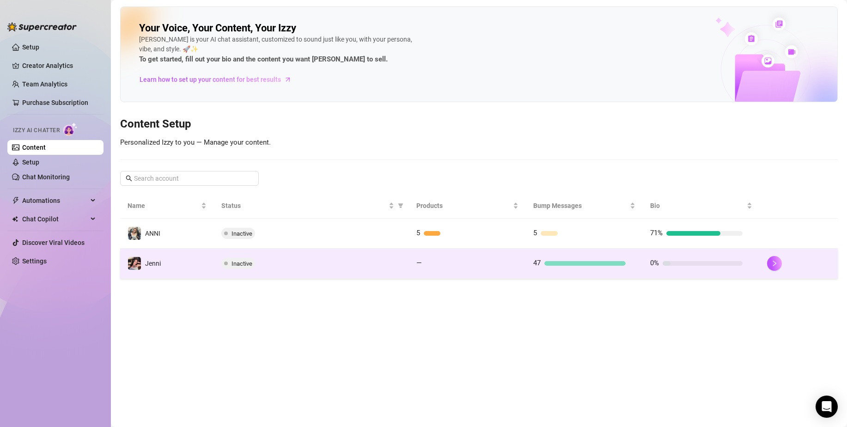
click at [262, 258] on div "Inactive" at bounding box center [311, 263] width 180 height 11
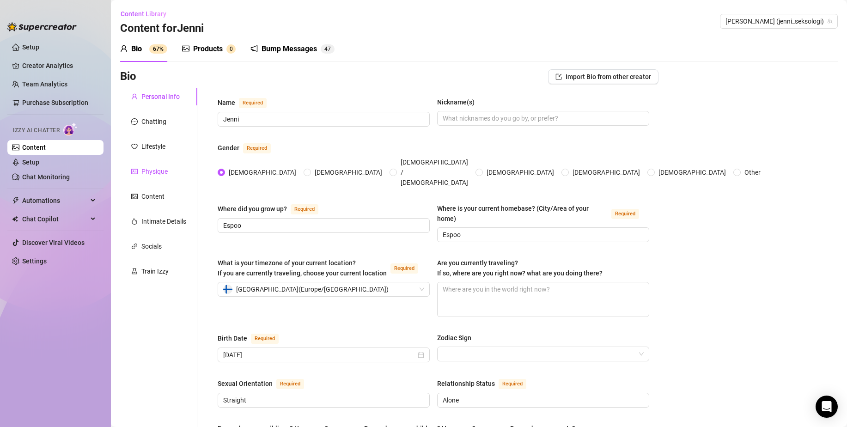
click at [150, 173] on div "Physique" at bounding box center [154, 171] width 26 height 10
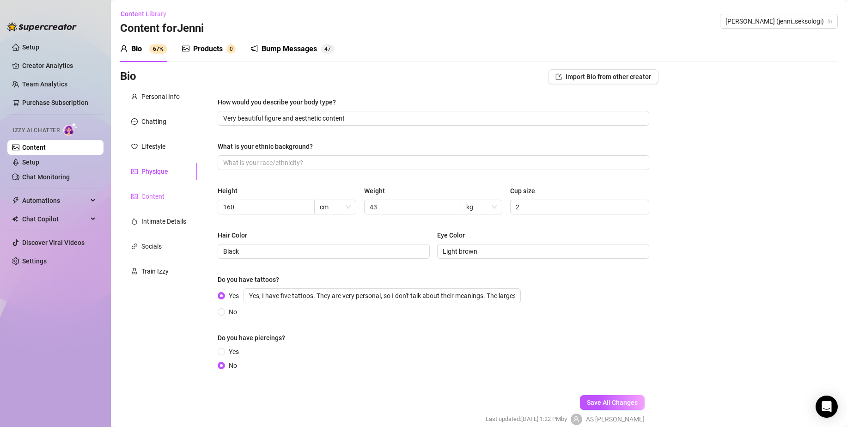
click at [155, 191] on div "Content" at bounding box center [158, 197] width 77 height 18
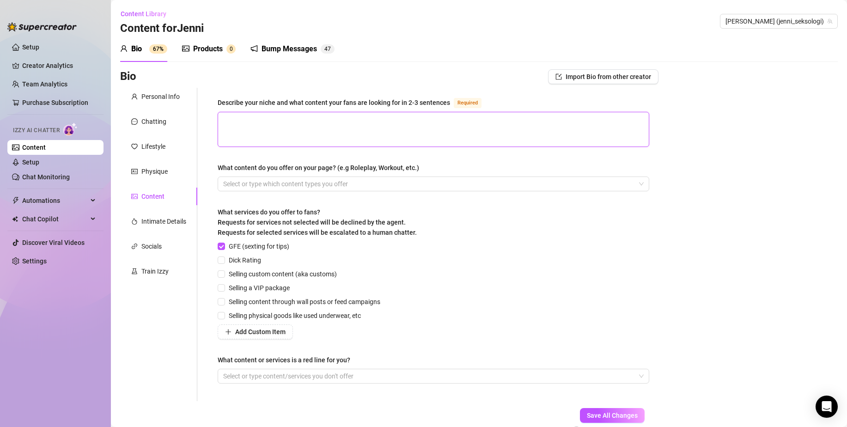
click at [249, 129] on textarea "Describe your niche and what content your fans are looking for in 2-3 sentences…" at bounding box center [433, 129] width 431 height 34
paste textarea "They love my body, so firstly they want to see me naked"
click at [279, 187] on div at bounding box center [428, 183] width 418 height 13
type textarea "They love my body, so firstly they want to see me naked"
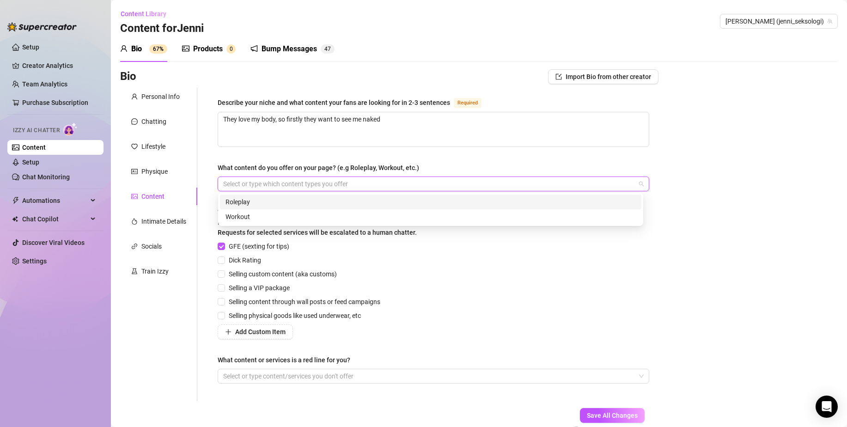
click at [273, 205] on div "Roleplay" at bounding box center [431, 202] width 410 height 10
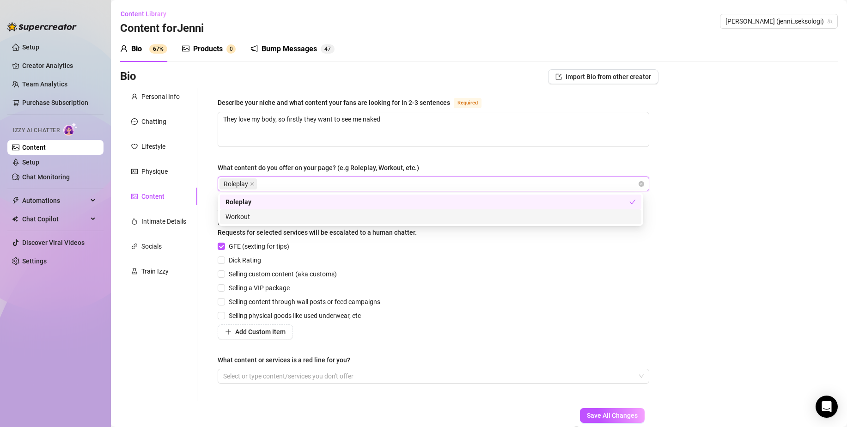
click at [213, 234] on div "Describe your niche and what content your fans are looking for in 2-3 sentences…" at bounding box center [433, 244] width 450 height 313
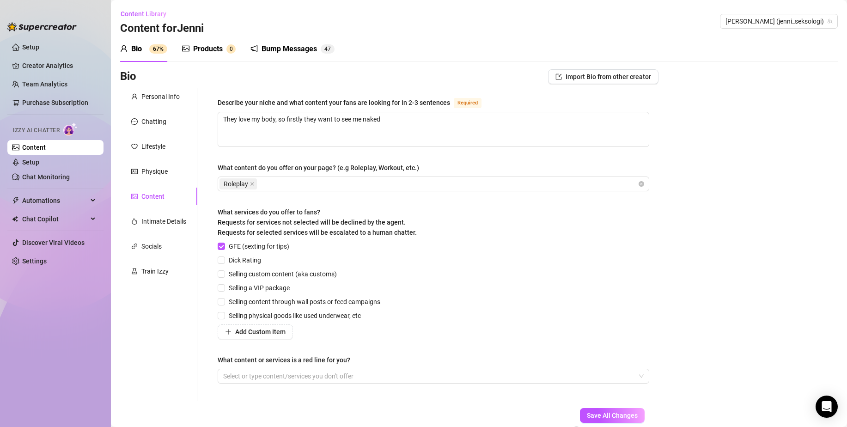
drag, startPoint x: 223, startPoint y: 259, endPoint x: 232, endPoint y: 268, distance: 12.4
click at [223, 259] on input "Dick Rating" at bounding box center [221, 259] width 6 height 6
checkbox input "true"
click at [243, 276] on span "Selling custom content (aka customs)" at bounding box center [283, 274] width 116 height 10
click at [224, 276] on input "Selling custom content (aka customs)" at bounding box center [221, 273] width 6 height 6
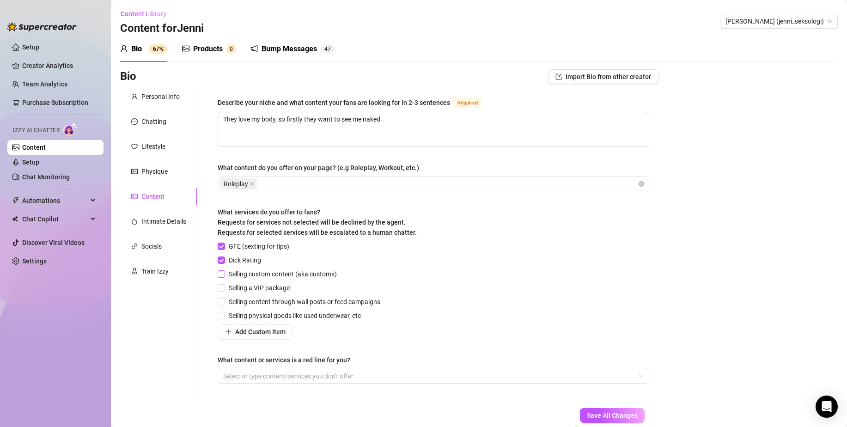
checkbox input "true"
click at [243, 286] on span "Selling a VIP package" at bounding box center [259, 288] width 68 height 10
click at [224, 286] on input "Selling a VIP package" at bounding box center [221, 287] width 6 height 6
checkbox input "true"
click at [242, 295] on div "GFE (sexting for tips) Dick Rating Selling custom content (aka customs) Selling…" at bounding box center [301, 290] width 166 height 98
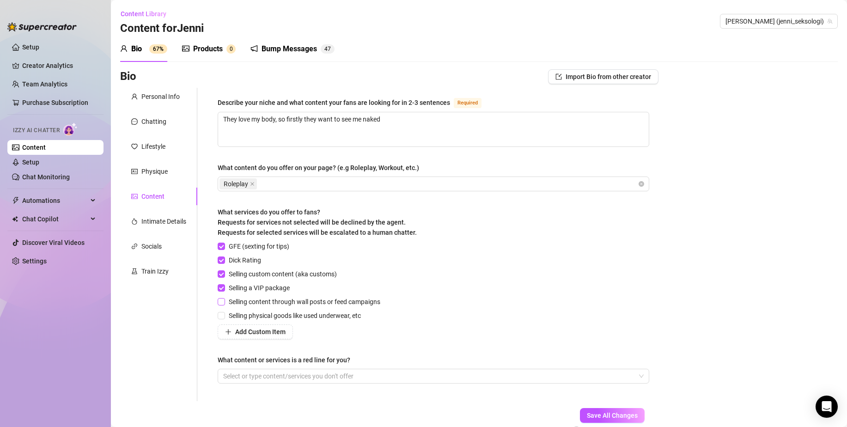
click at [240, 300] on span "Selling content through wall posts or feed campaigns" at bounding box center [304, 302] width 159 height 10
click at [224, 300] on input "Selling content through wall posts or feed campaigns" at bounding box center [221, 301] width 6 height 6
checkbox input "true"
click at [243, 314] on span "Selling physical goods like used underwear, etc" at bounding box center [295, 316] width 140 height 10
click at [224, 314] on input "Selling physical goods like used underwear, etc" at bounding box center [221, 315] width 6 height 6
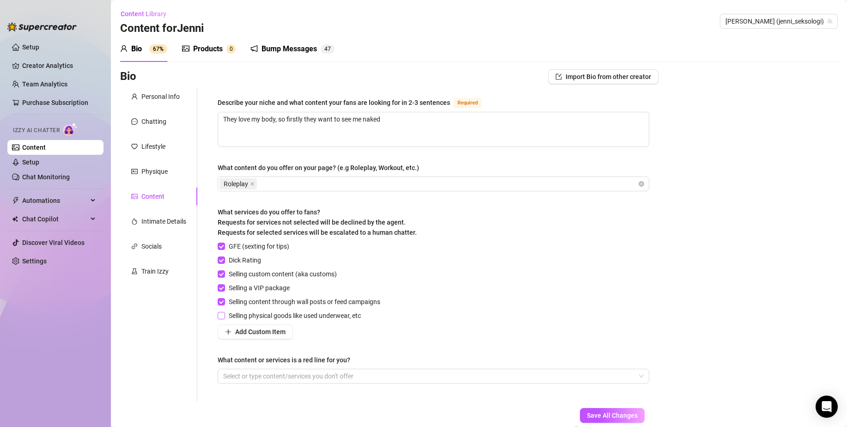
checkbox input "true"
click at [229, 246] on span "GFE (sexting for tips)" at bounding box center [259, 246] width 68 height 10
click at [224, 246] on input "GFE (sexting for tips)" at bounding box center [221, 246] width 6 height 6
checkbox input "false"
click at [587, 413] on span "Save All Changes" at bounding box center [612, 415] width 51 height 7
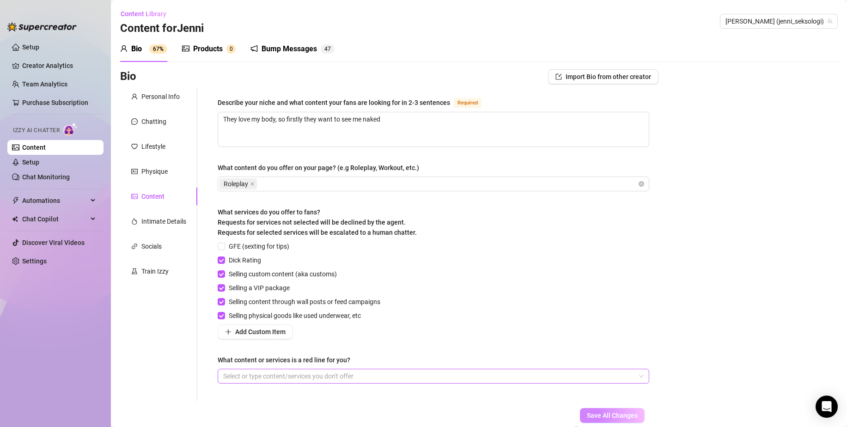
click at [500, 373] on div at bounding box center [428, 376] width 418 height 13
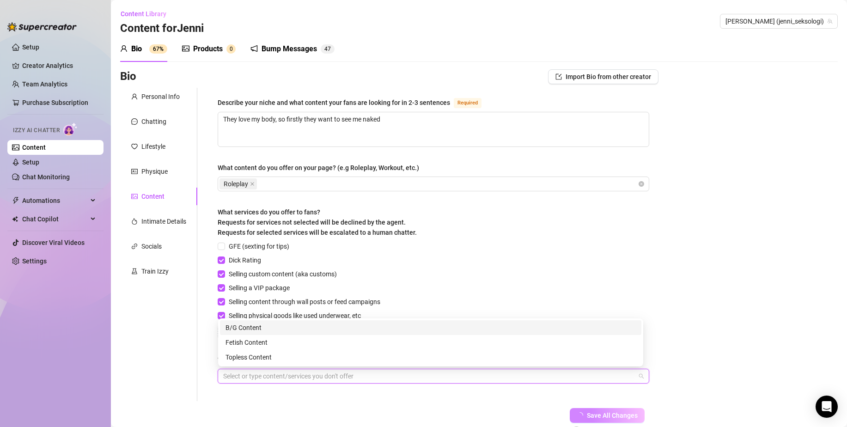
drag, startPoint x: 313, startPoint y: 327, endPoint x: 356, endPoint y: 350, distance: 49.2
click at [313, 327] on div "B/G Content" at bounding box center [431, 328] width 410 height 10
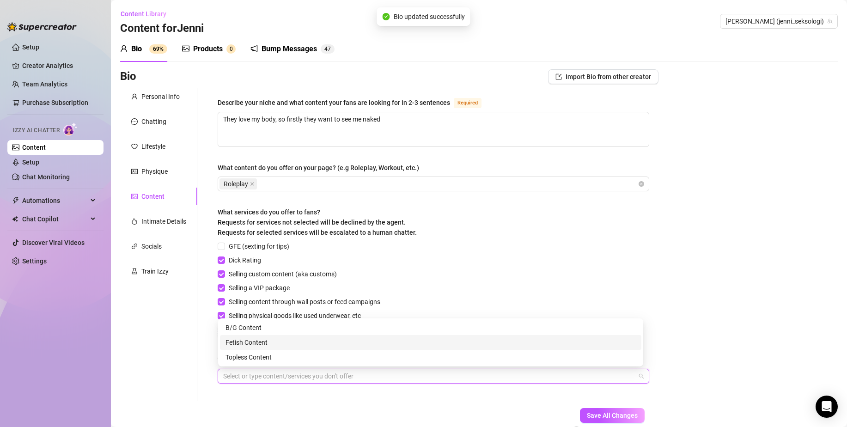
click at [437, 406] on form "Personal Info Chatting Lifestyle Physique Content Intimate Details Socials Trai…" at bounding box center [389, 271] width 538 height 366
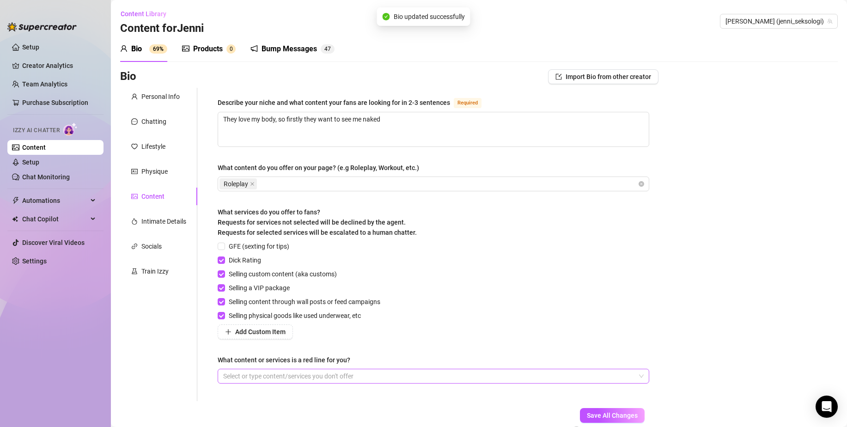
click at [547, 370] on div at bounding box center [428, 376] width 418 height 13
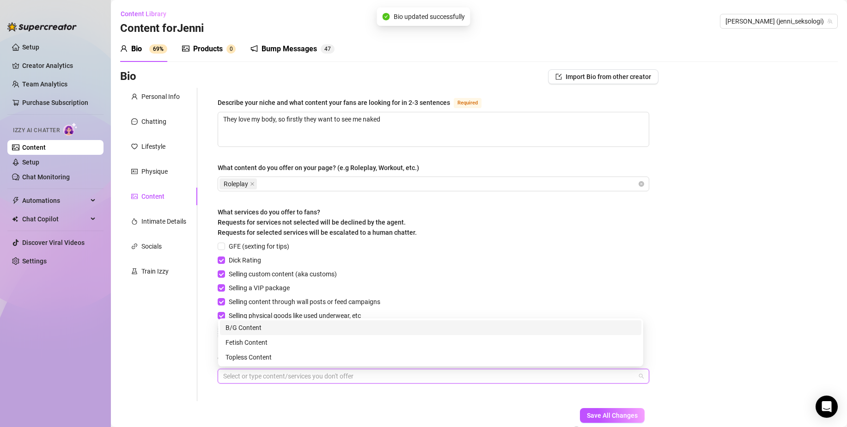
click at [454, 320] on div "B/G Content" at bounding box center [430, 327] width 421 height 15
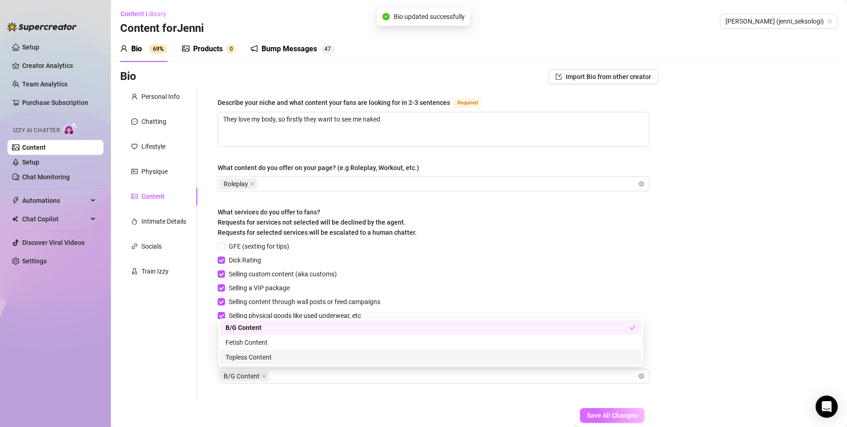
click at [604, 419] on span "Save All Changes" at bounding box center [612, 415] width 51 height 7
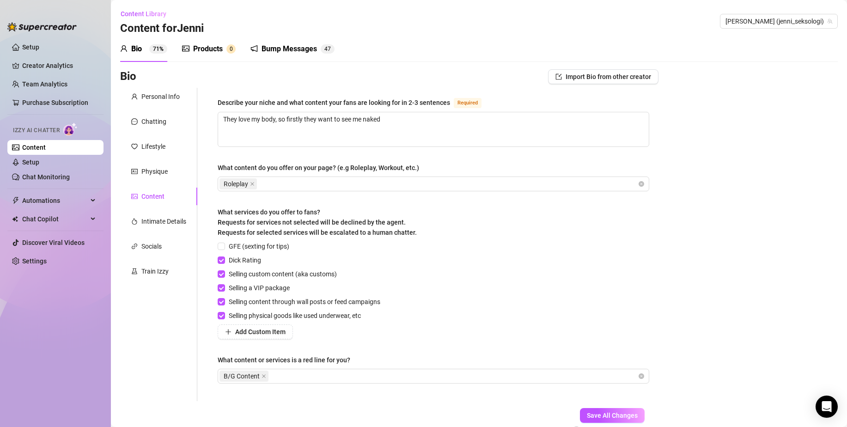
click at [46, 146] on link "Content" at bounding box center [34, 147] width 24 height 7
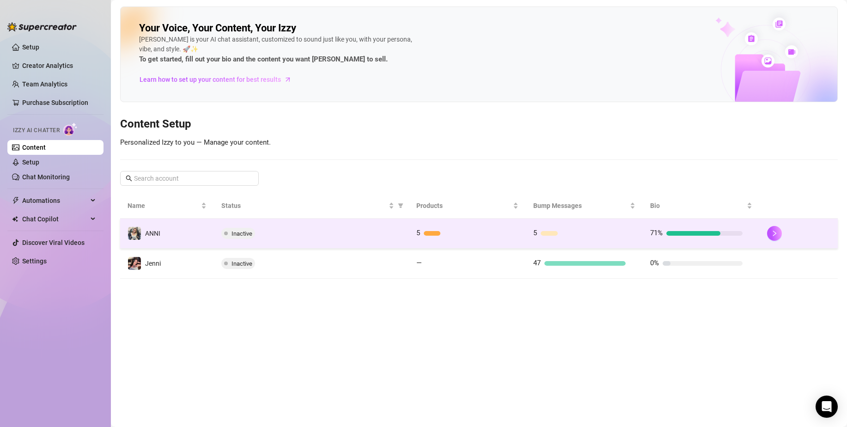
click at [294, 228] on div "Inactive" at bounding box center [311, 233] width 180 height 11
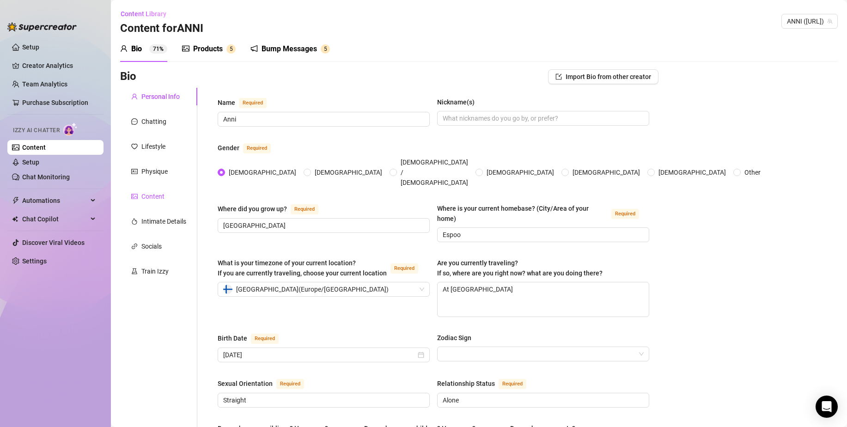
click at [148, 194] on div "Content" at bounding box center [152, 196] width 23 height 10
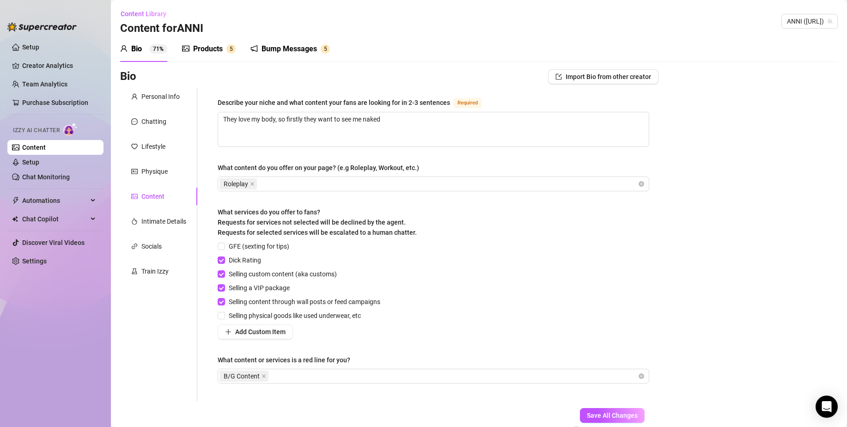
click at [46, 150] on link "Content" at bounding box center [34, 147] width 24 height 7
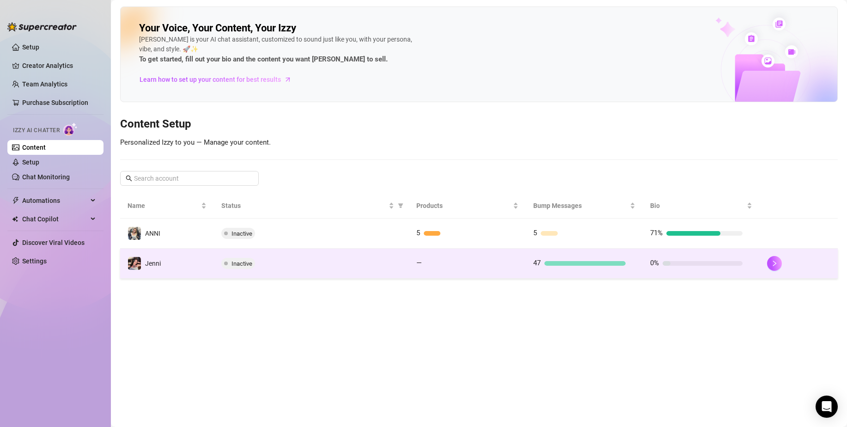
click at [263, 265] on div "Inactive" at bounding box center [311, 263] width 180 height 11
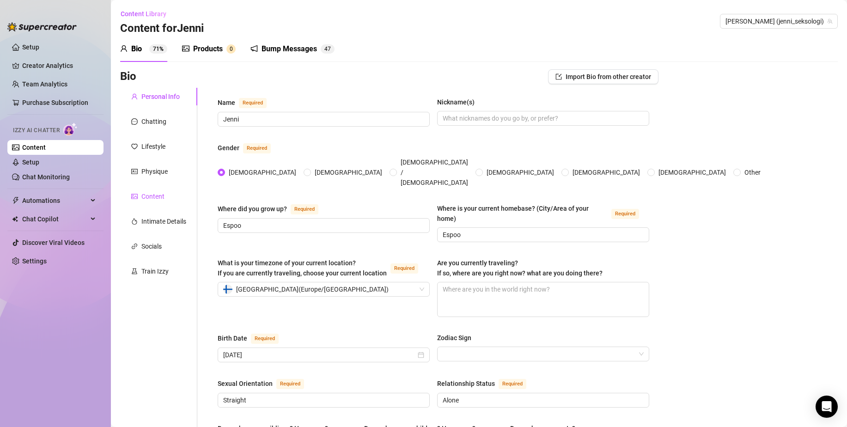
click at [143, 200] on div "Content" at bounding box center [152, 196] width 23 height 10
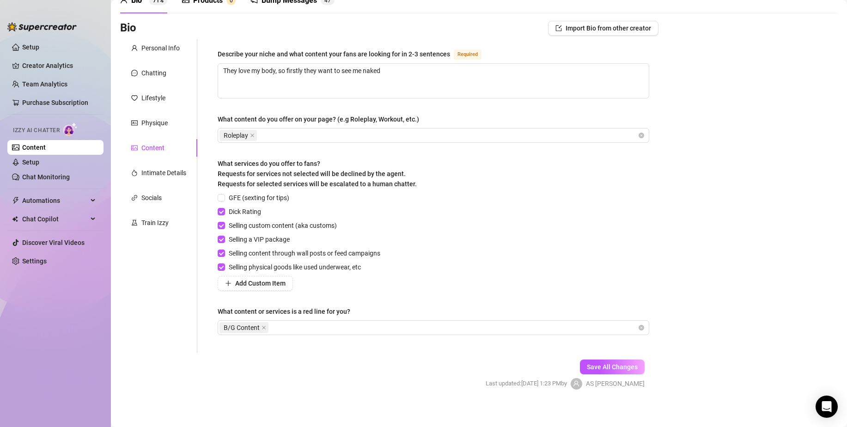
scroll to position [55, 0]
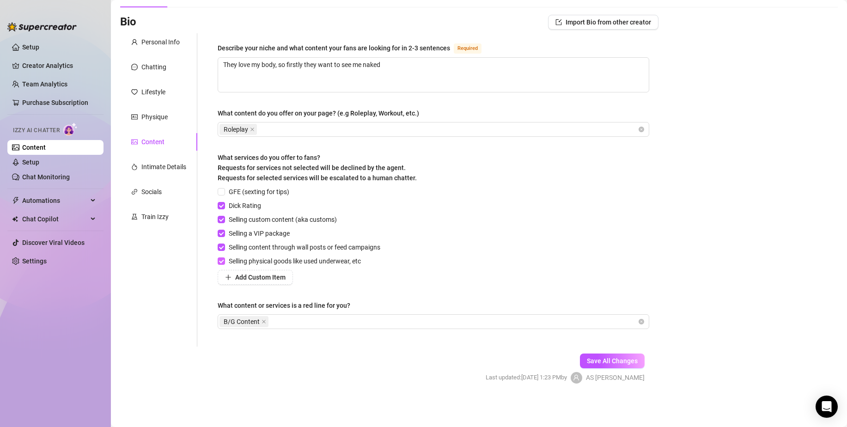
click at [242, 263] on span "Selling physical goods like used underwear, etc" at bounding box center [295, 261] width 140 height 10
click at [224, 263] on input "Selling physical goods like used underwear, etc" at bounding box center [221, 260] width 6 height 6
checkbox input "false"
click at [598, 362] on span "Save All Changes" at bounding box center [612, 360] width 51 height 7
click at [162, 168] on div "Intimate Details" at bounding box center [163, 167] width 45 height 10
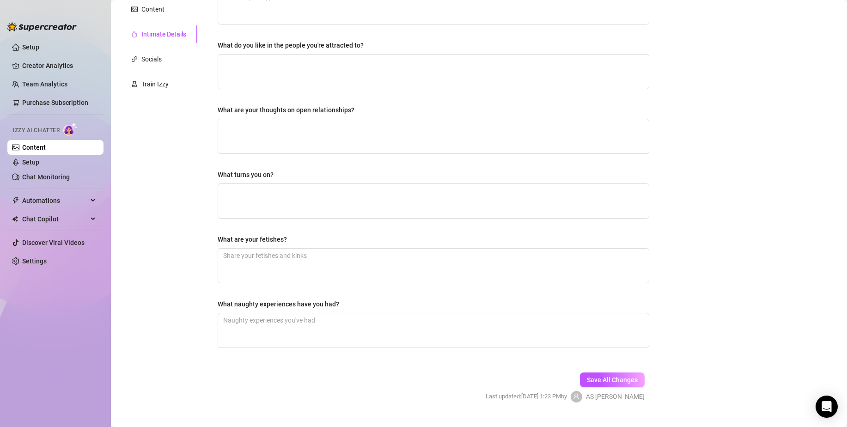
scroll to position [206, 0]
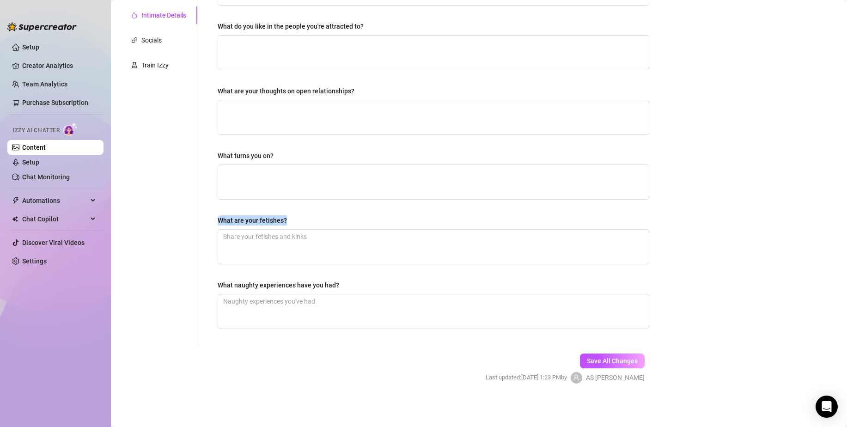
drag, startPoint x: 299, startPoint y: 211, endPoint x: 211, endPoint y: 219, distance: 88.1
click at [209, 219] on div "Why did you start OnlyFans? Required What type of people are you attracted to? …" at bounding box center [433, 114] width 450 height 465
click at [330, 242] on textarea "What are your fetishes?" at bounding box center [433, 247] width 431 height 34
paste textarea "Mild domination by the man"
type textarea "Mild domination by the man"
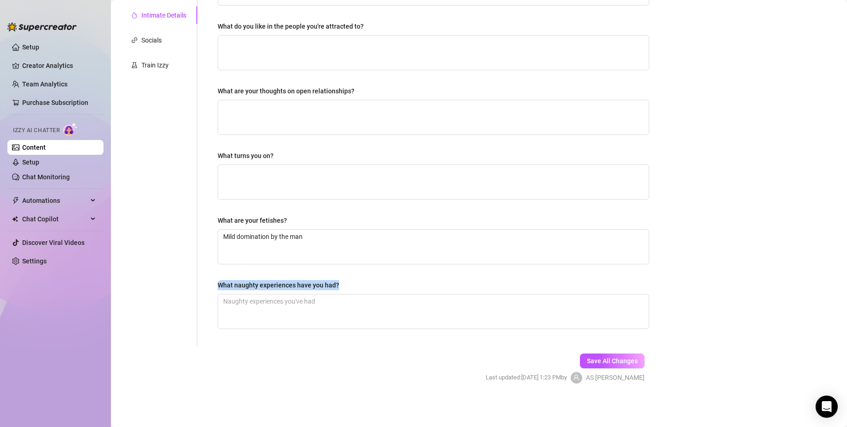
drag, startPoint x: 380, startPoint y: 283, endPoint x: 225, endPoint y: 269, distance: 155.4
click at [225, 269] on div "Why did you start OnlyFans? Required What type of people are you attracted to? …" at bounding box center [434, 114] width 432 height 446
click at [393, 313] on textarea "What naughty experiences have you had?" at bounding box center [433, 311] width 431 height 34
paste textarea "I've had sex on a train, in a fitting room, and at the movies."
type textarea "I've had sex on a train, in a fitting room, and at the movies."
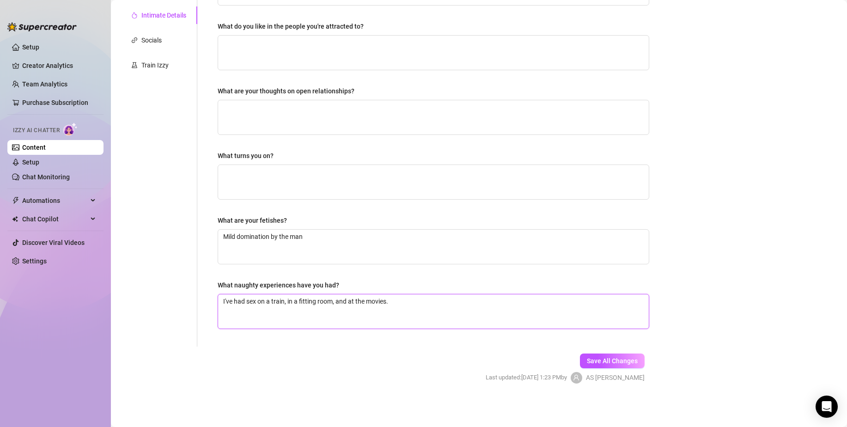
click at [498, 306] on textarea "I've had sex on a train, in a fitting room, and at the movies." at bounding box center [433, 311] width 431 height 34
type textarea "I've had sex on a train, in a fitting room, and at the movies."
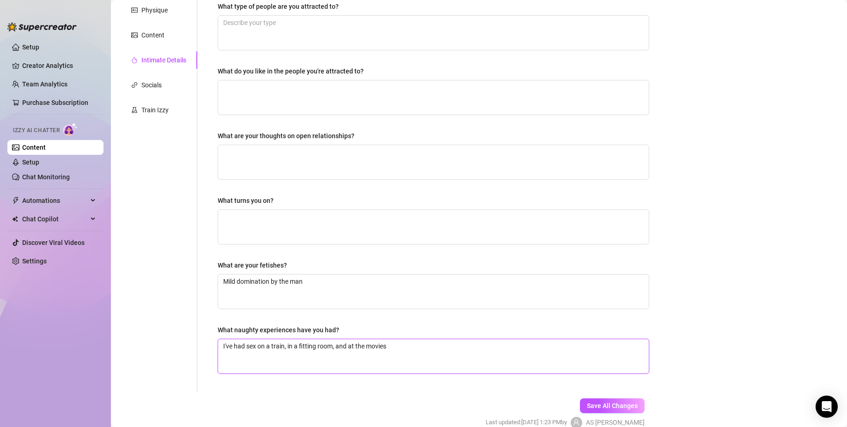
scroll to position [160, 0]
type textarea "I've had sex on a train, in a fitting room, and at the movies"
drag, startPoint x: 300, startPoint y: 206, endPoint x: 219, endPoint y: 198, distance: 81.8
click at [219, 198] on div "What turns you on?" at bounding box center [434, 204] width 432 height 14
click at [358, 301] on textarea "Mild domination by the man" at bounding box center [433, 293] width 431 height 34
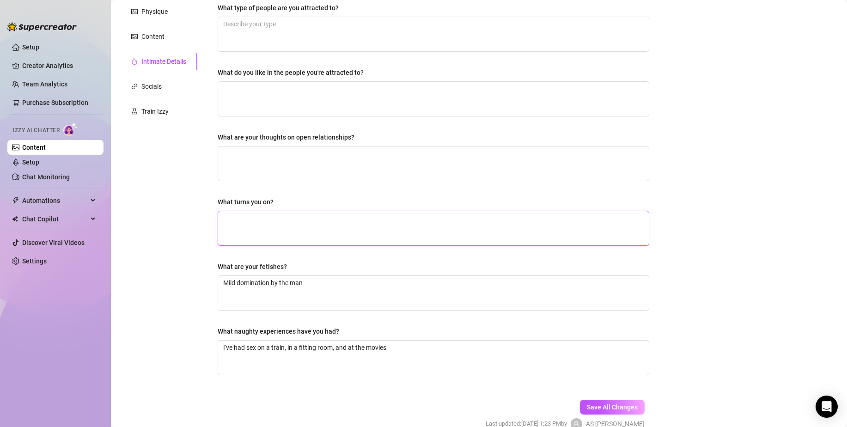
click at [361, 231] on textarea "What turns you on?" at bounding box center [433, 228] width 431 height 34
paste textarea "Dirty words, gestures, touching"
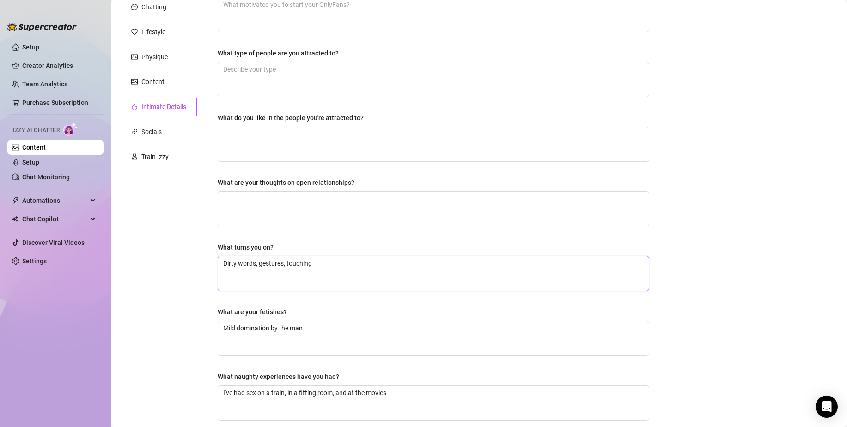
scroll to position [114, 0]
type textarea "Dirty words, gestures, touching"
drag, startPoint x: 285, startPoint y: 183, endPoint x: 204, endPoint y: 183, distance: 80.9
click at [204, 183] on div "Why did you start OnlyFans? Required What type of people are you attracted to? …" at bounding box center [427, 206] width 461 height 465
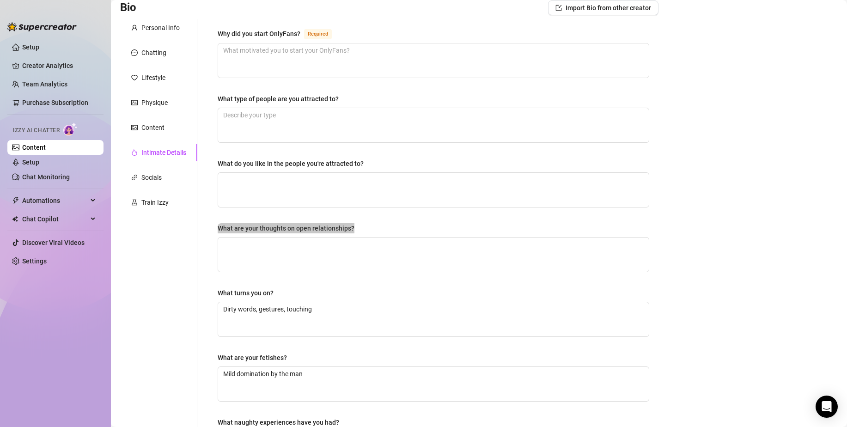
scroll to position [67, 0]
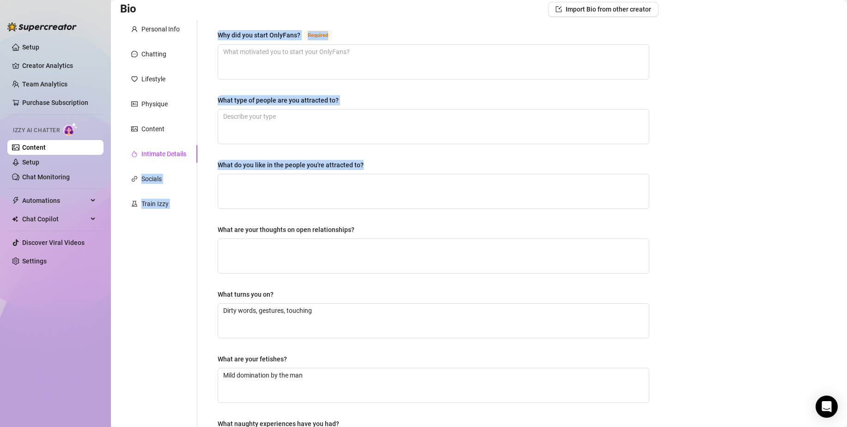
drag, startPoint x: 337, startPoint y: 162, endPoint x: 196, endPoint y: 163, distance: 140.9
click at [196, 163] on div "Personal Info Chatting Lifestyle Physique Content Intimate Details Socials Trai…" at bounding box center [389, 252] width 538 height 465
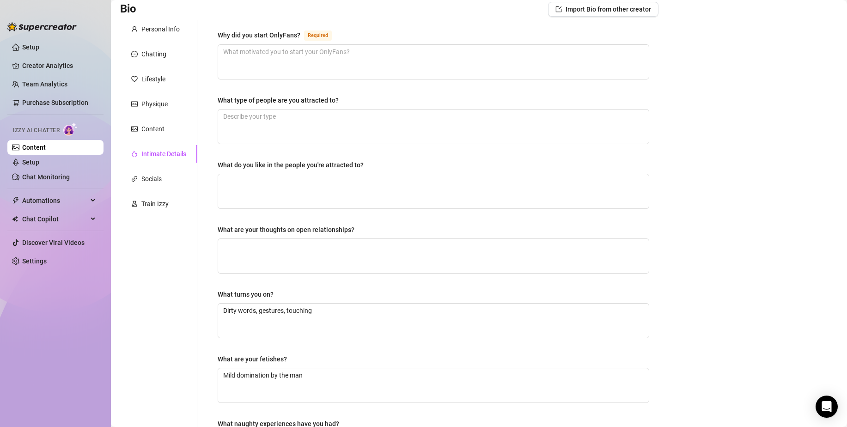
click at [386, 161] on div "What do you like in the people you're attracted to?" at bounding box center [434, 167] width 432 height 14
drag, startPoint x: 316, startPoint y: 161, endPoint x: 207, endPoint y: 163, distance: 108.1
click at [207, 163] on div "Why did you start OnlyFans? Required What type of people are you attracted to? …" at bounding box center [427, 252] width 461 height 465
drag, startPoint x: 361, startPoint y: 99, endPoint x: 212, endPoint y: 104, distance: 149.4
click at [212, 104] on div "Why did you start OnlyFans? Required What type of people are you attracted to? …" at bounding box center [433, 252] width 450 height 465
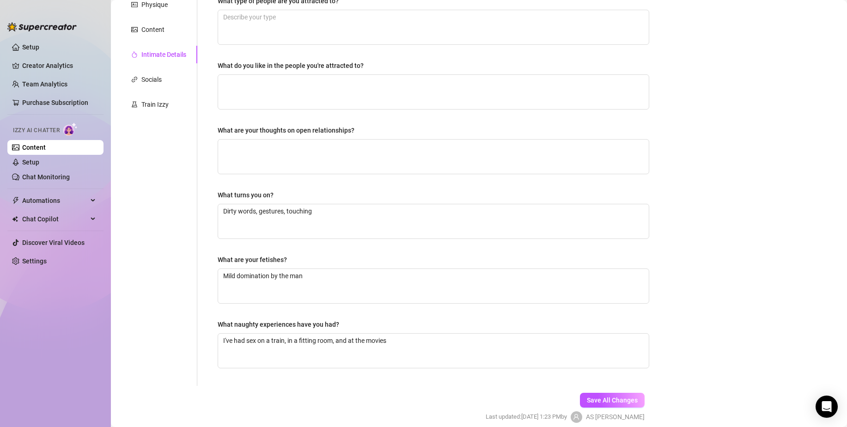
scroll to position [206, 0]
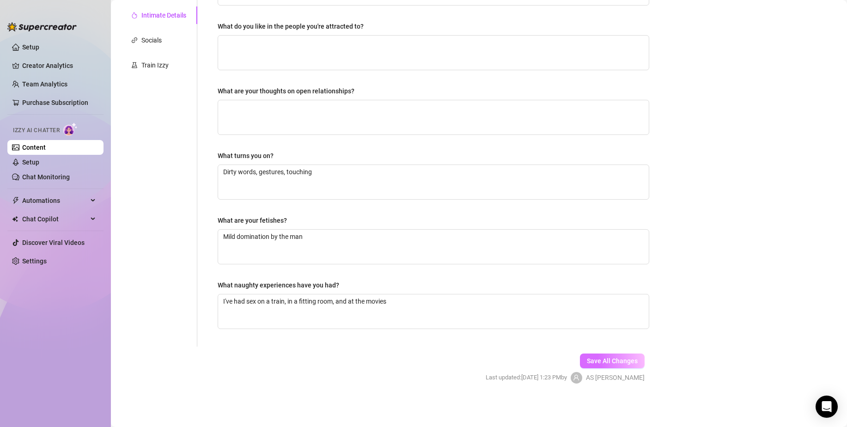
click at [597, 362] on span "Save All Changes" at bounding box center [612, 360] width 51 height 7
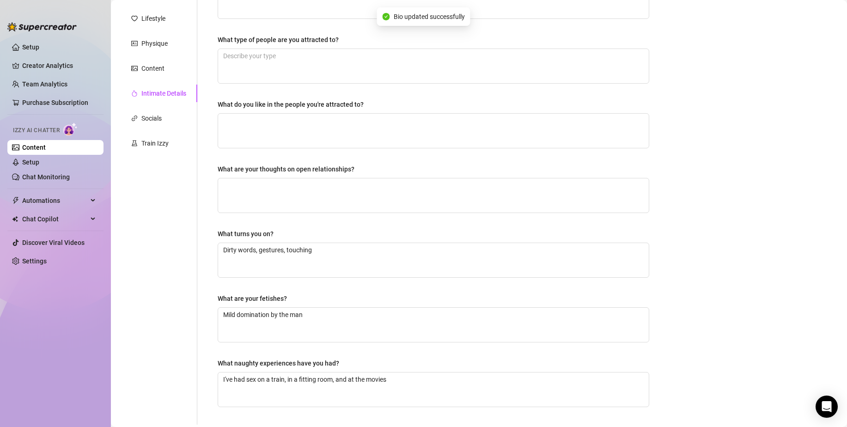
scroll to position [67, 0]
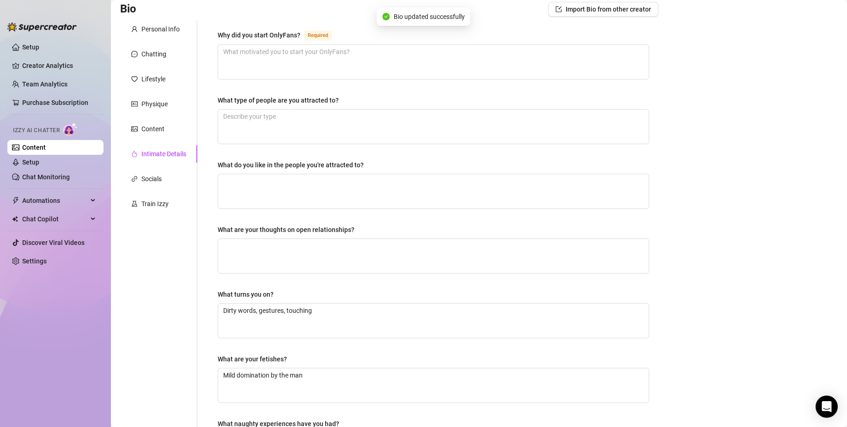
click at [46, 147] on link "Content" at bounding box center [34, 147] width 24 height 7
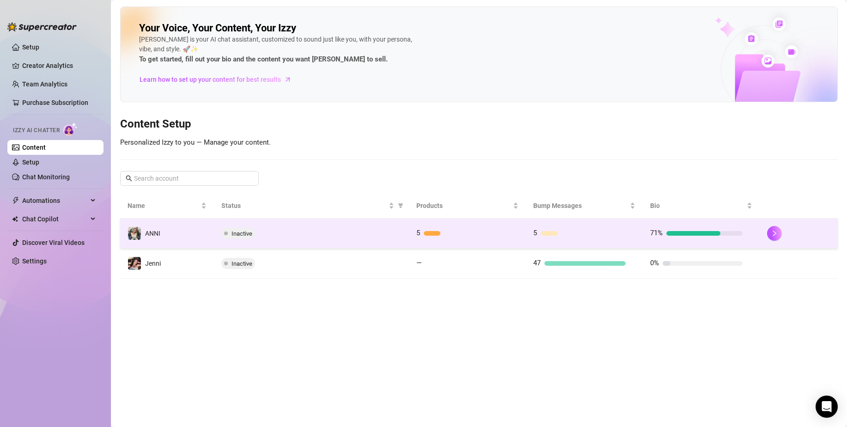
click at [269, 233] on div "Inactive" at bounding box center [311, 233] width 180 height 11
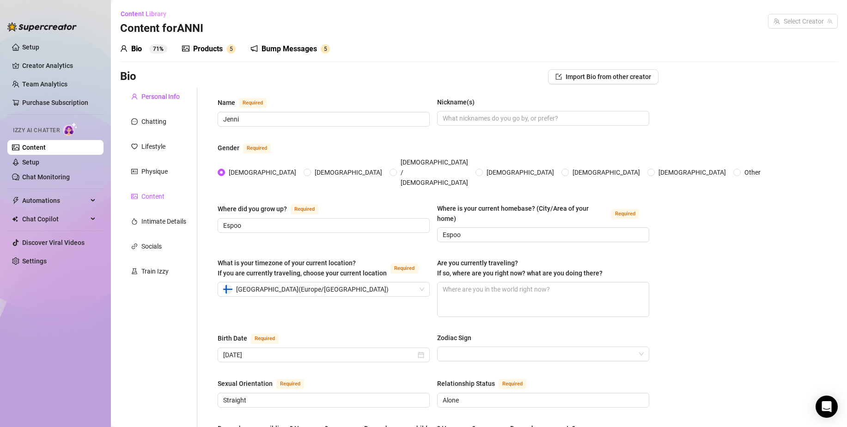
click at [155, 196] on div "Content" at bounding box center [152, 196] width 23 height 10
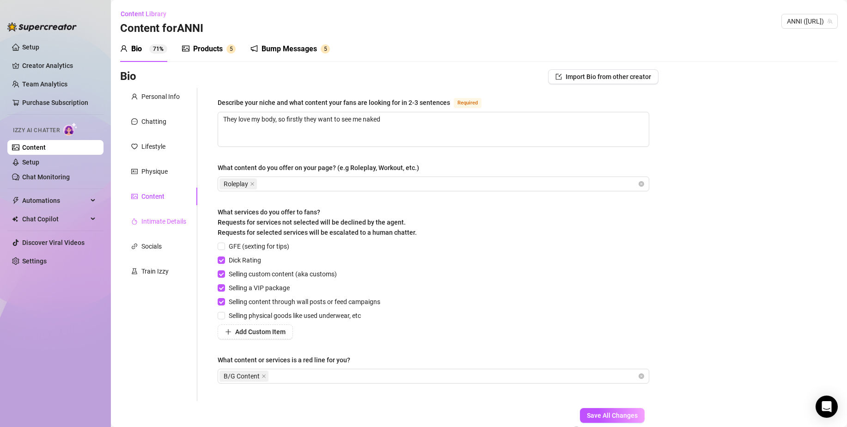
click at [164, 214] on div "Intimate Details" at bounding box center [158, 222] width 77 height 18
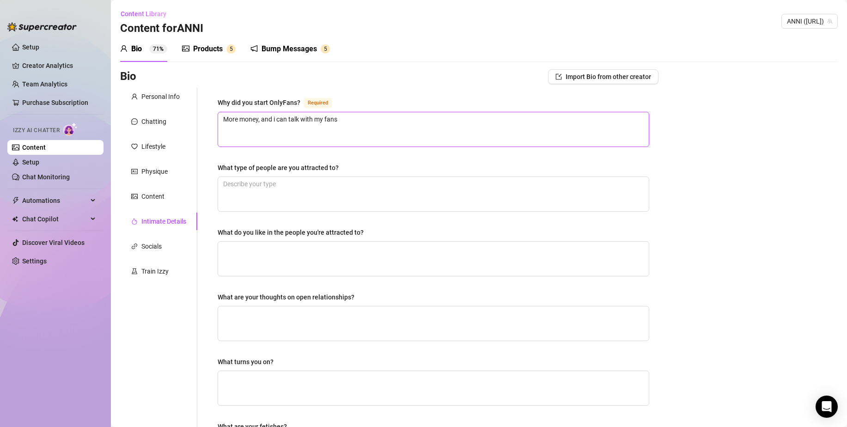
drag, startPoint x: 356, startPoint y: 121, endPoint x: 216, endPoint y: 122, distance: 139.6
click at [216, 122] on div "Why did you start OnlyFans? Required More money, and i can talk with my fans Wh…" at bounding box center [433, 320] width 450 height 465
click at [328, 171] on div "What type of people are you attracted to?" at bounding box center [278, 168] width 121 height 10
click at [328, 177] on textarea "What type of people are you attracted to?" at bounding box center [433, 194] width 431 height 34
click at [157, 250] on div "Socials" at bounding box center [151, 246] width 20 height 10
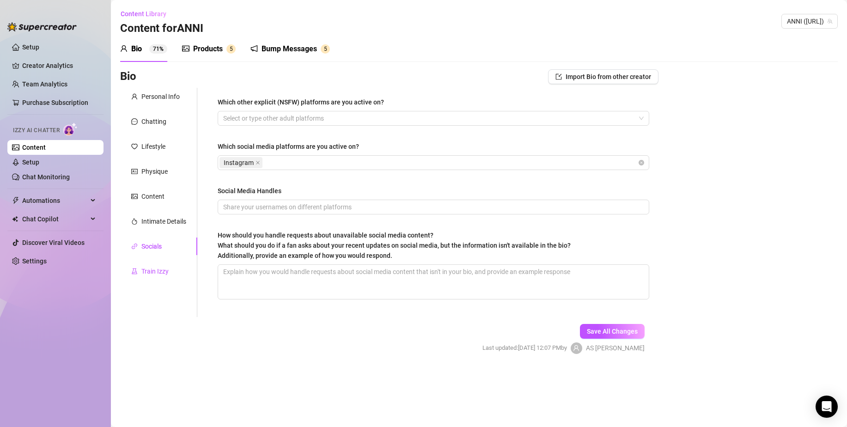
click at [142, 270] on div "Train Izzy" at bounding box center [154, 271] width 27 height 10
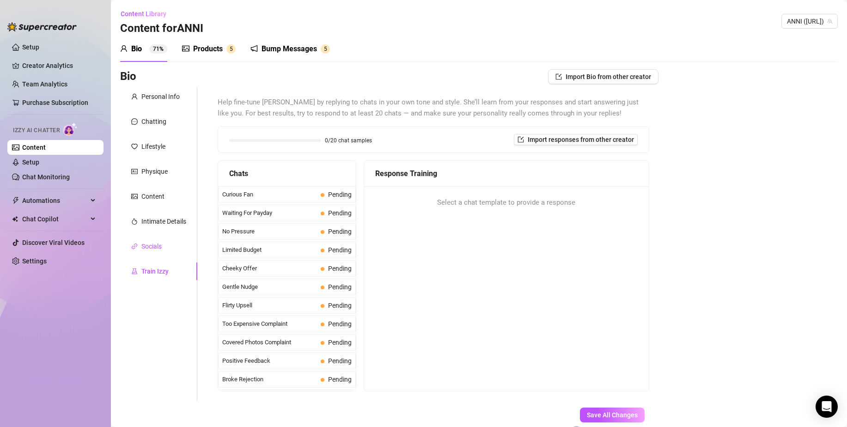
click at [148, 249] on div "Socials" at bounding box center [151, 246] width 20 height 10
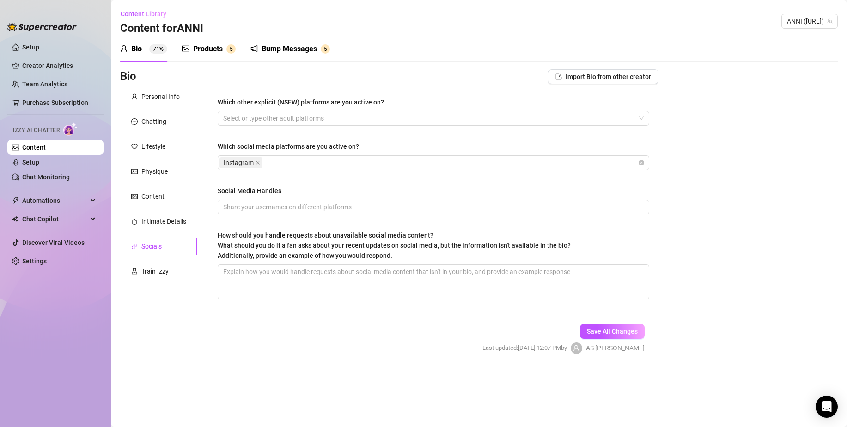
click at [46, 150] on link "Content" at bounding box center [34, 147] width 24 height 7
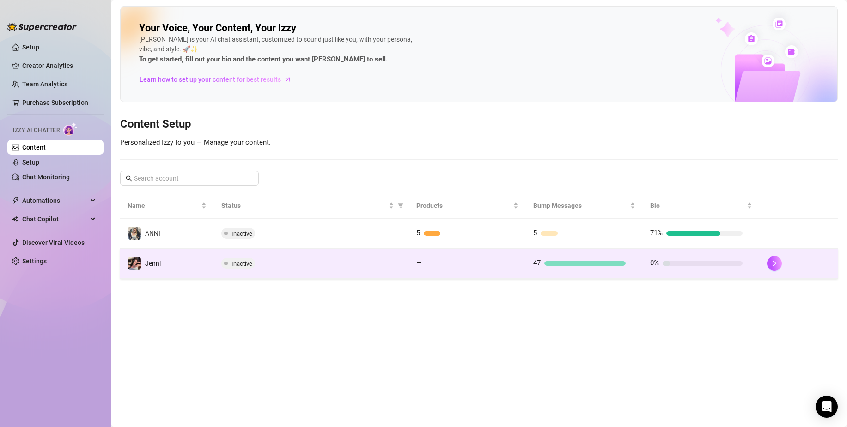
click at [291, 252] on td "Inactive" at bounding box center [311, 264] width 195 height 30
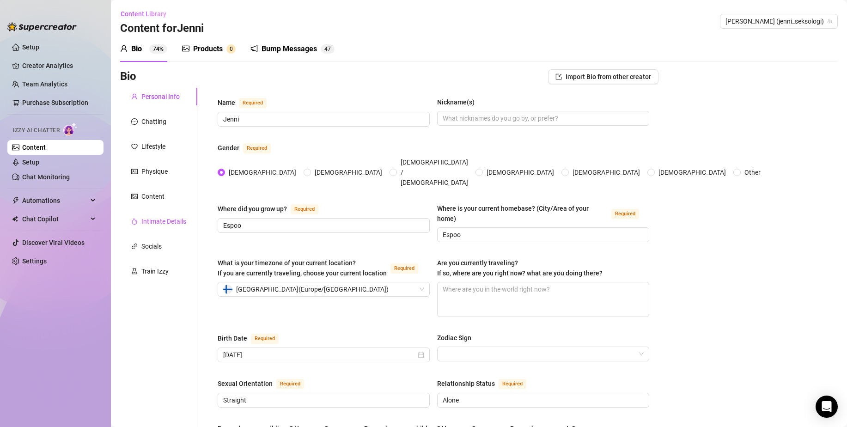
click at [168, 221] on div "Intimate Details" at bounding box center [163, 221] width 45 height 10
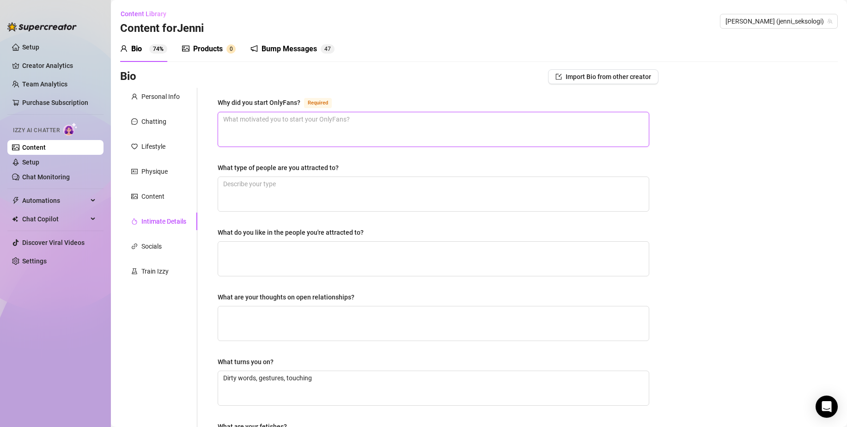
click at [281, 136] on textarea "Why did you start OnlyFans? Required" at bounding box center [433, 129] width 431 height 34
paste textarea "More money, and i can talk with my fans"
type textarea "More money, and i can talk with my fans"
click at [312, 160] on div "Why did you start OnlyFans? Required More money, and i can talk with my fans Wh…" at bounding box center [434, 320] width 432 height 446
drag, startPoint x: 377, startPoint y: 240, endPoint x: 218, endPoint y: 231, distance: 159.2
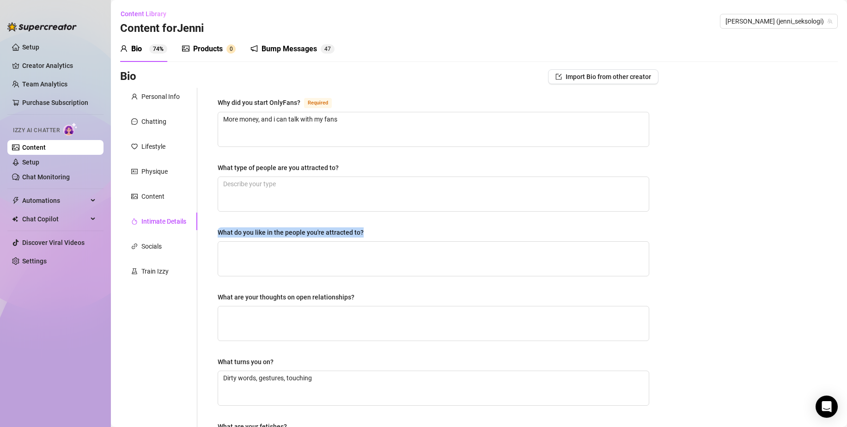
click at [218, 231] on div "What do you like in the people you're attracted to?" at bounding box center [434, 234] width 432 height 14
click at [286, 195] on textarea "What type of people are you attracted to?" at bounding box center [433, 194] width 431 height 34
paste textarea "Kindness and sincerity"
type textarea "Kindness and sincerity"
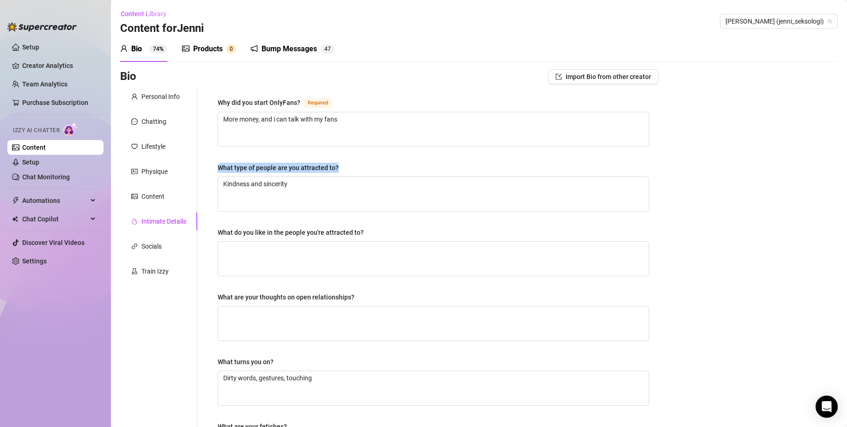
drag, startPoint x: 369, startPoint y: 169, endPoint x: 207, endPoint y: 168, distance: 162.2
click at [207, 168] on div "Why did you start OnlyFans? Required More money, and i can talk with my fans Wh…" at bounding box center [427, 320] width 461 height 465
click at [289, 255] on textarea "What do you like in the people you're attracted to?" at bounding box center [433, 259] width 431 height 34
paste textarea "Kindness and sincerity"
type textarea "Kindness and sincerity"
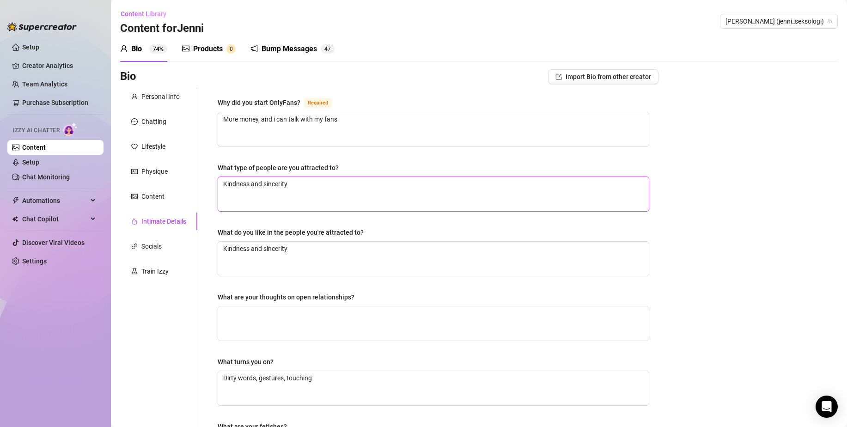
drag, startPoint x: 303, startPoint y: 183, endPoint x: 225, endPoint y: 182, distance: 78.6
click at [226, 182] on textarea "Kindness and sincerity" at bounding box center [433, 194] width 431 height 34
click at [295, 185] on textarea "Kindness and sincerity" at bounding box center [433, 194] width 431 height 34
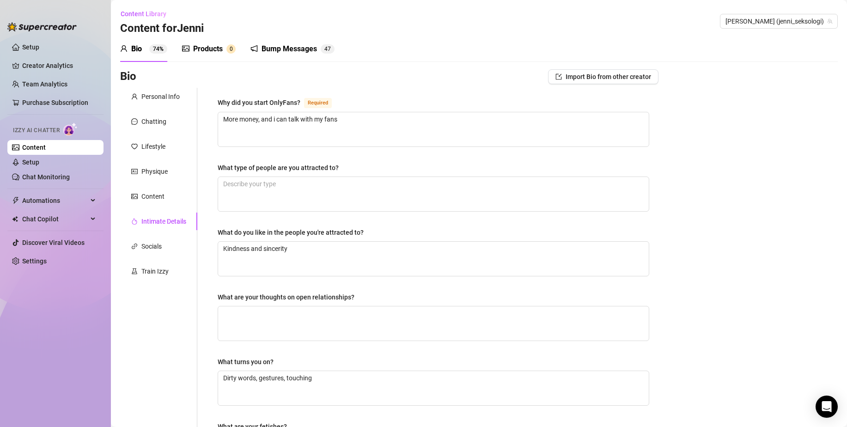
click at [649, 196] on div "Why did you start OnlyFans? Required More money, and i can talk with my fans Wh…" at bounding box center [433, 320] width 450 height 465
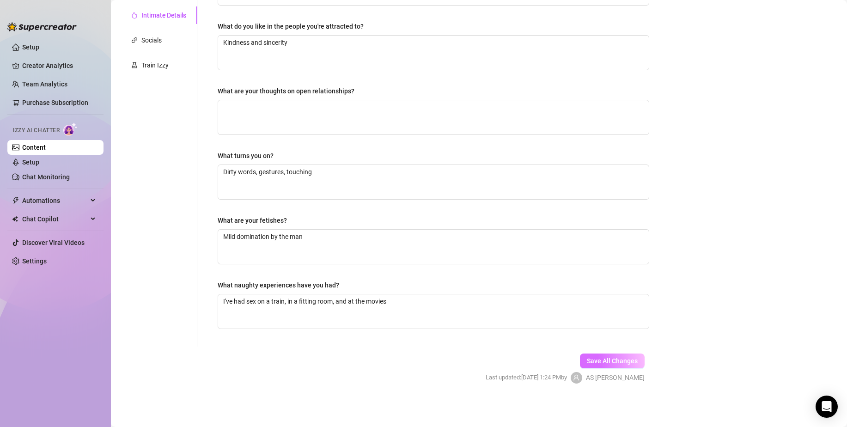
click at [628, 357] on span "Save All Changes" at bounding box center [612, 360] width 51 height 7
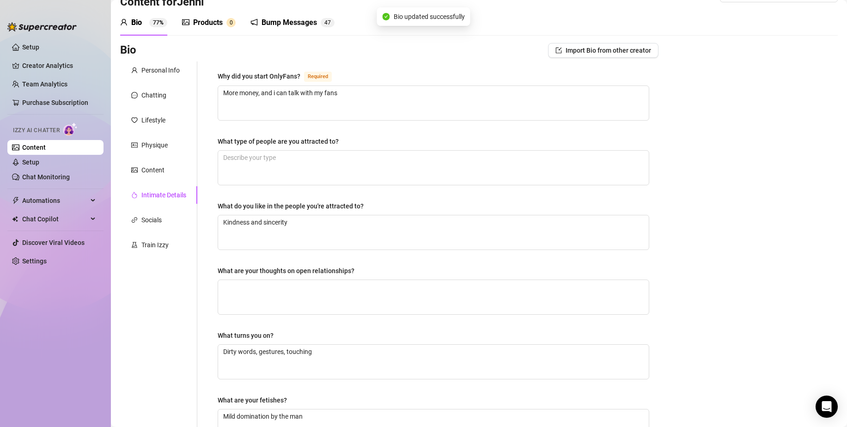
scroll to position [21, 0]
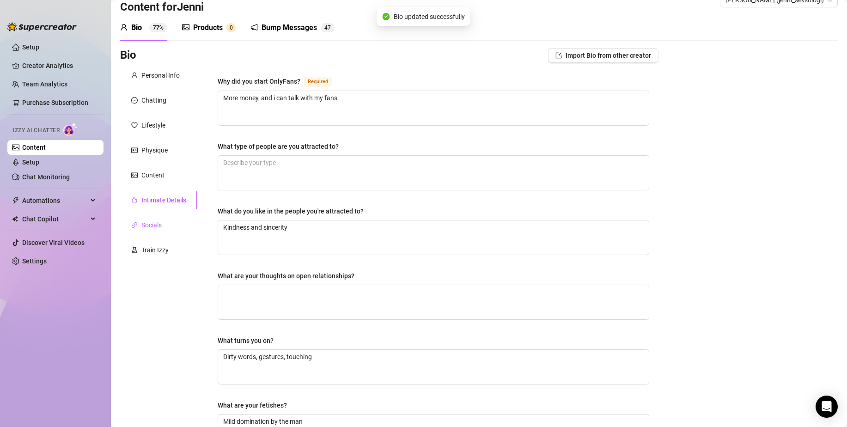
click at [151, 223] on div "Socials" at bounding box center [151, 225] width 20 height 10
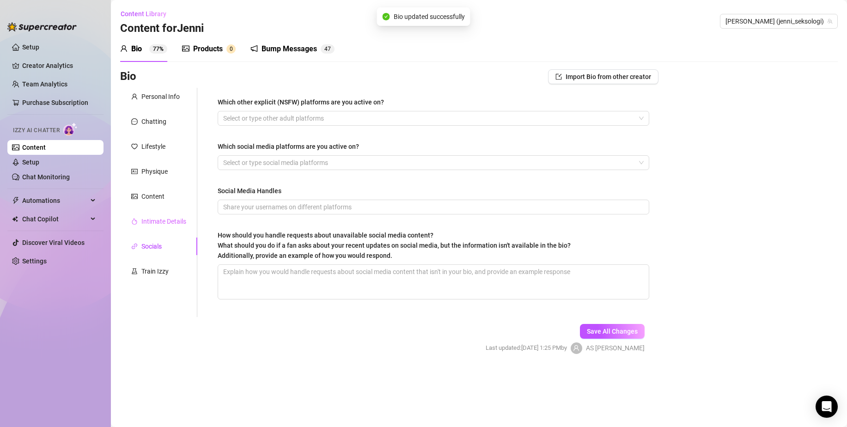
scroll to position [0, 0]
click at [269, 161] on div at bounding box center [428, 162] width 418 height 13
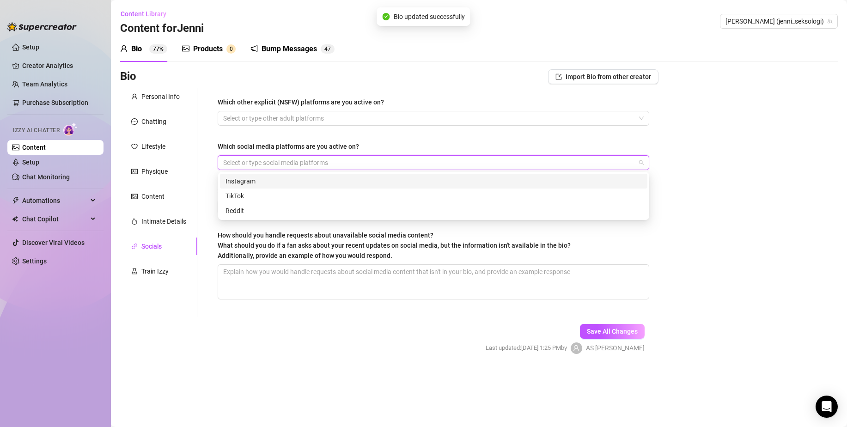
click at [252, 178] on div "Instagram" at bounding box center [434, 181] width 416 height 10
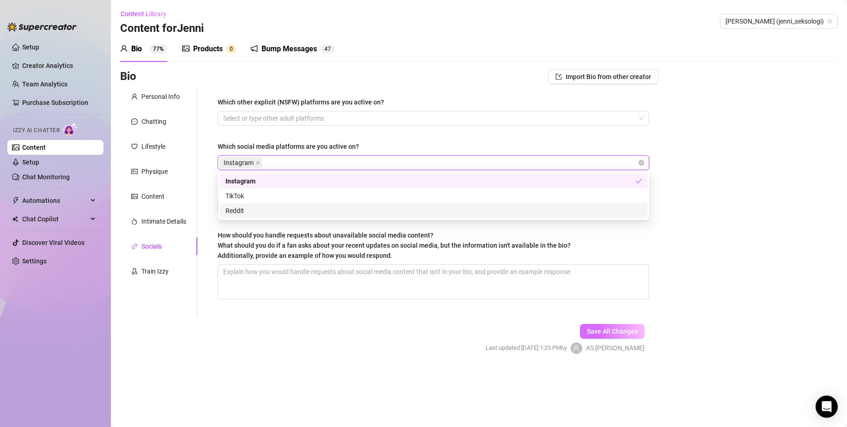
drag, startPoint x: 701, startPoint y: 311, endPoint x: 634, endPoint y: 324, distance: 68.0
click at [695, 311] on div "Bio Import Bio from other creator Personal Info Chatting Lifestyle Physique Con…" at bounding box center [479, 219] width 718 height 301
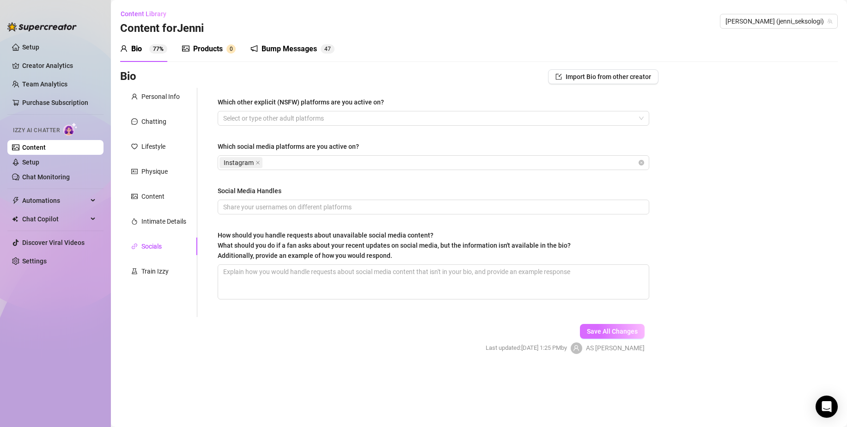
click at [617, 325] on button "Save All Changes" at bounding box center [612, 331] width 65 height 15
click at [152, 267] on div "Train Izzy" at bounding box center [154, 271] width 27 height 10
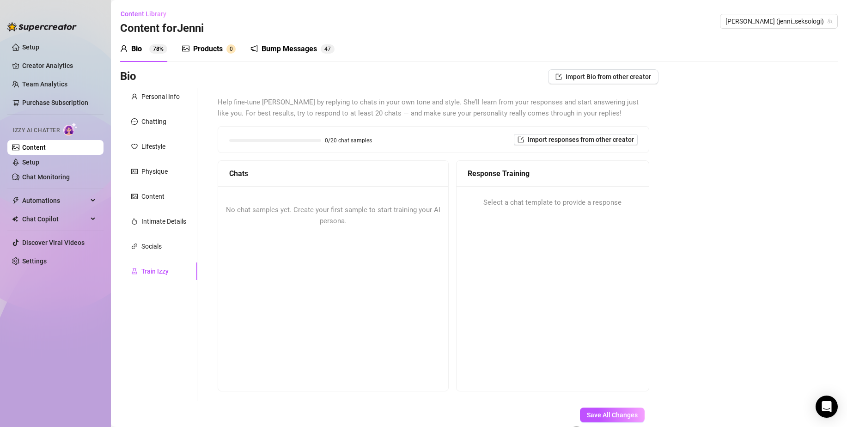
click at [46, 144] on link "Content" at bounding box center [34, 147] width 24 height 7
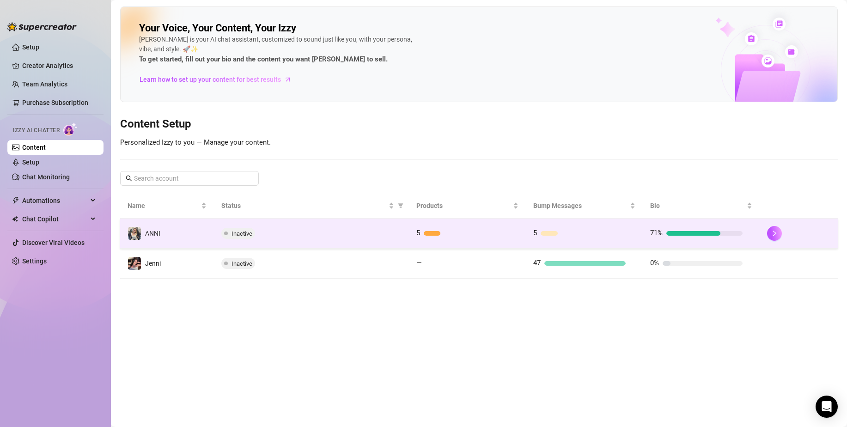
click at [290, 226] on td "Inactive" at bounding box center [311, 234] width 195 height 30
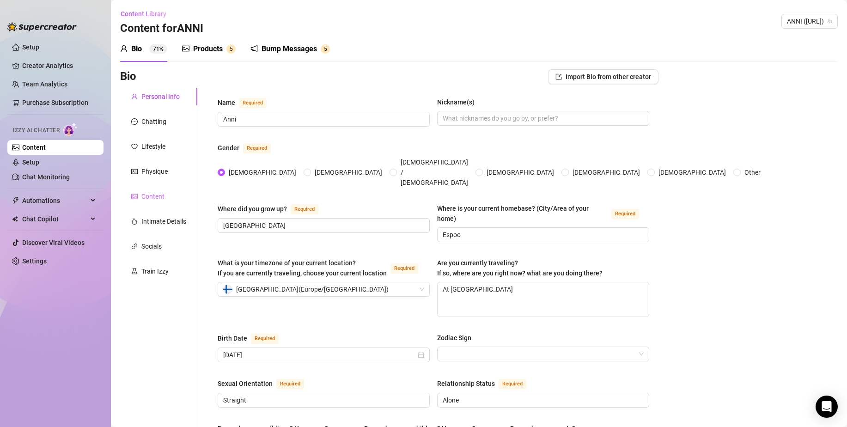
click at [158, 201] on div "Content" at bounding box center [158, 197] width 77 height 18
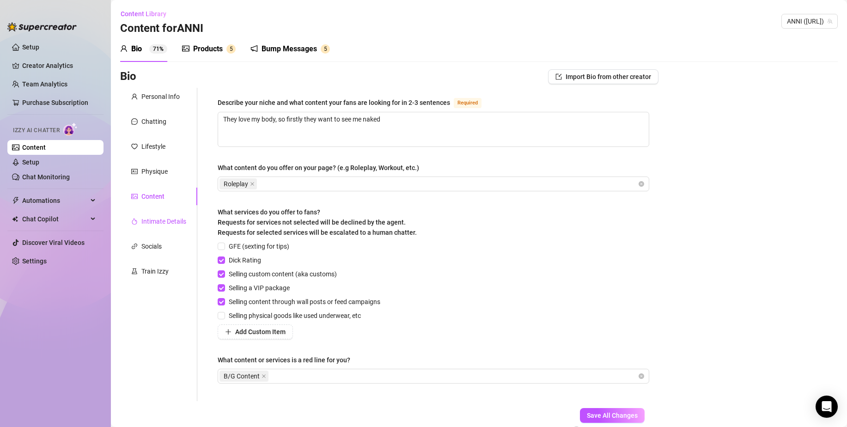
click at [169, 221] on div "Intimate Details" at bounding box center [163, 221] width 45 height 10
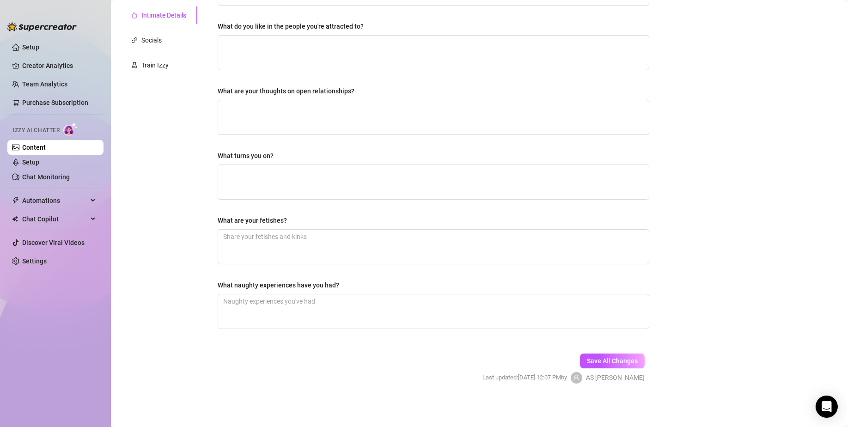
drag, startPoint x: 150, startPoint y: 263, endPoint x: 154, endPoint y: 260, distance: 5.3
click at [152, 262] on div "Personal Info Chatting Lifestyle Physique Content Intimate Details Socials Trai…" at bounding box center [158, 114] width 77 height 465
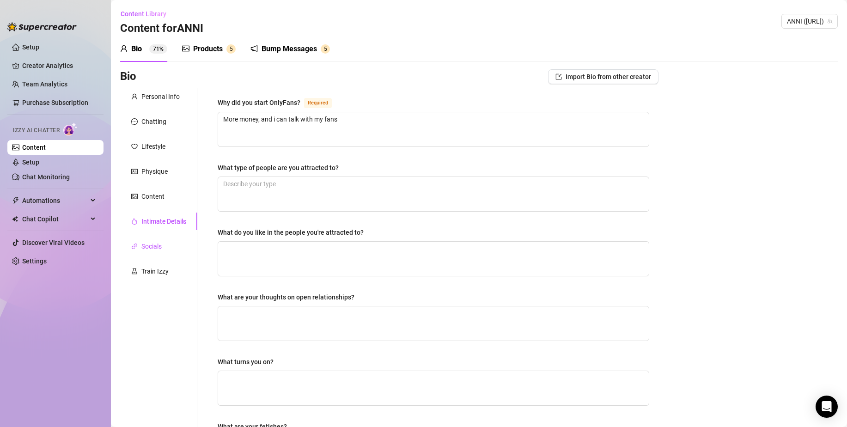
click at [152, 244] on div "Socials" at bounding box center [151, 246] width 20 height 10
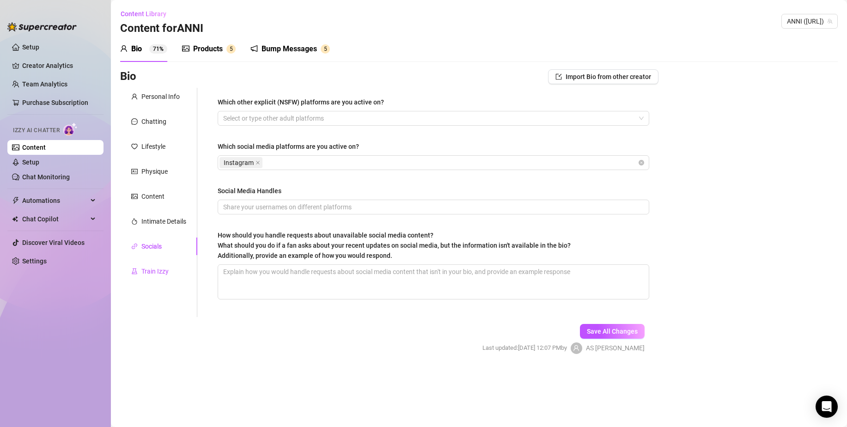
drag, startPoint x: 159, startPoint y: 268, endPoint x: 158, endPoint y: 263, distance: 4.7
click at [159, 267] on div "Train Izzy" at bounding box center [154, 271] width 27 height 10
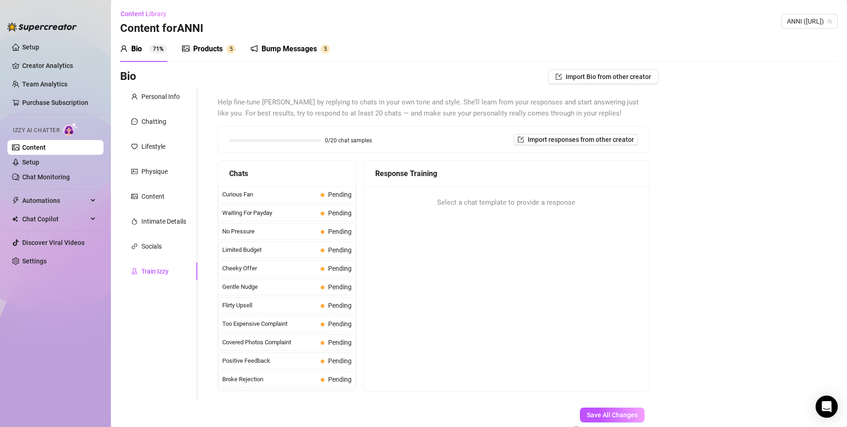
click at [46, 151] on link "Content" at bounding box center [34, 147] width 24 height 7
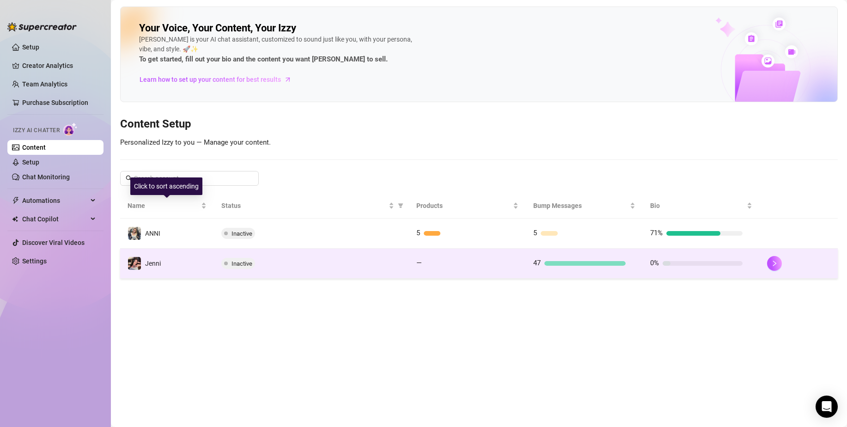
click at [194, 265] on td "Jenni" at bounding box center [167, 264] width 94 height 30
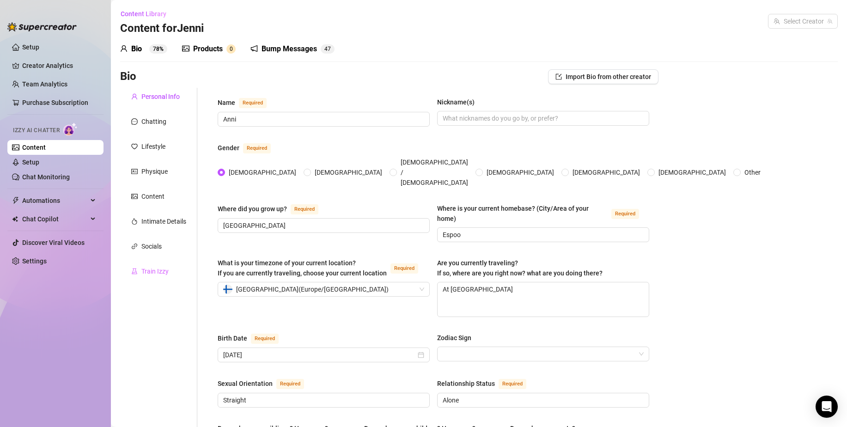
click at [152, 264] on div "Train Izzy" at bounding box center [158, 271] width 77 height 18
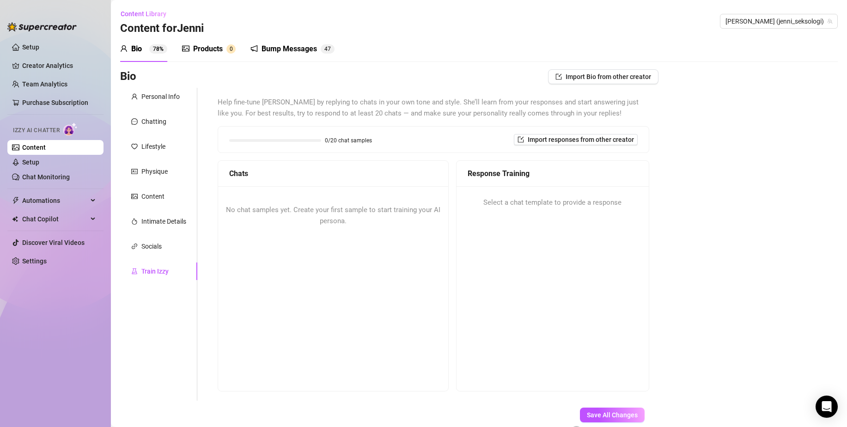
click at [273, 224] on div "No chat samples yet. Create your first sample to start training your AI persona." at bounding box center [333, 215] width 230 height 59
drag, startPoint x: 255, startPoint y: 187, endPoint x: 301, endPoint y: 183, distance: 46.4
click at [287, 183] on div "Chats No chat samples yet. Create your first sample to start training your AI p…" at bounding box center [333, 275] width 231 height 231
click at [502, 223] on div "Response Training Select a chat template to provide a response" at bounding box center [552, 275] width 193 height 231
drag, startPoint x: 433, startPoint y: 195, endPoint x: 400, endPoint y: 184, distance: 35.5
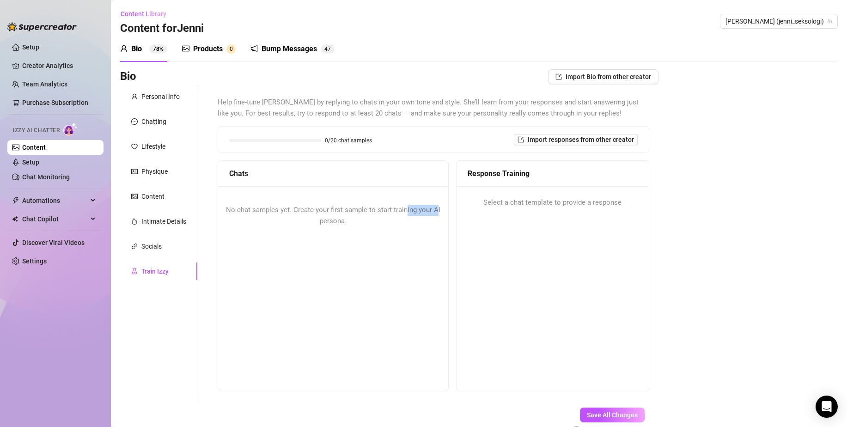
click at [403, 186] on div "Chats No chat samples yet. Create your first sample to start training your AI p…" at bounding box center [333, 275] width 231 height 231
click at [352, 140] on div "0/20 chat samples" at bounding box center [300, 140] width 143 height 9
click at [380, 139] on div "0/20 chat samples Import responses from other creator" at bounding box center [433, 139] width 408 height 11
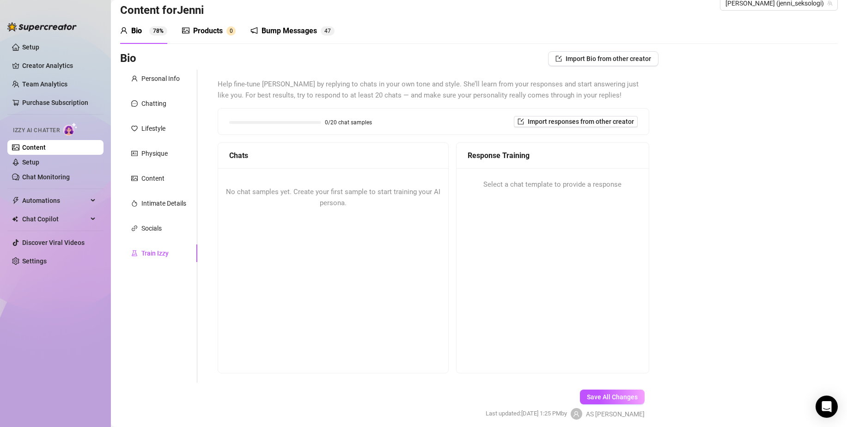
scroll to position [55, 0]
